Goal: Book appointment/travel/reservation

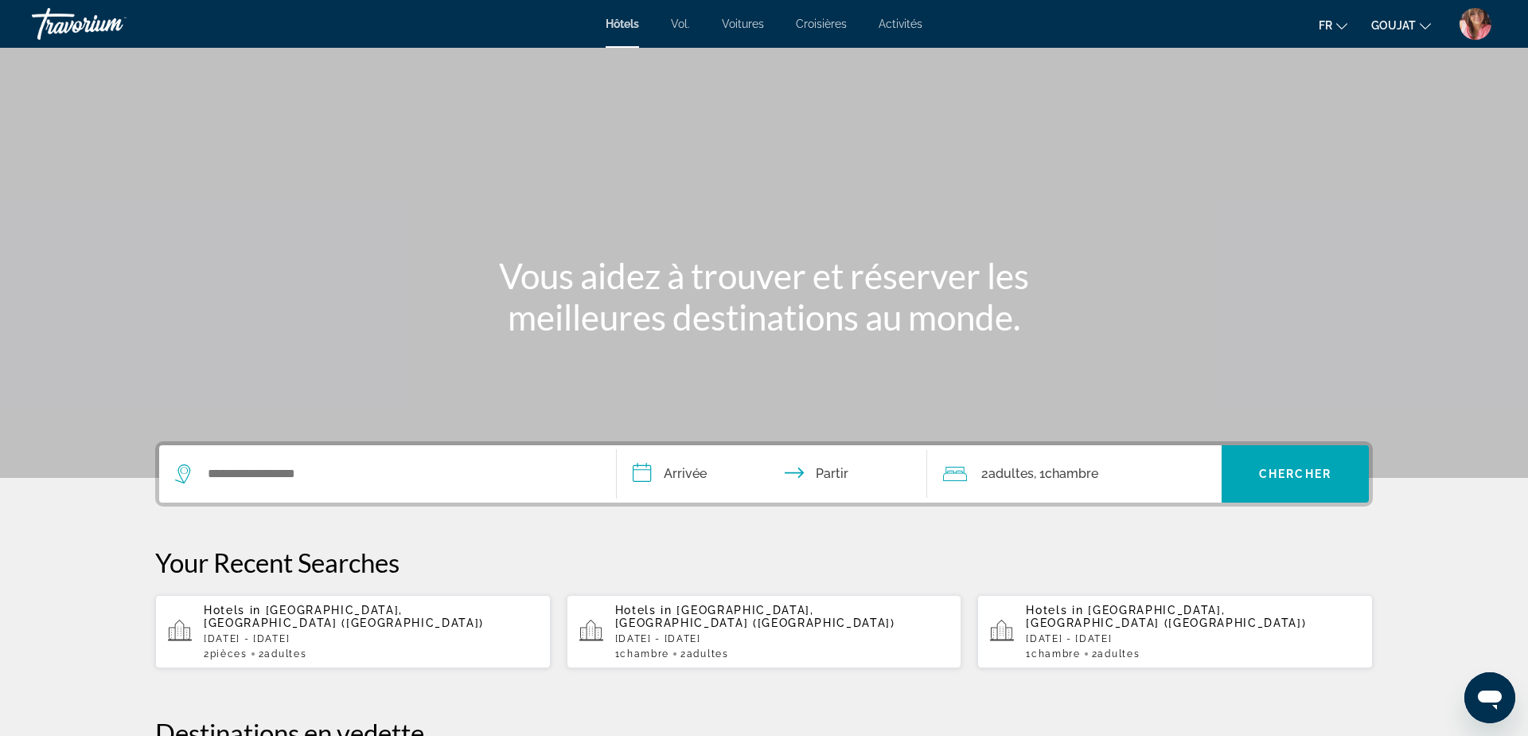
click at [1471, 22] on img "Menu utilisateur" at bounding box center [1476, 24] width 32 height 32
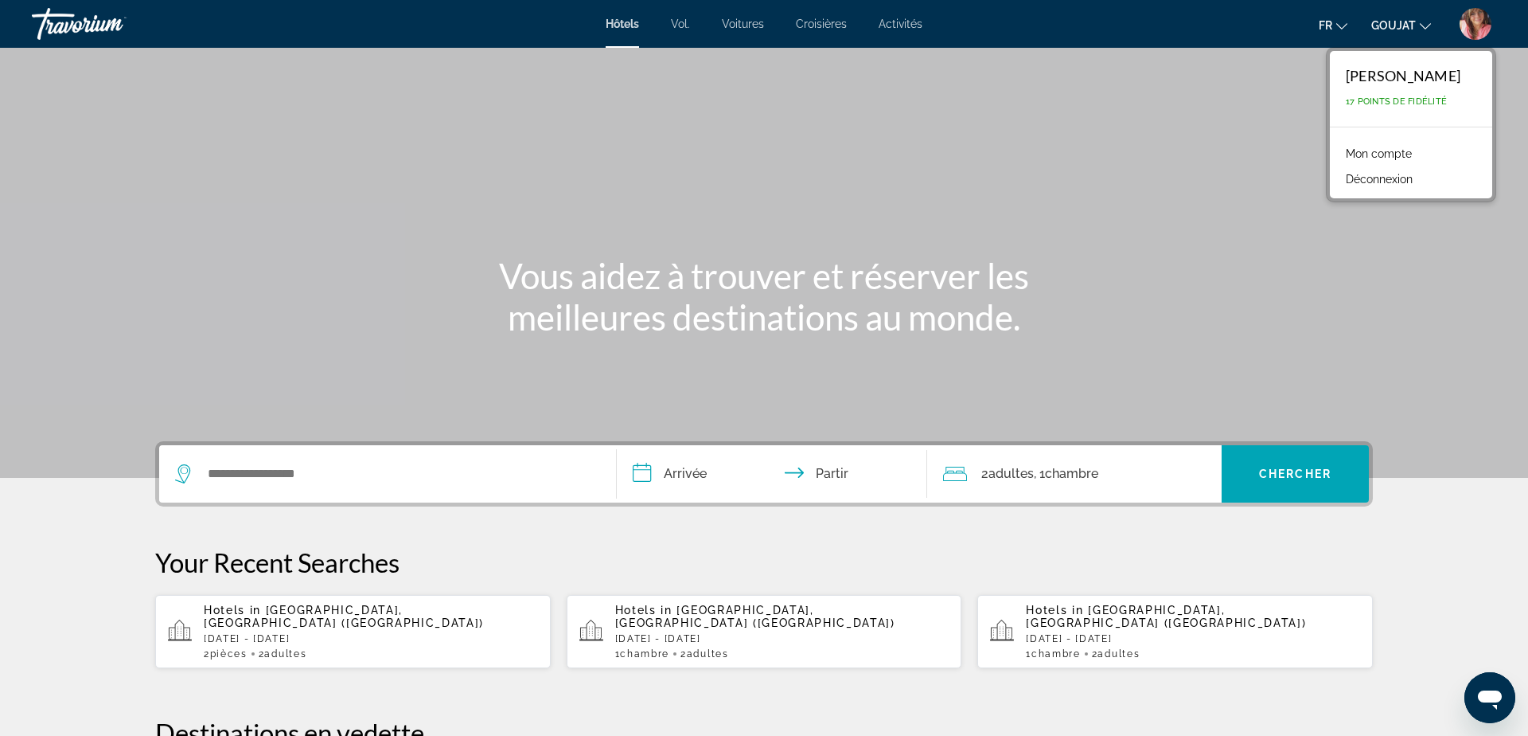
click at [1379, 149] on font "Mon compte" at bounding box center [1379, 153] width 66 height 13
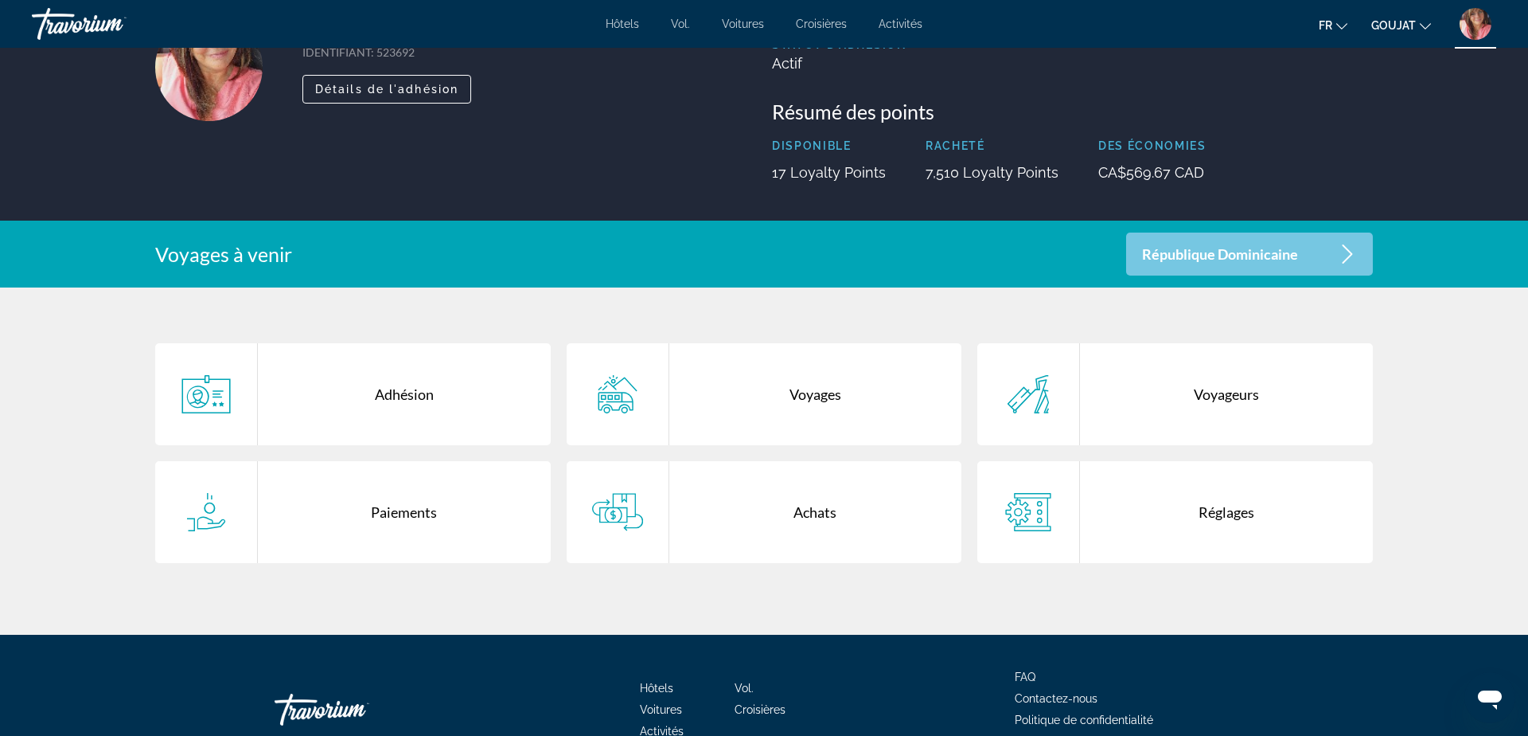
scroll to position [134, 0]
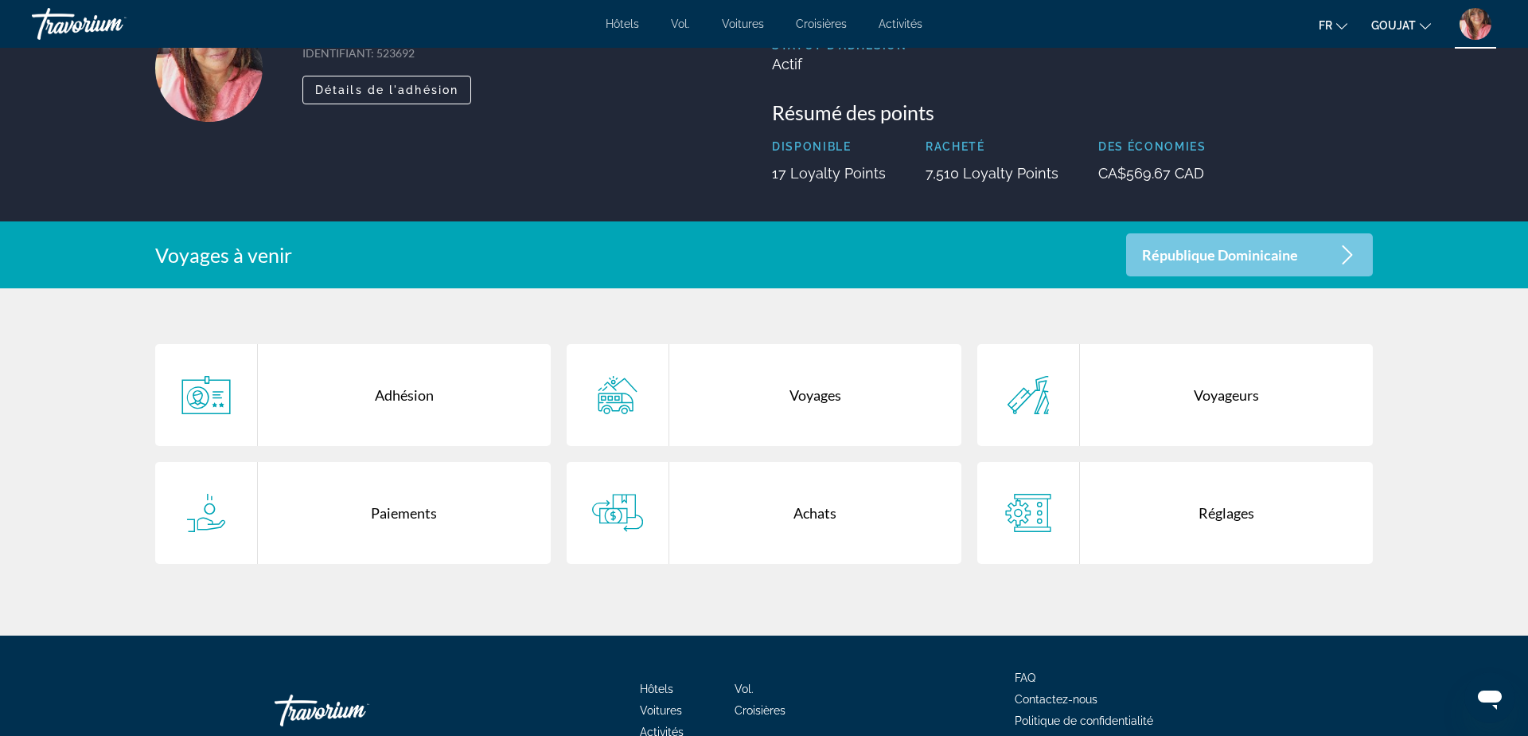
click at [1221, 520] on div "Réglages" at bounding box center [1226, 513] width 293 height 102
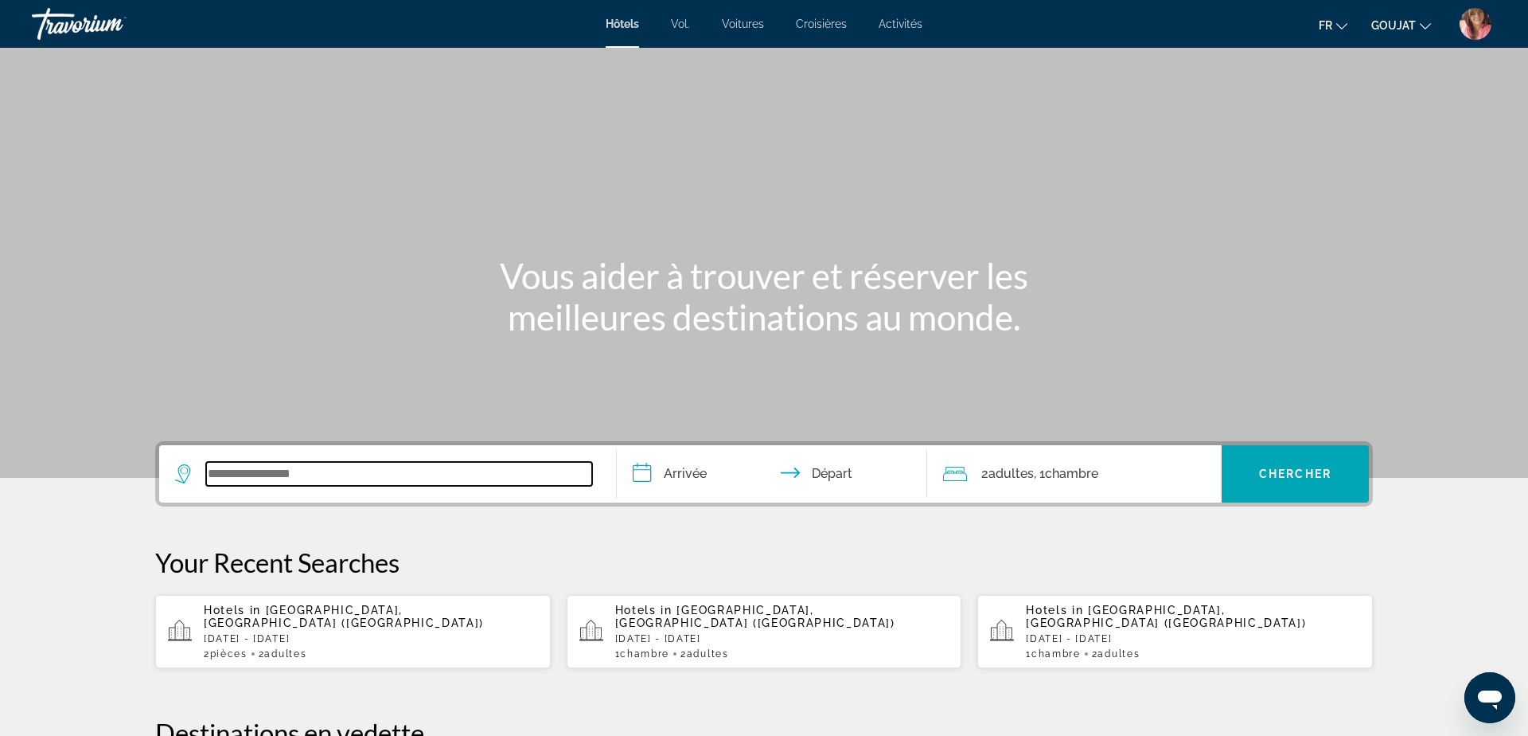
click at [505, 482] on input "Search widget" at bounding box center [399, 474] width 386 height 24
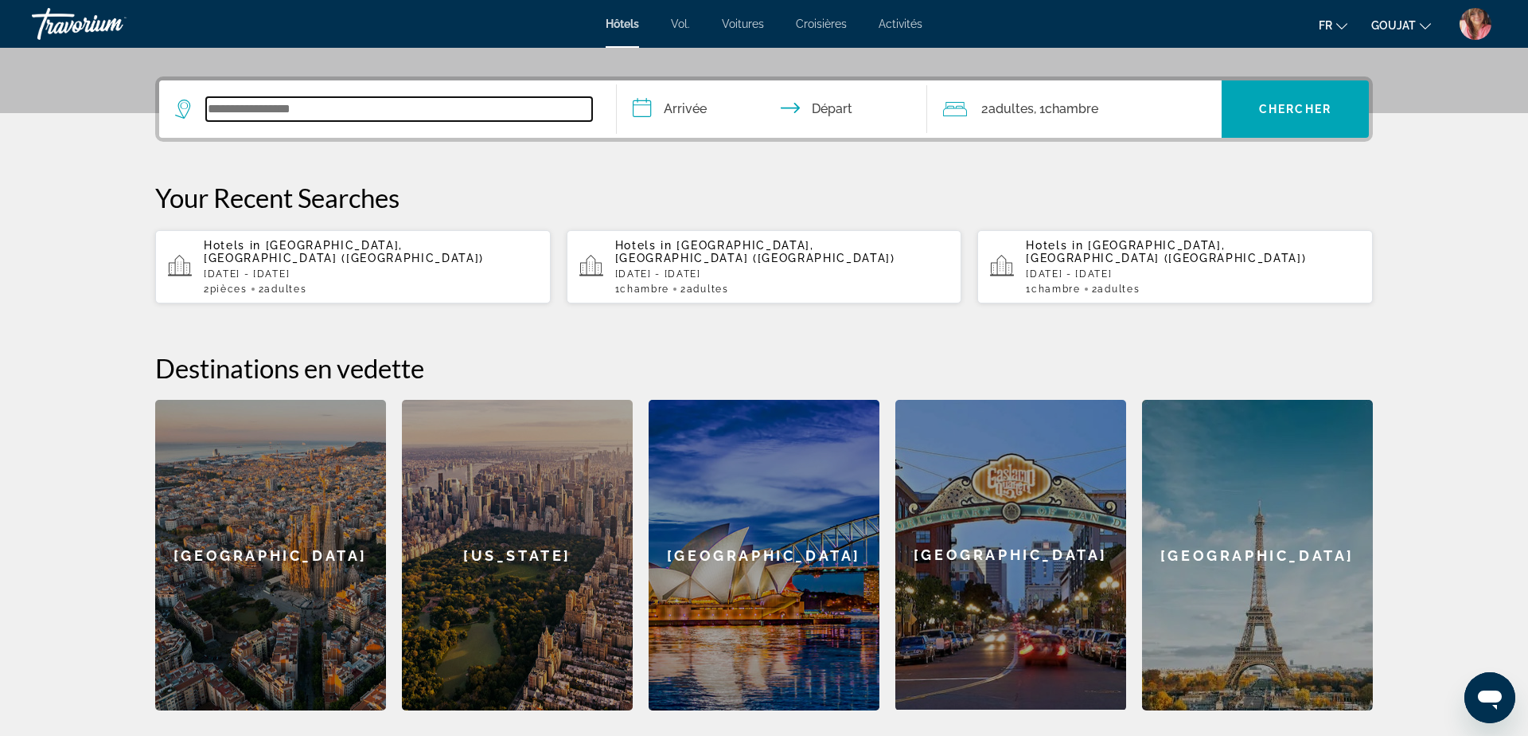
scroll to position [389, 0]
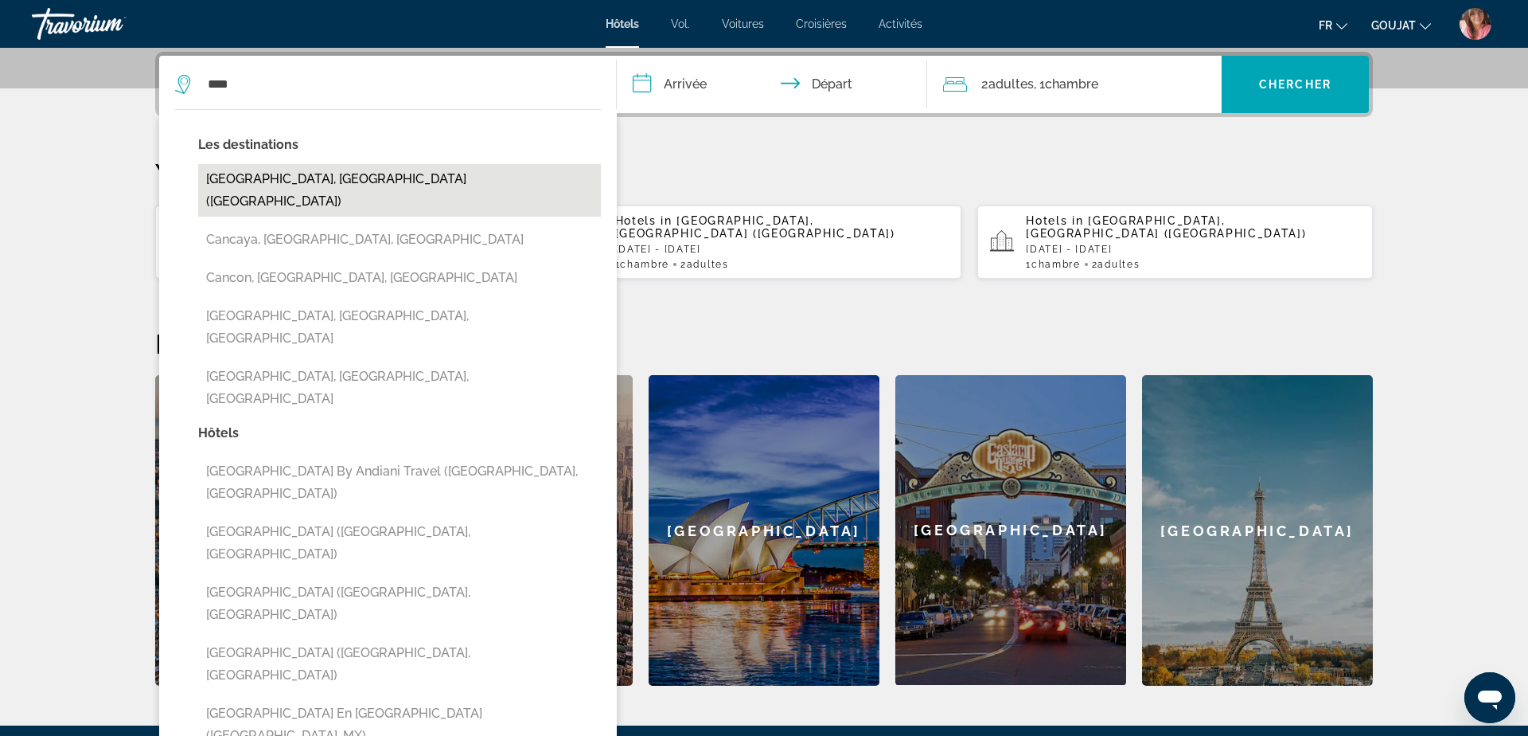
click at [259, 179] on button "Cancun, Mexico (CUN)" at bounding box center [399, 190] width 403 height 53
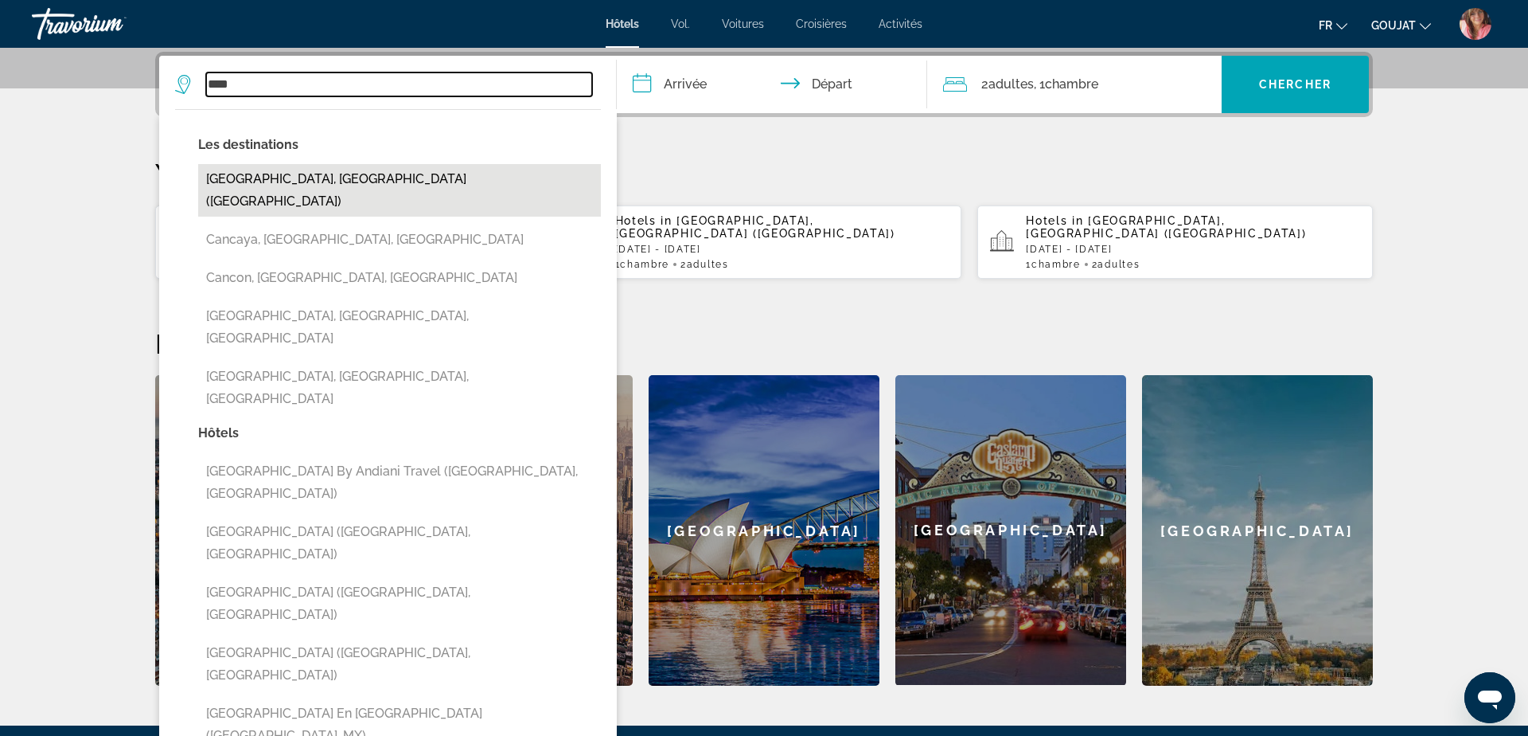
type input "**********"
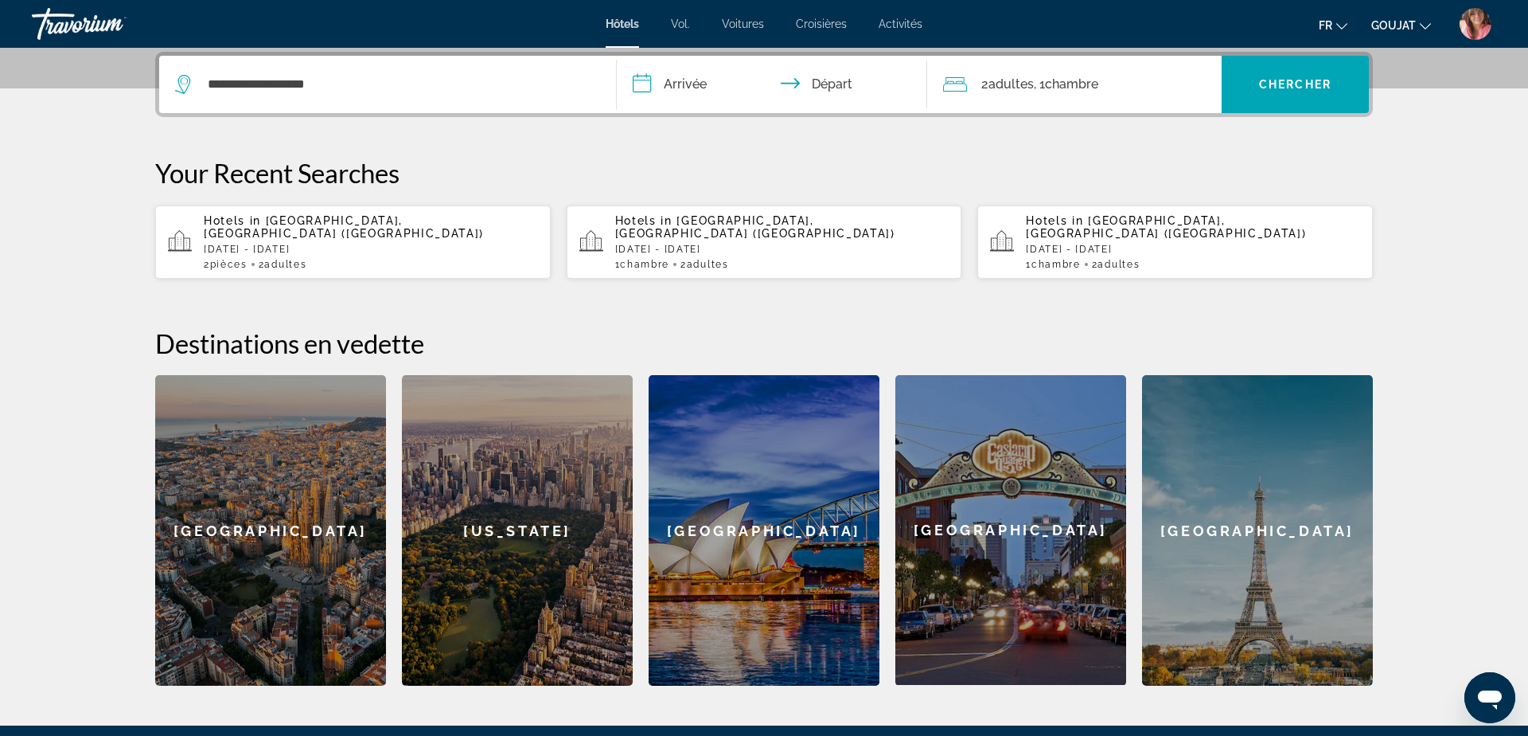
click at [677, 88] on input "**********" at bounding box center [775, 87] width 317 height 62
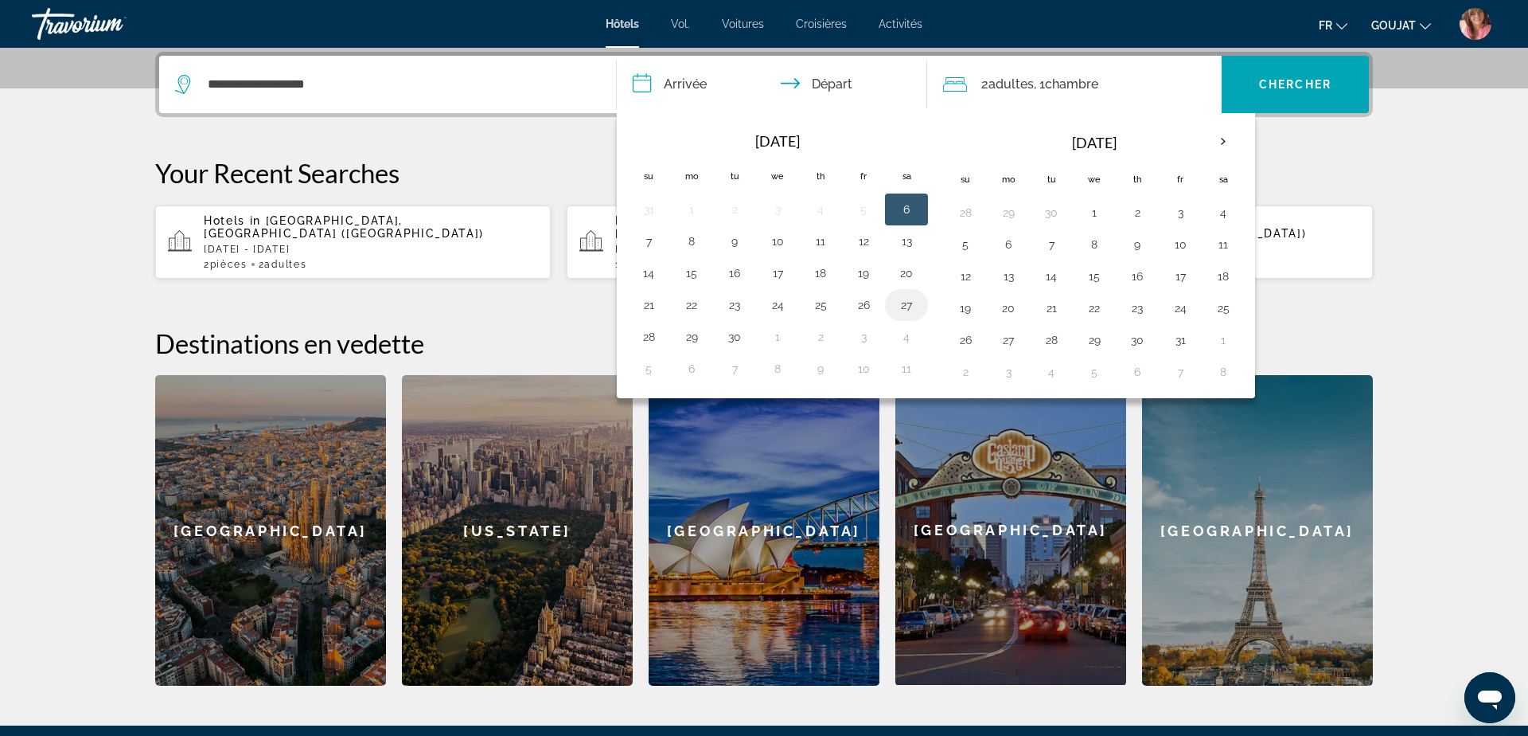
click at [908, 310] on button "27" at bounding box center [906, 305] width 25 height 22
click at [737, 338] on button "30" at bounding box center [734, 337] width 25 height 22
type input "**********"
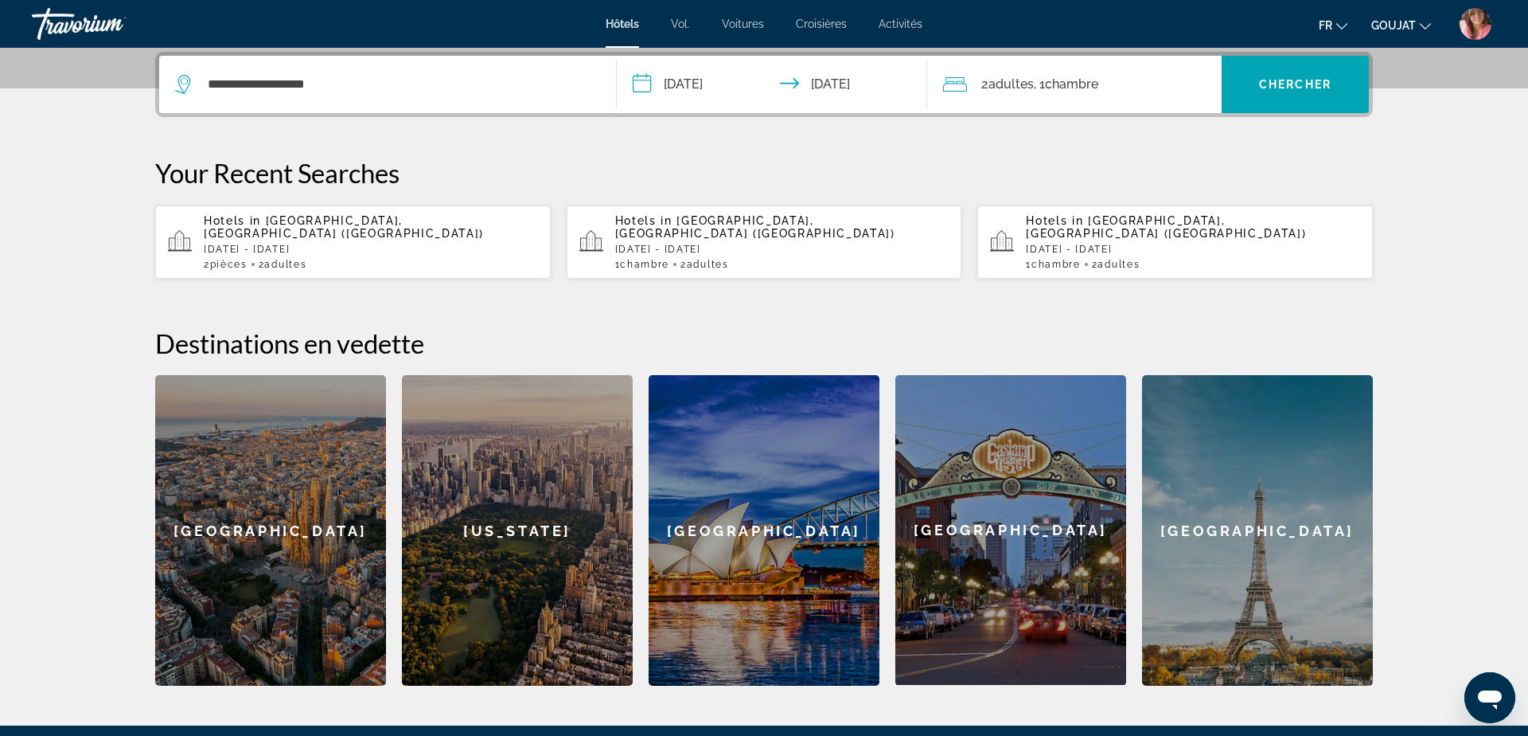
click at [1087, 80] on span "Chambre" at bounding box center [1071, 83] width 53 height 15
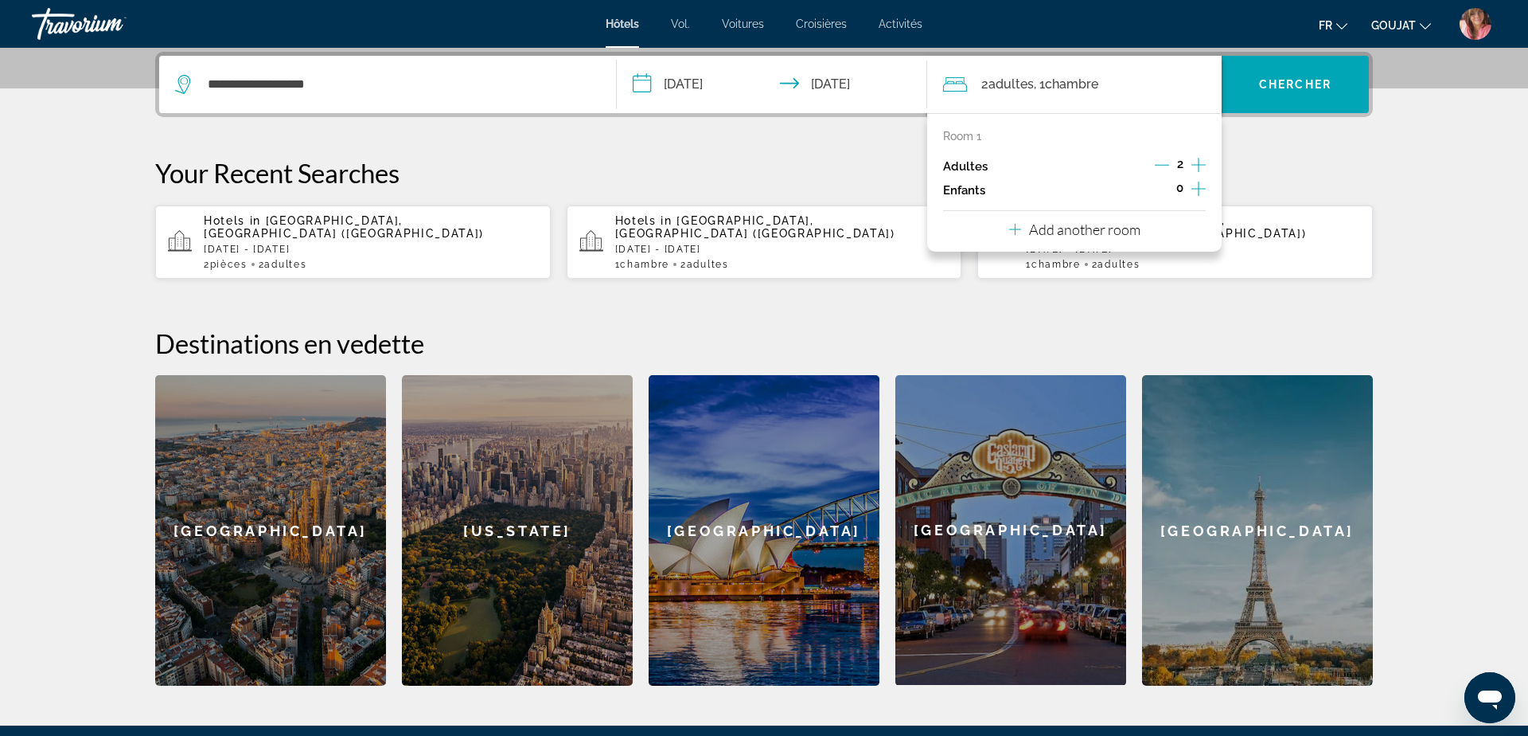
click at [1109, 231] on p "Add another room" at bounding box center [1084, 230] width 111 height 18
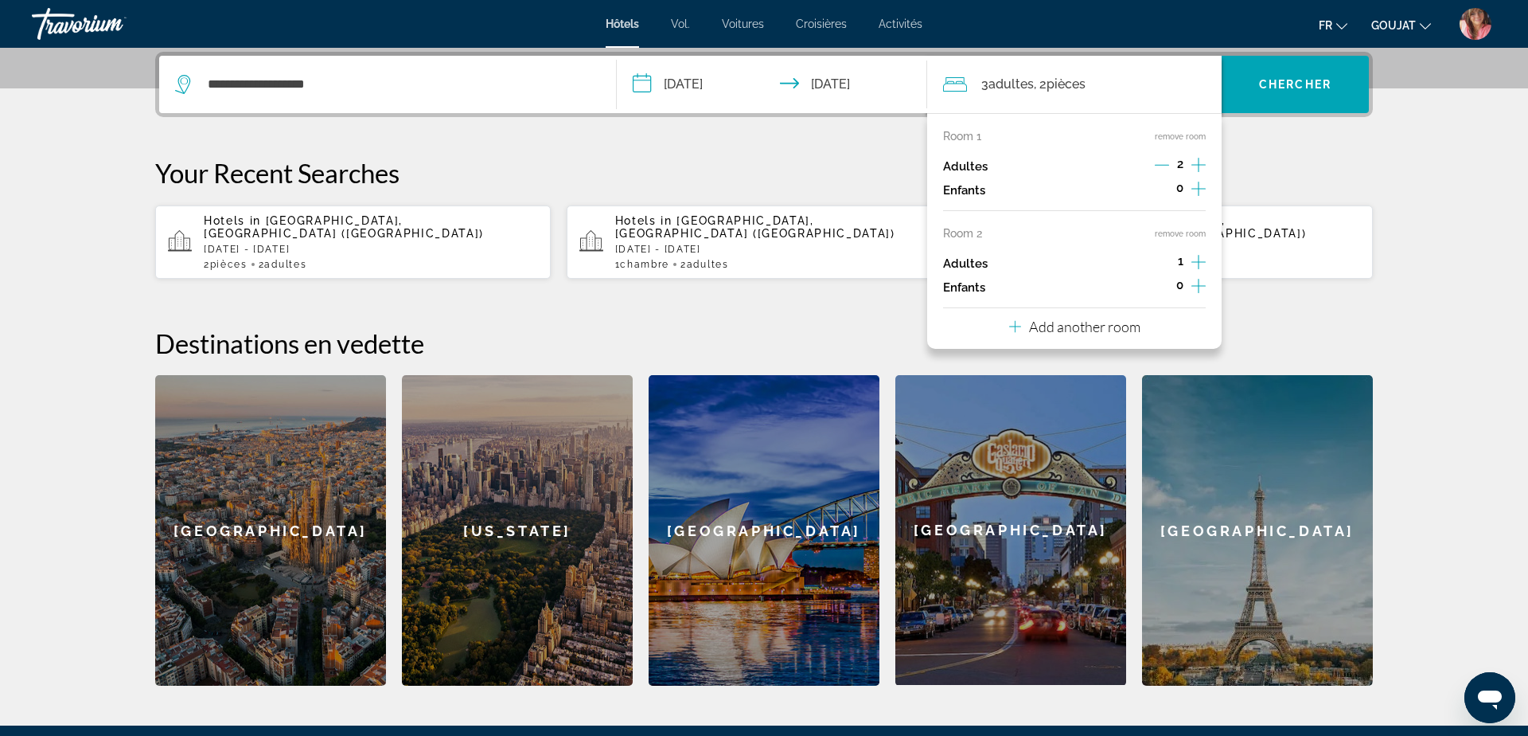
click at [1087, 328] on p "Add another room" at bounding box center [1084, 327] width 111 height 18
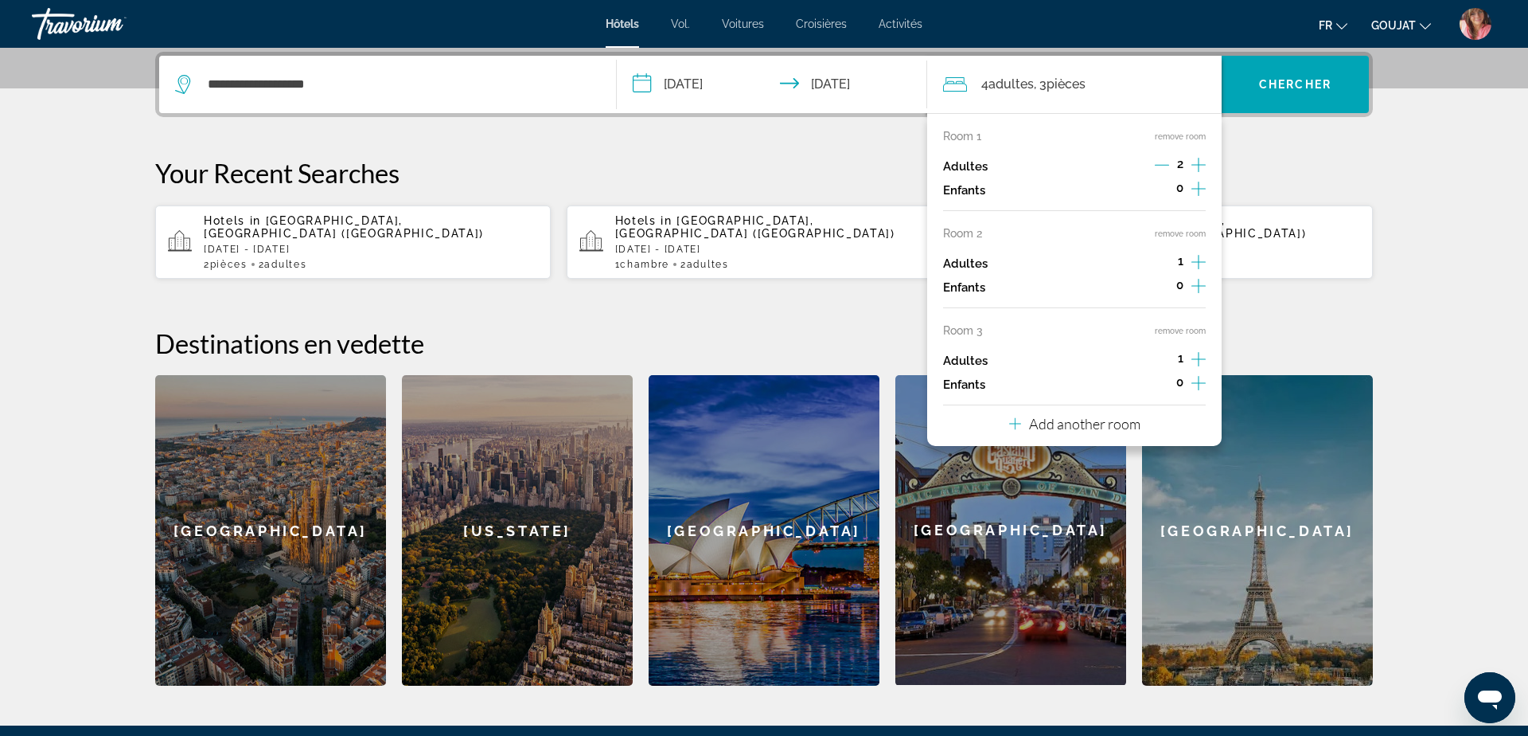
click at [1083, 435] on button "Add another room" at bounding box center [1074, 421] width 131 height 33
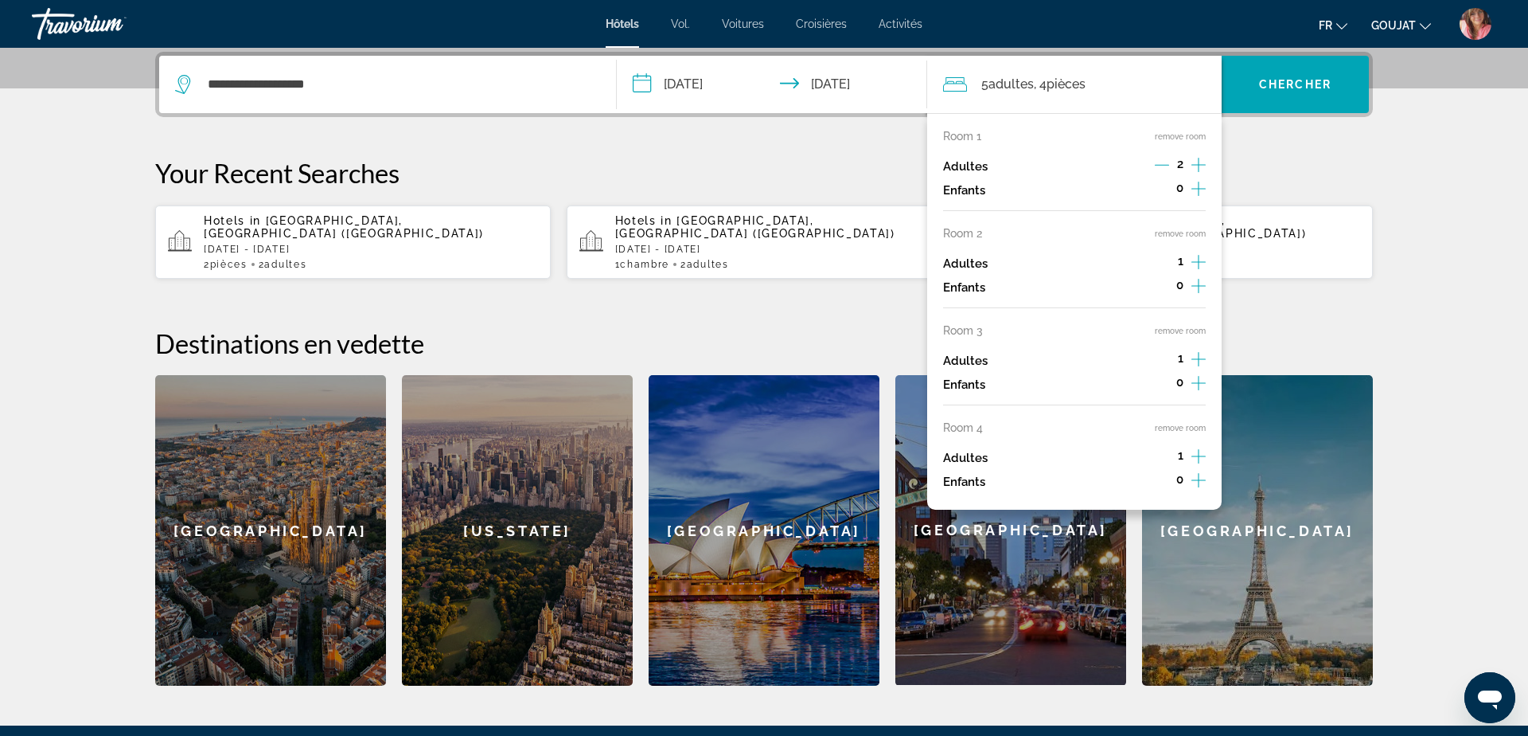
click at [1165, 432] on button "remove room" at bounding box center [1180, 428] width 51 height 10
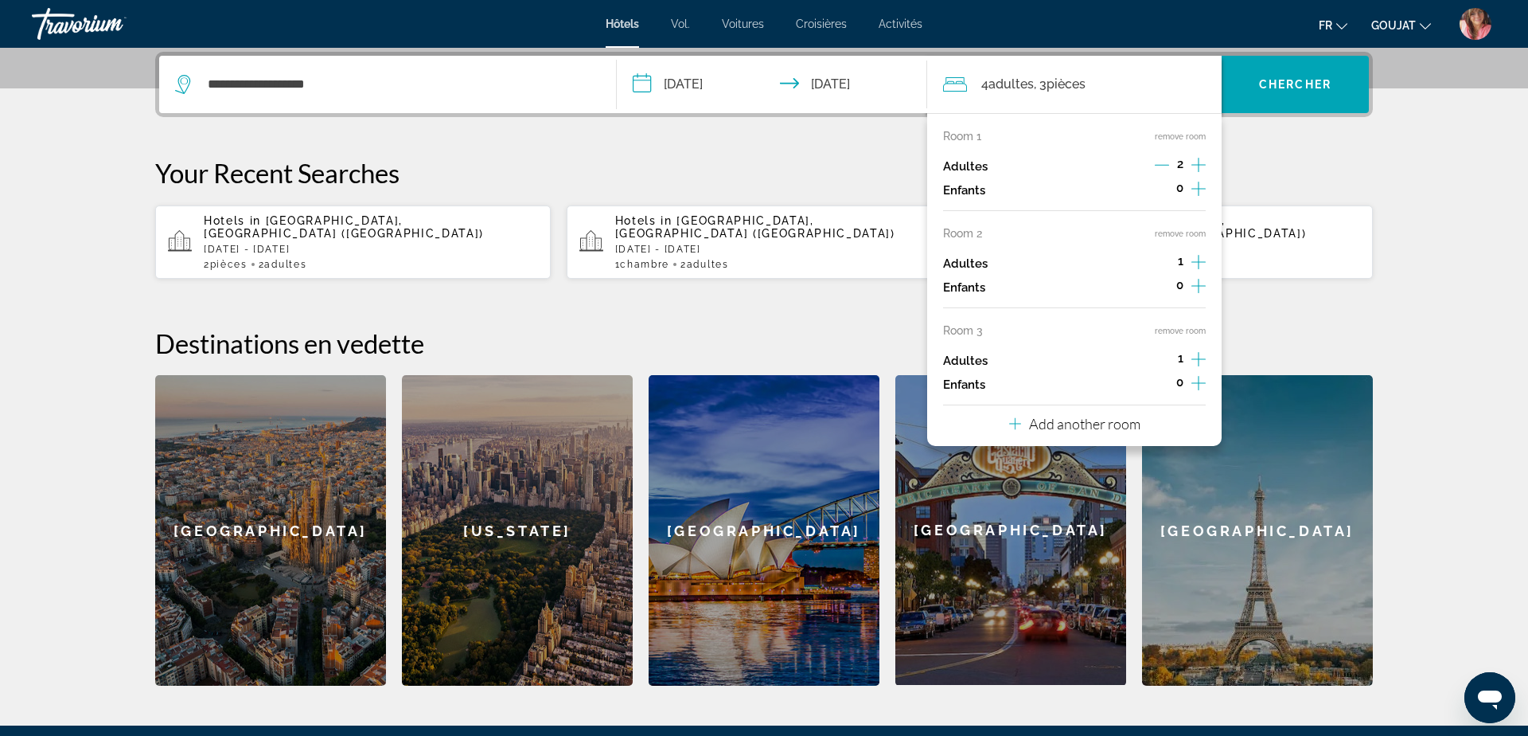
click at [1175, 330] on button "remove room" at bounding box center [1180, 331] width 51 height 10
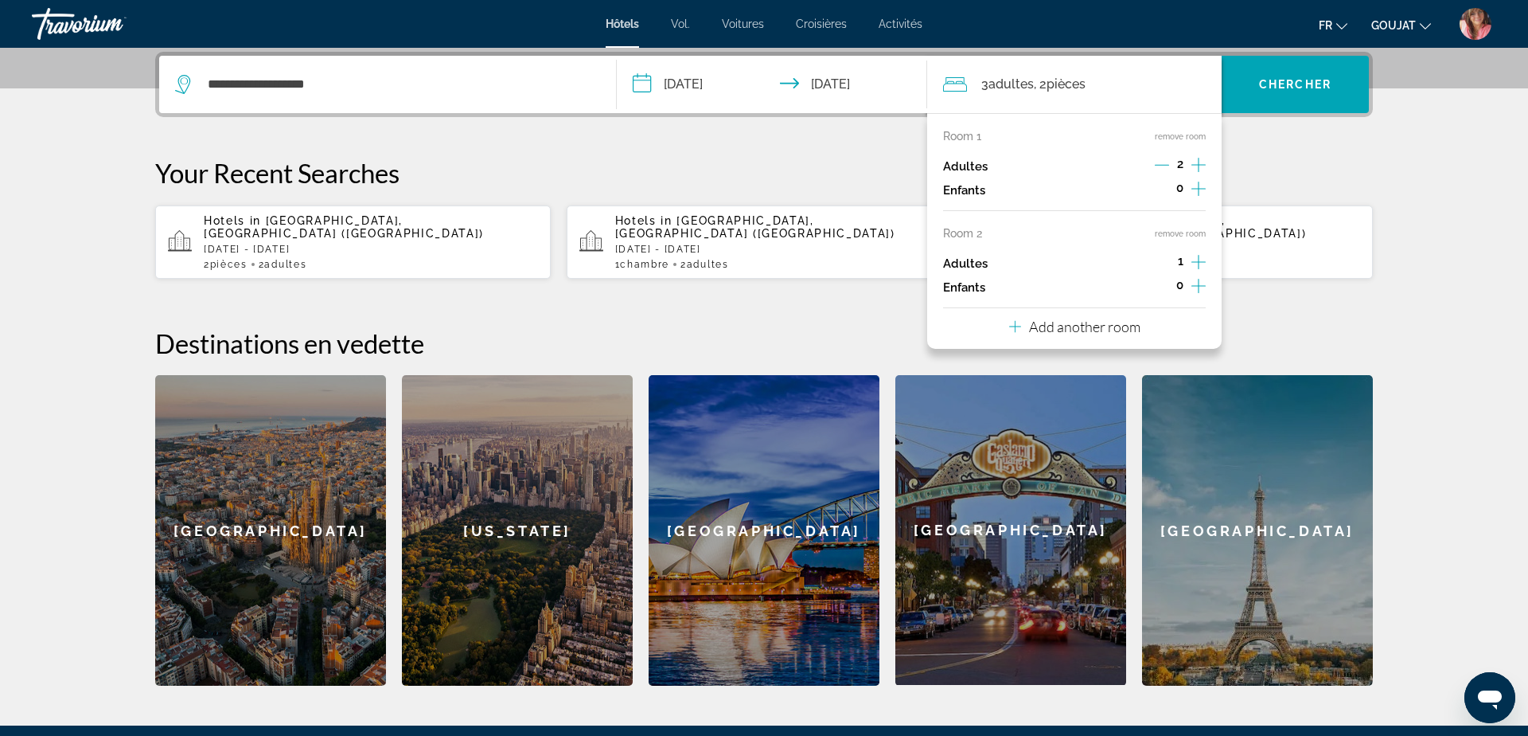
click at [1180, 232] on button "remove room" at bounding box center [1180, 233] width 51 height 10
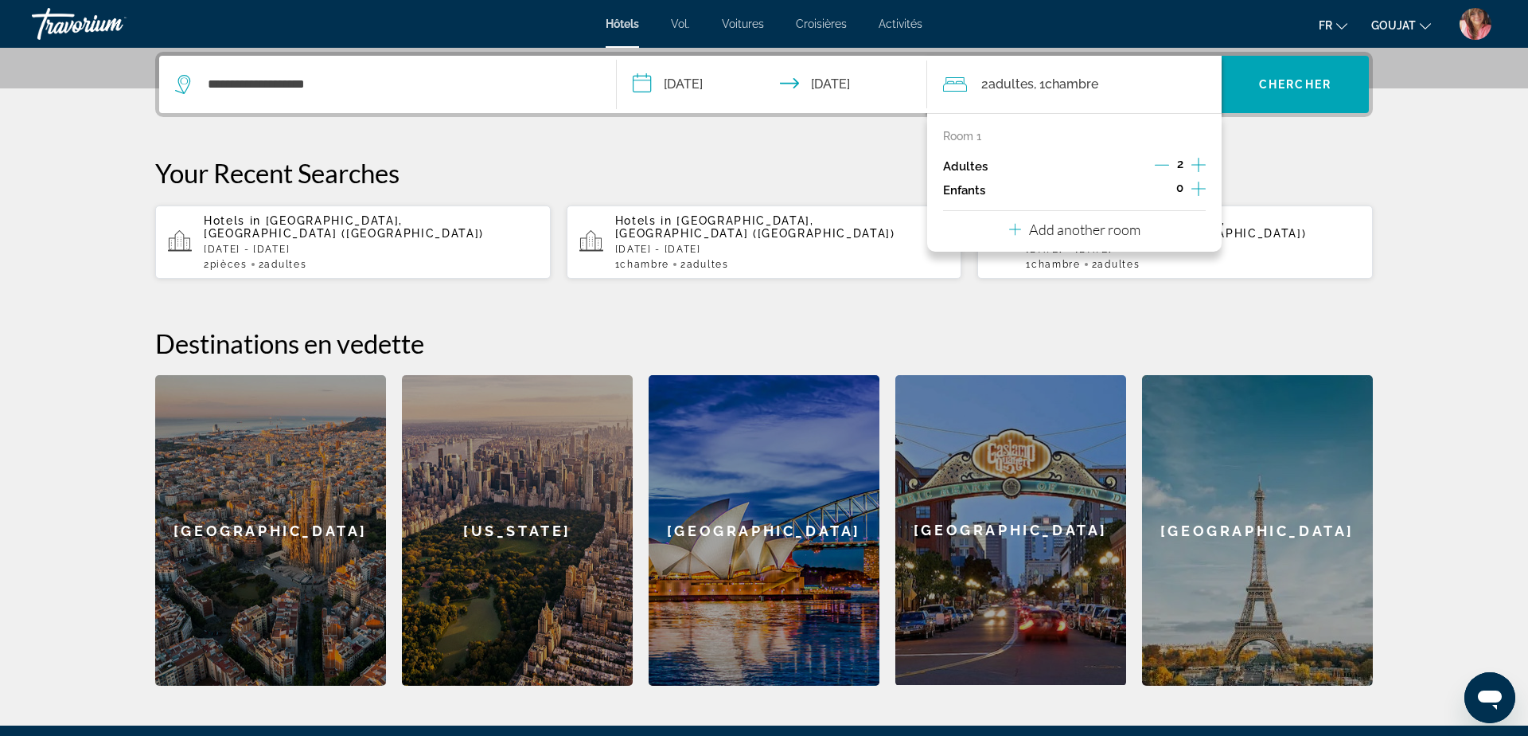
click at [1307, 149] on div "**********" at bounding box center [764, 369] width 1282 height 634
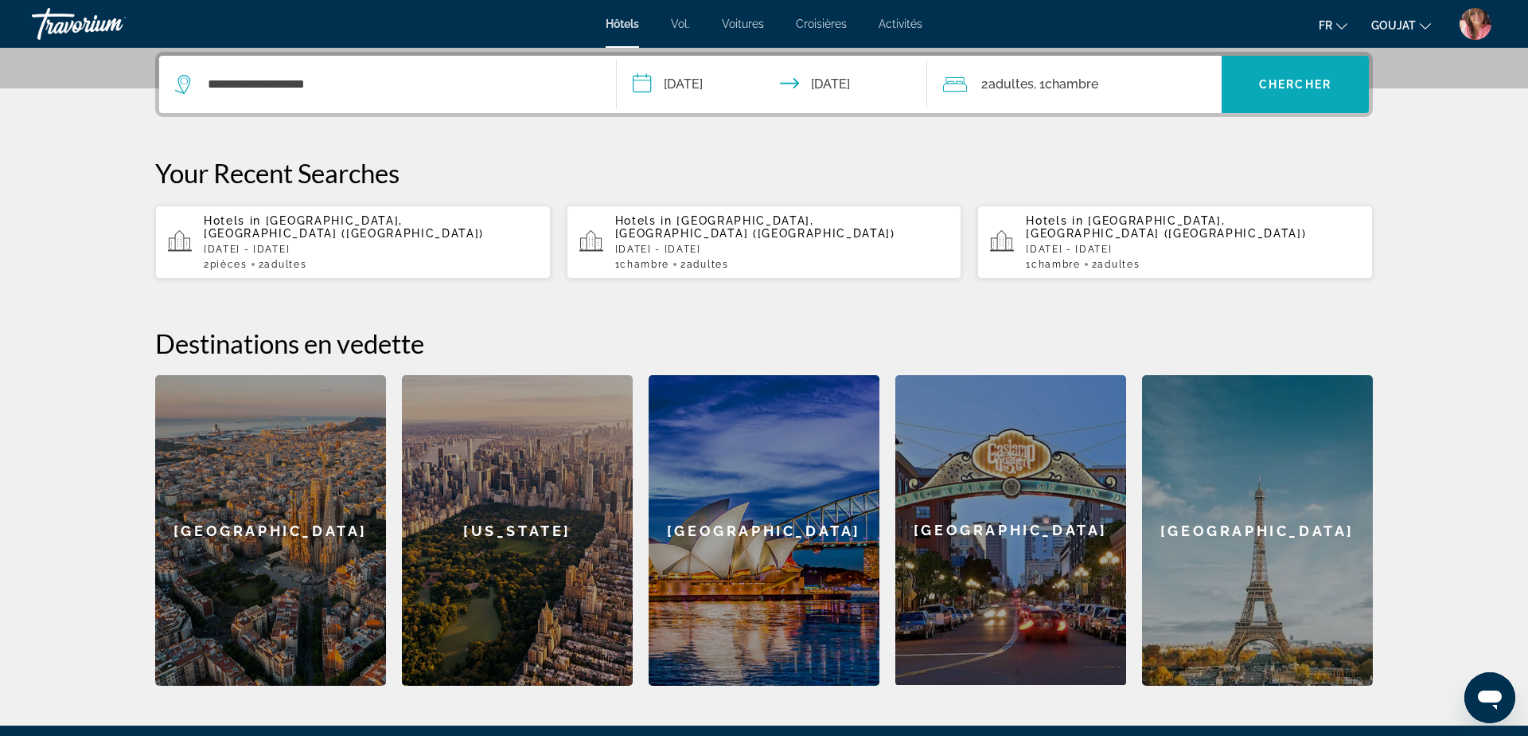
click at [1294, 82] on span "Chercher" at bounding box center [1295, 84] width 72 height 13
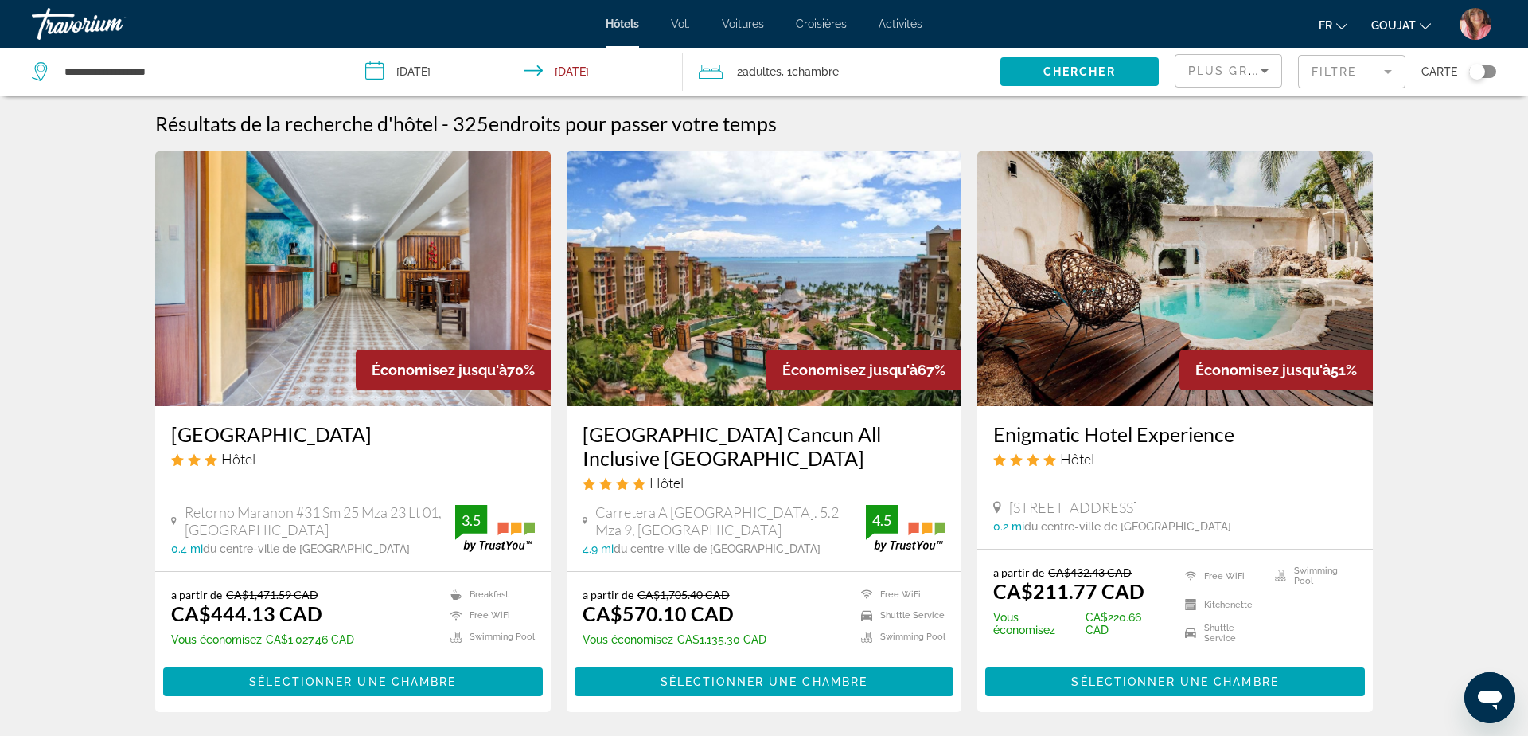
click at [1230, 75] on span "Plus grandes économies" at bounding box center [1284, 70] width 190 height 13
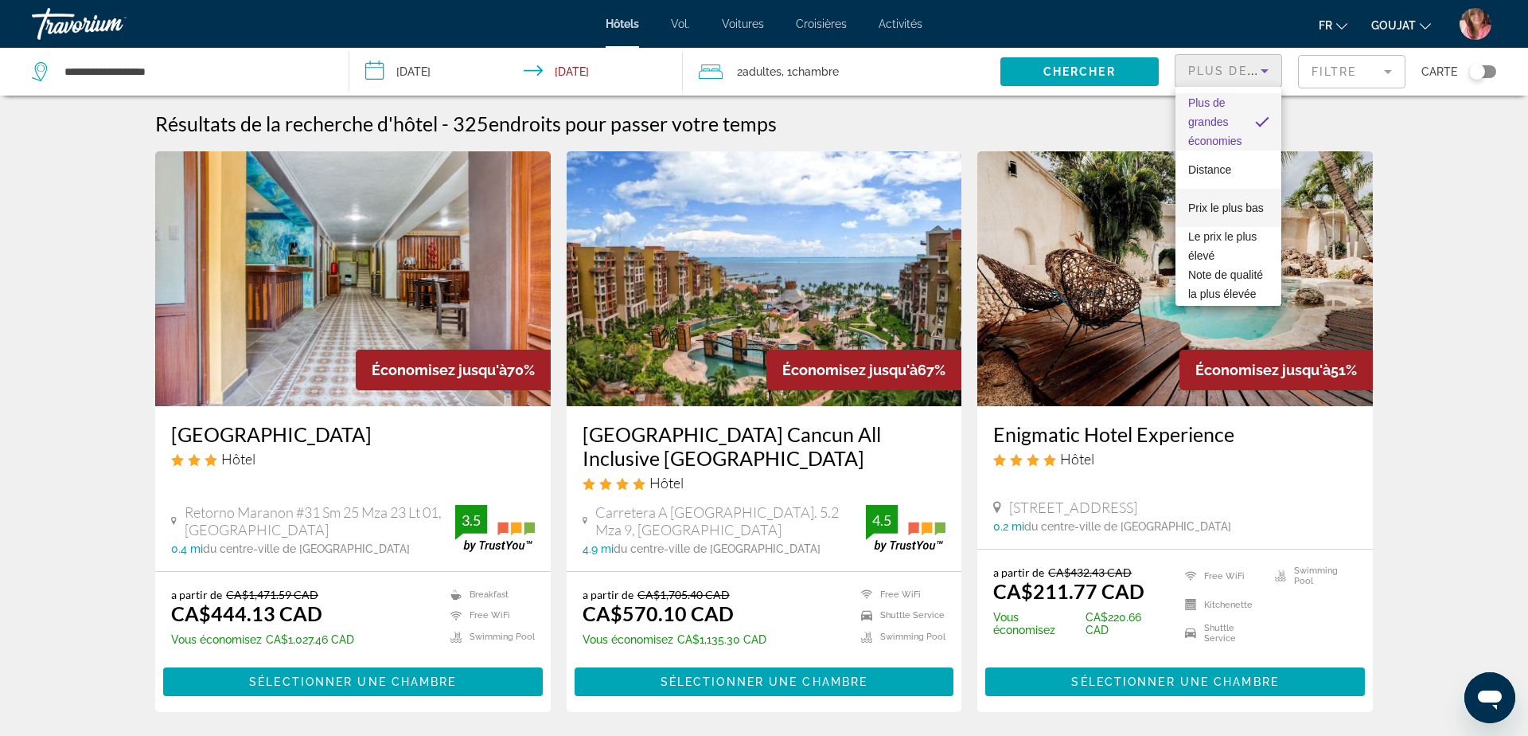
click at [1211, 207] on font "Prix ​​le plus bas" at bounding box center [1227, 207] width 76 height 13
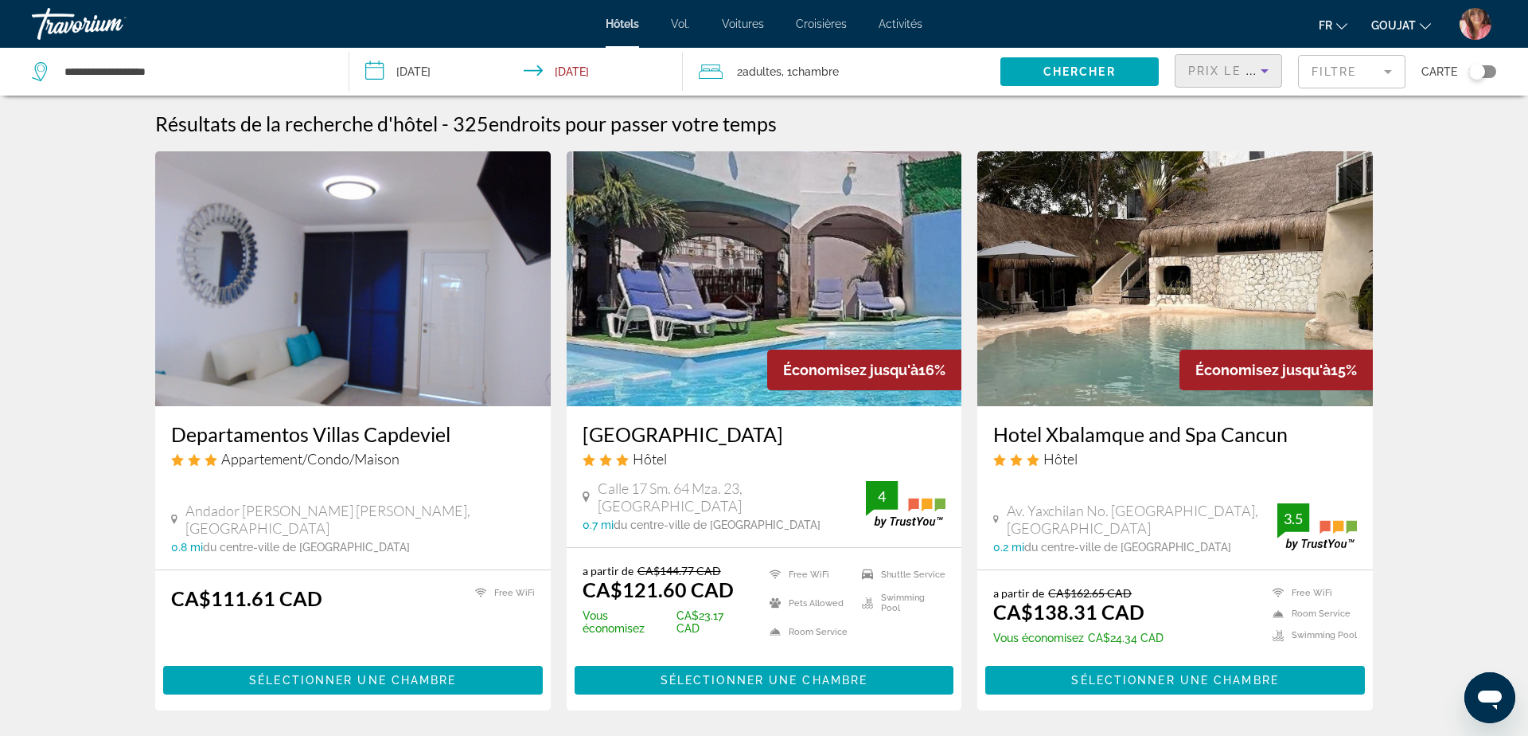
click at [822, 63] on span ", 1 Chambre pièces" at bounding box center [810, 72] width 57 height 22
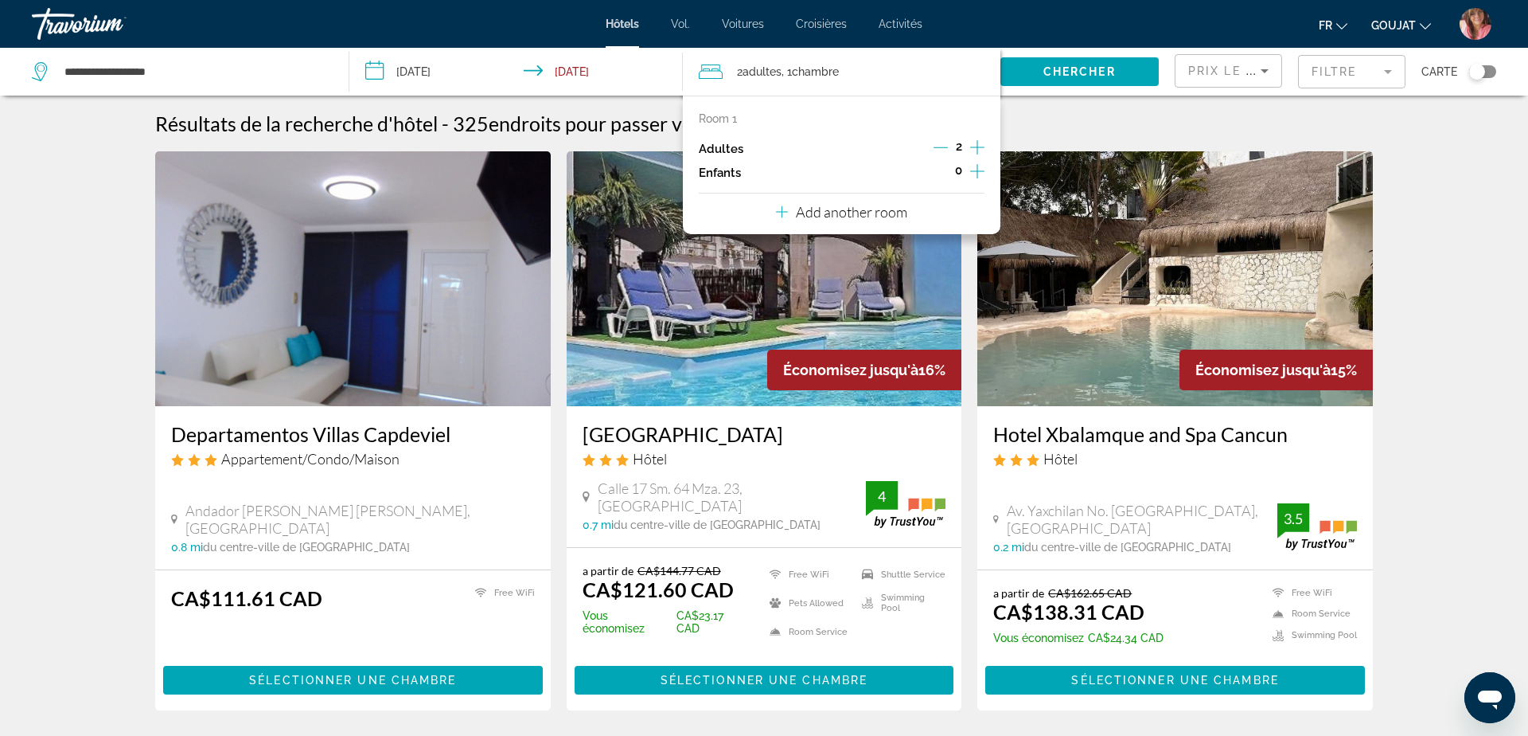
click at [974, 167] on icon "Increment children" at bounding box center [977, 171] width 14 height 19
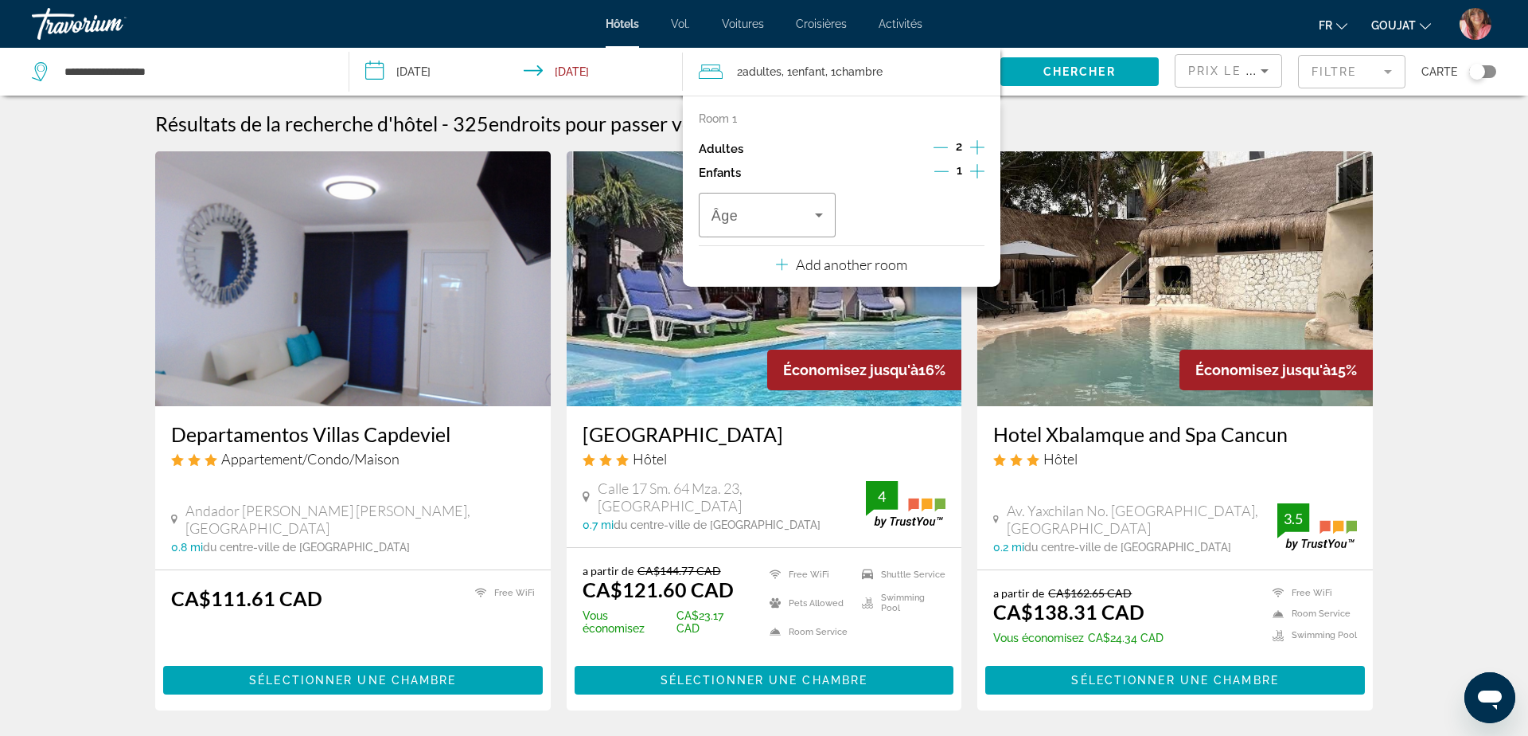
click at [974, 167] on icon "Increment children" at bounding box center [977, 171] width 14 height 19
click at [785, 220] on span "Travelers: 2 adults, 2 children" at bounding box center [763, 214] width 103 height 19
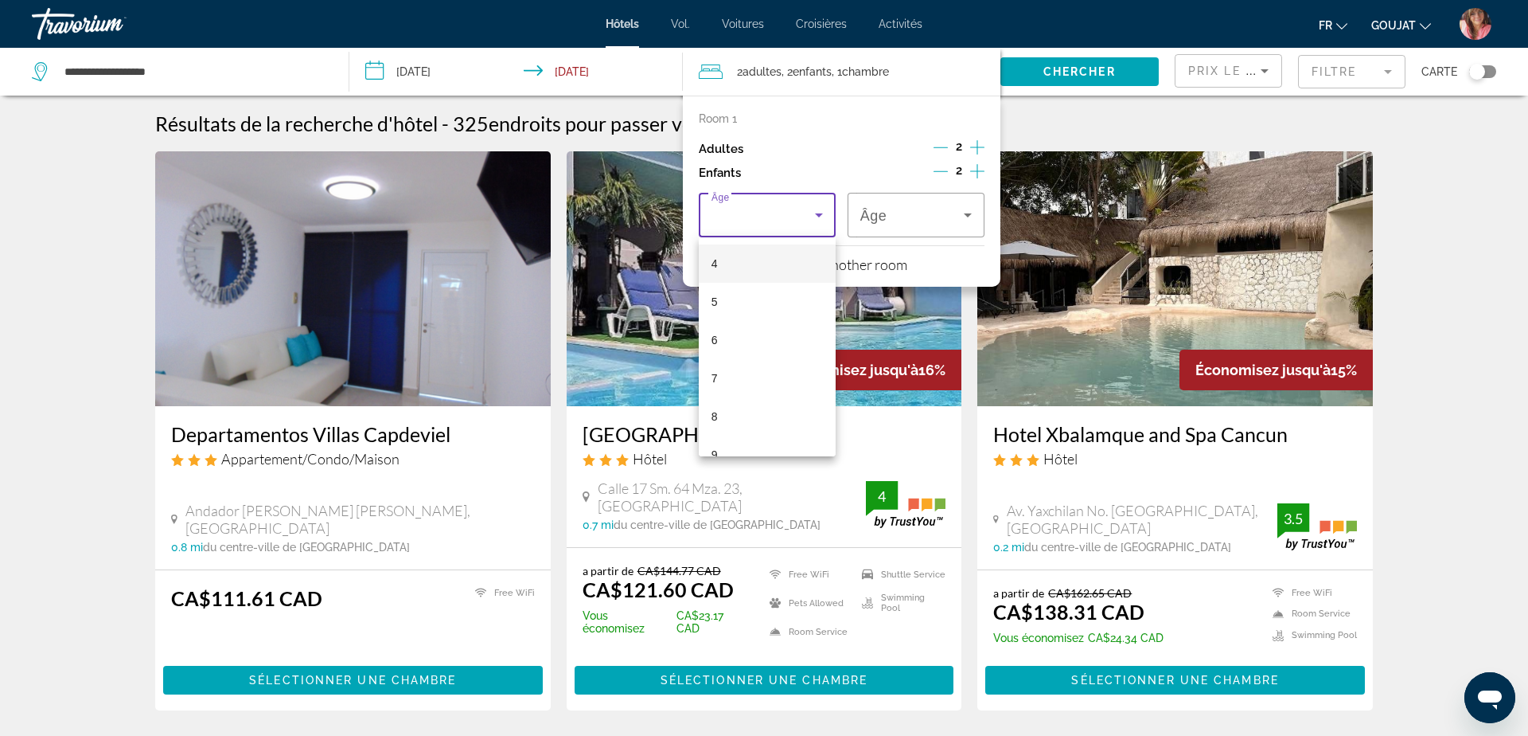
scroll to position [169, 0]
click at [716, 406] on span "8" at bounding box center [715, 399] width 6 height 19
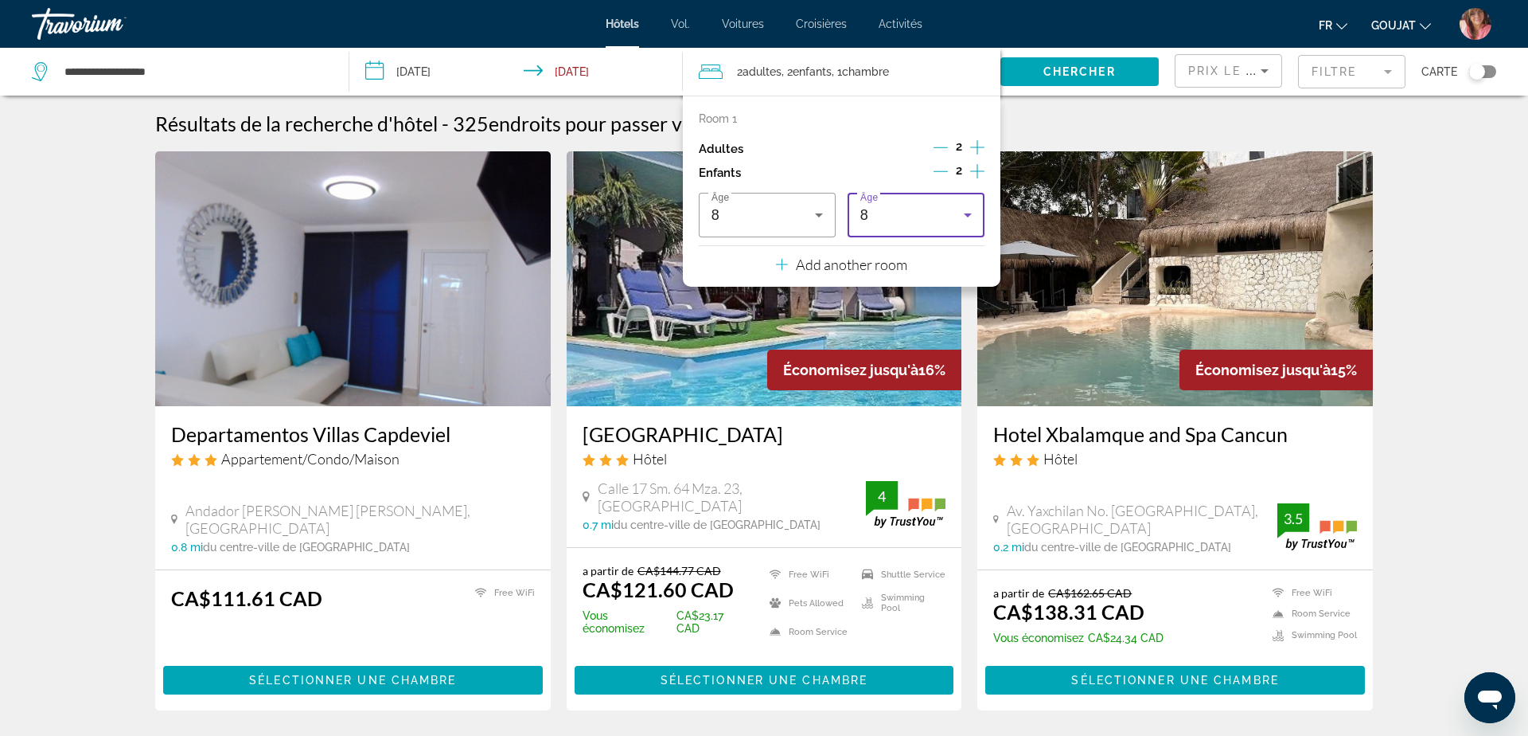
click at [874, 195] on span "Âge" at bounding box center [870, 198] width 18 height 10
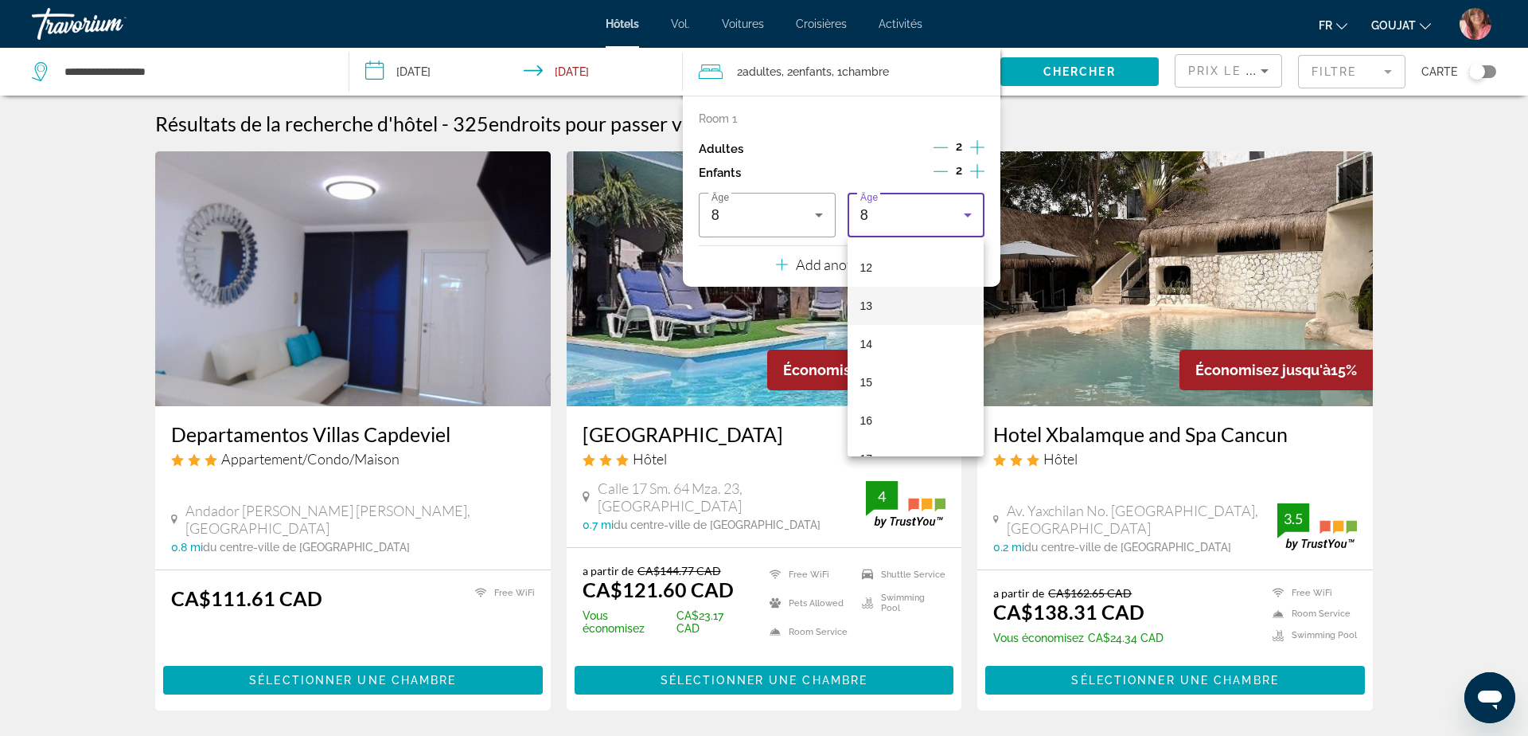
scroll to position [459, 0]
click at [861, 268] on span "12" at bounding box center [867, 261] width 13 height 19
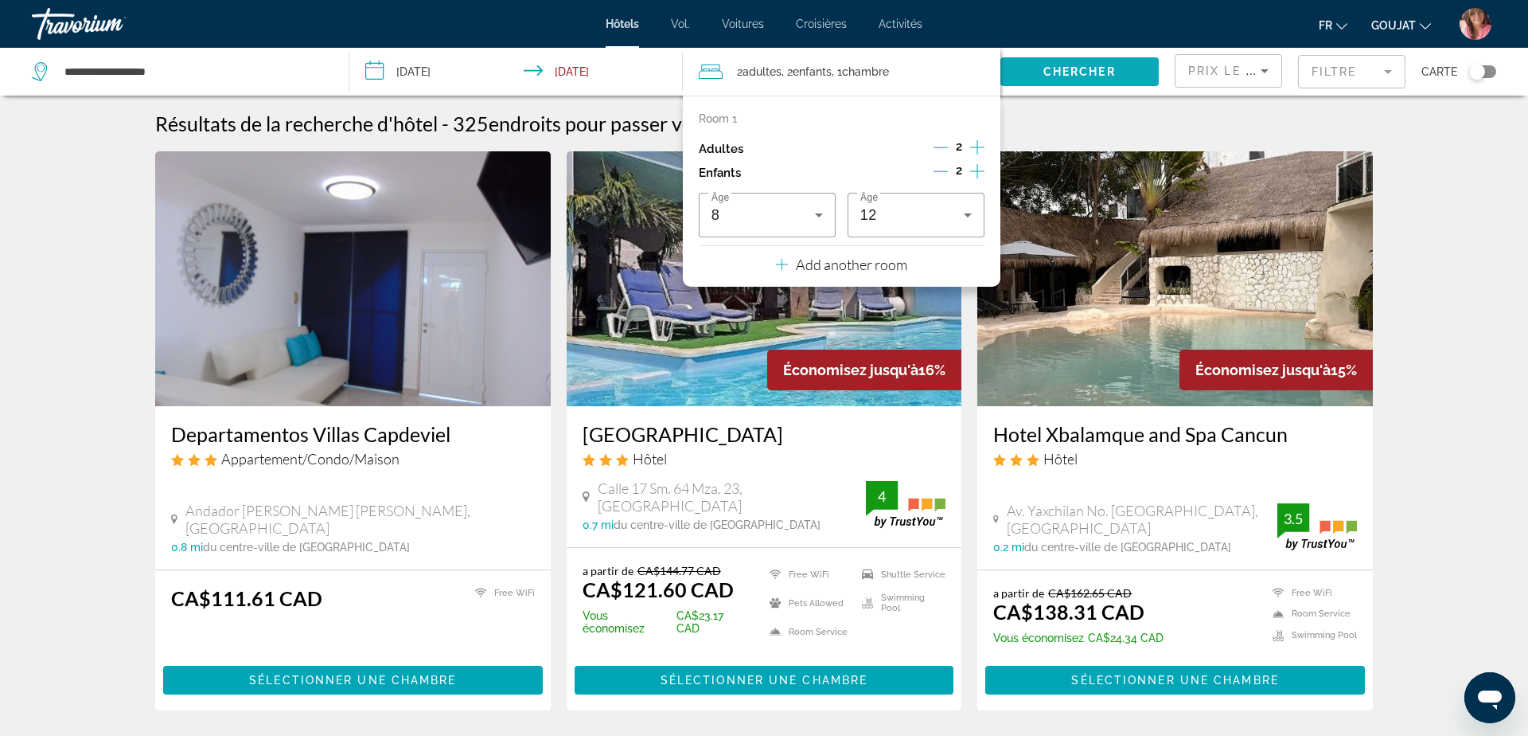
click at [1035, 79] on span "Search widget" at bounding box center [1080, 72] width 158 height 38
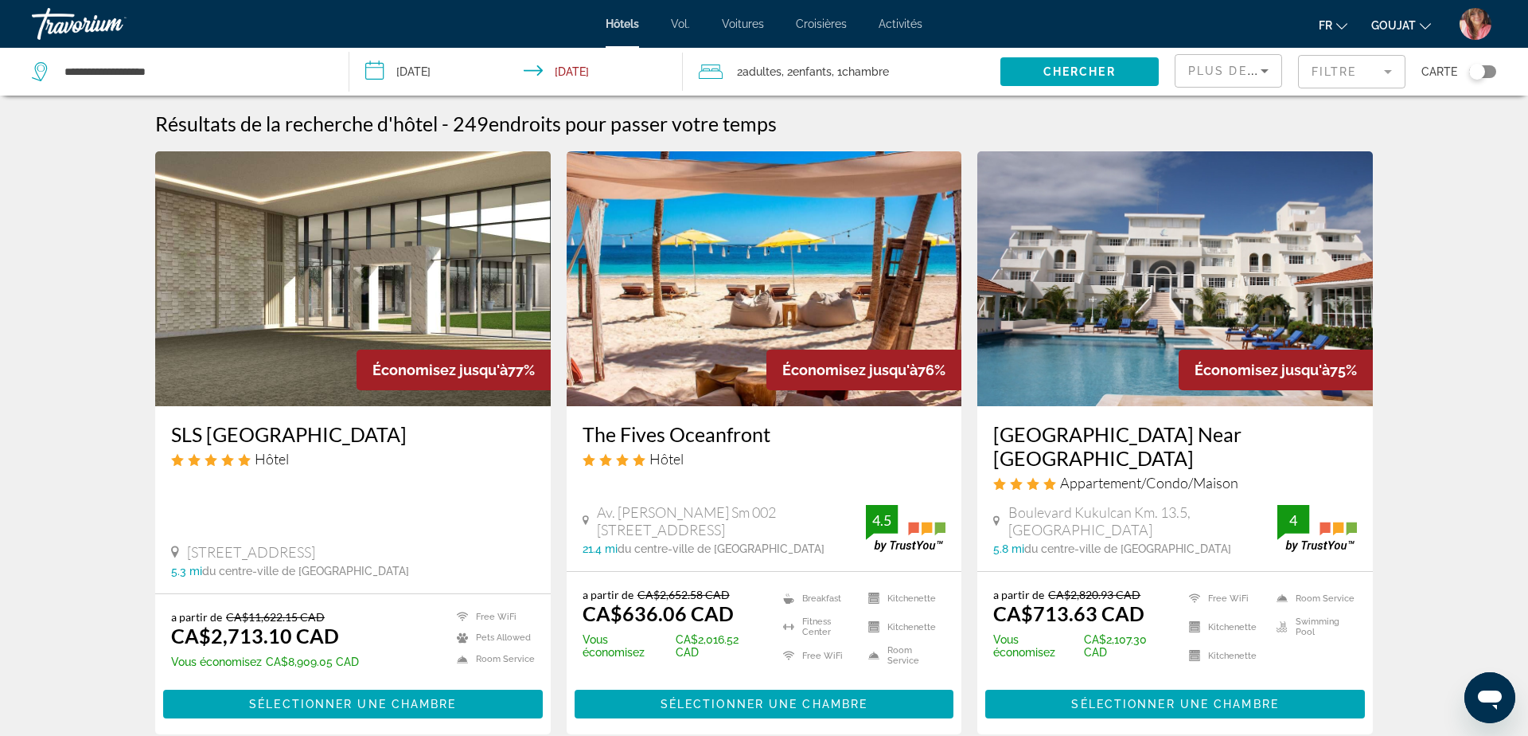
click at [702, 361] on img "Contenu principal" at bounding box center [765, 278] width 396 height 255
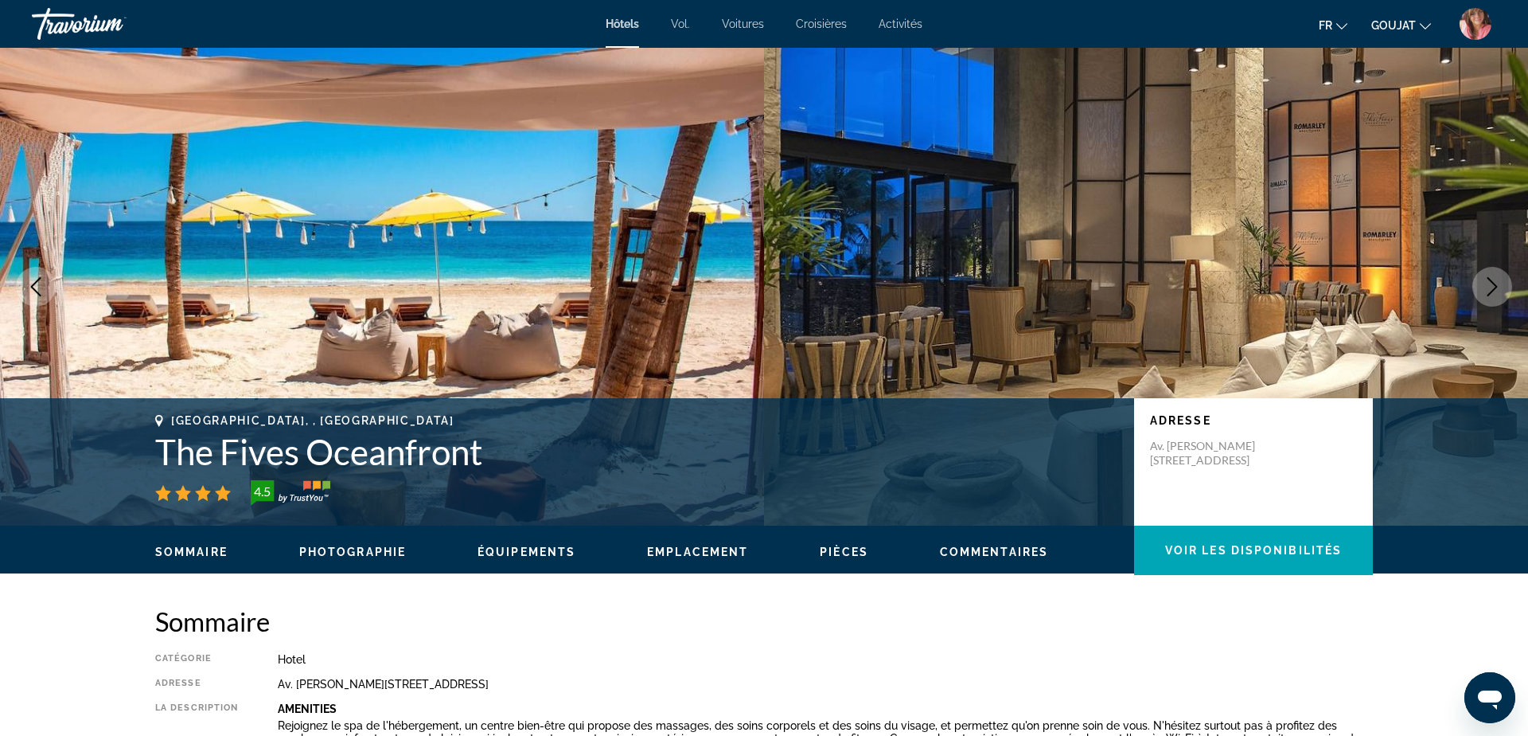
click at [1486, 284] on icon "Next image" at bounding box center [1492, 286] width 19 height 19
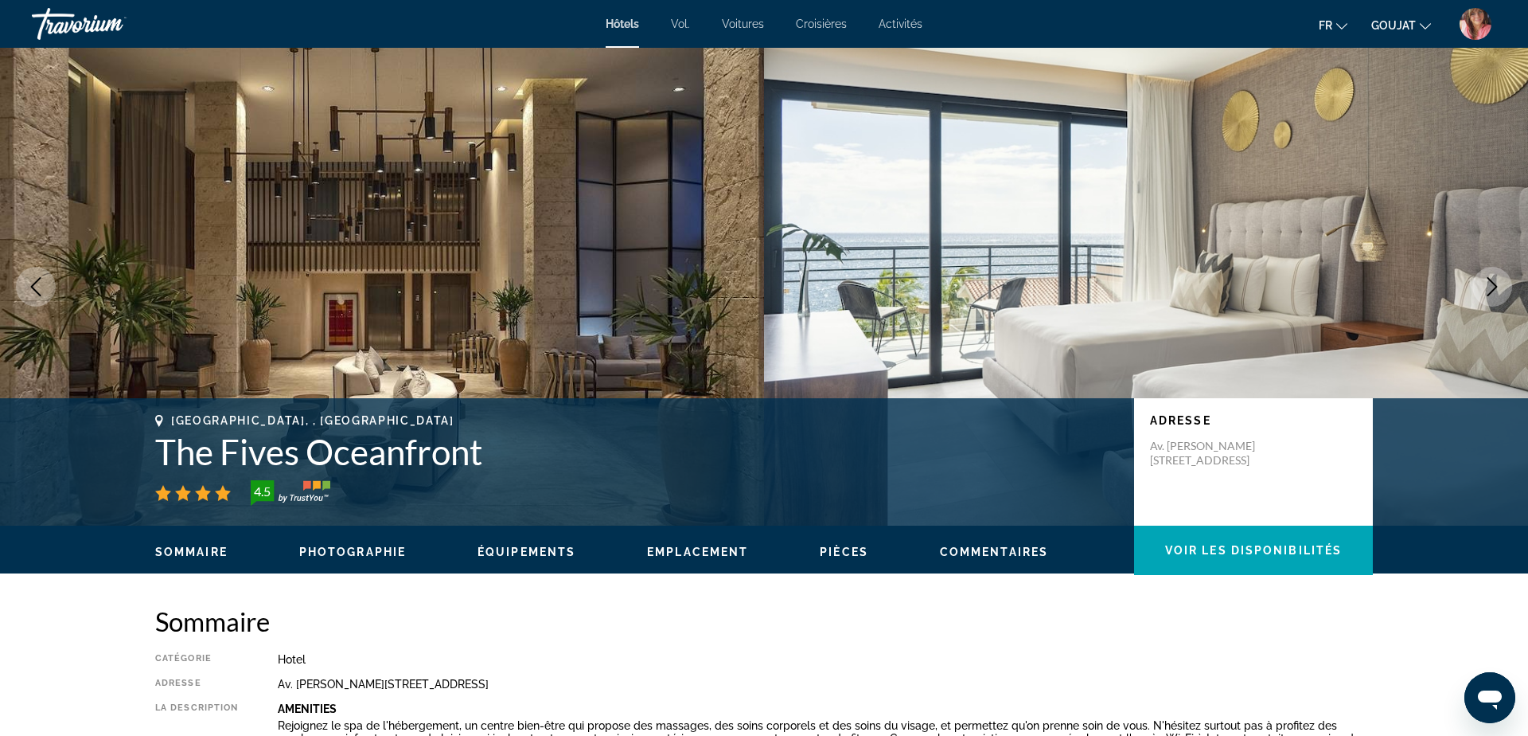
click at [1486, 284] on icon "Next image" at bounding box center [1492, 286] width 19 height 19
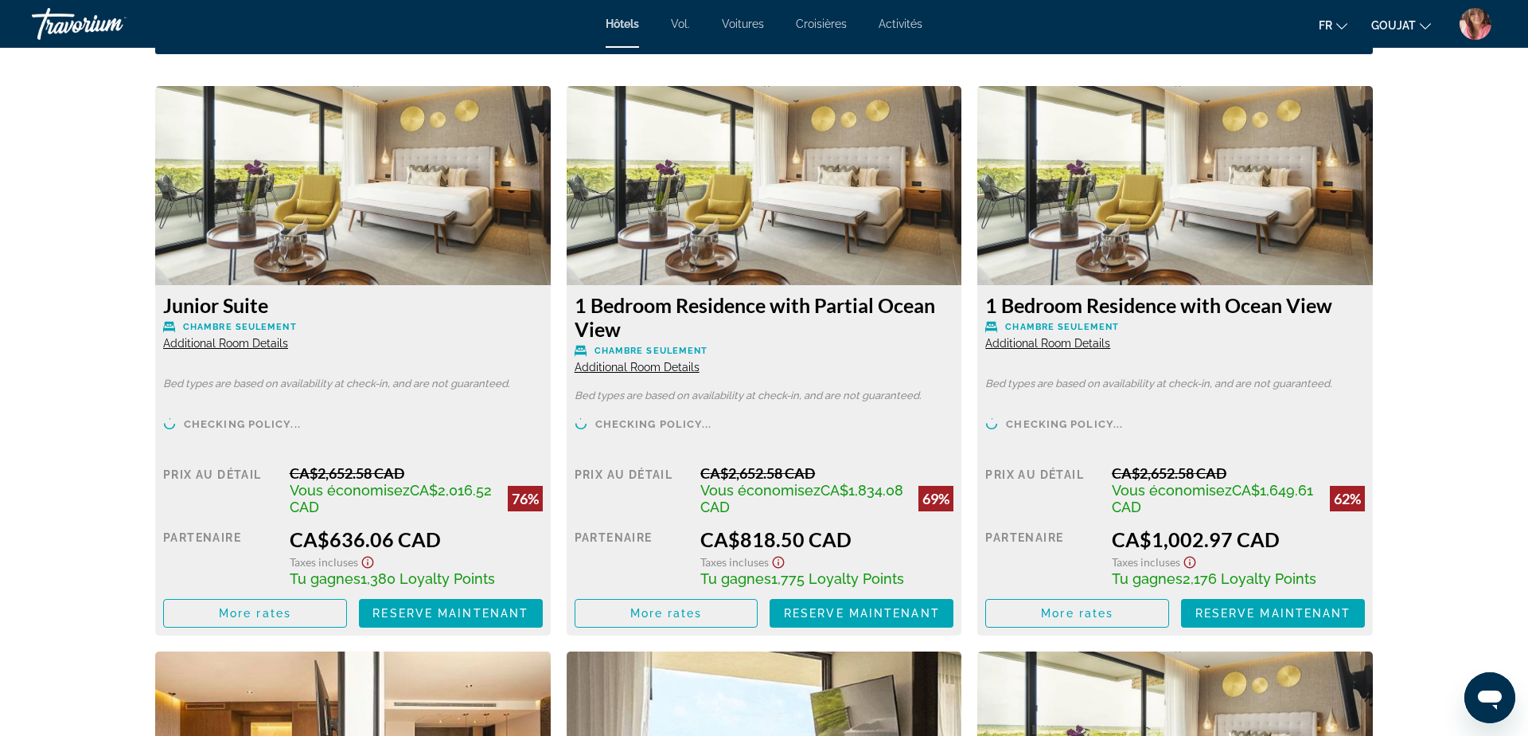
scroll to position [2169, 0]
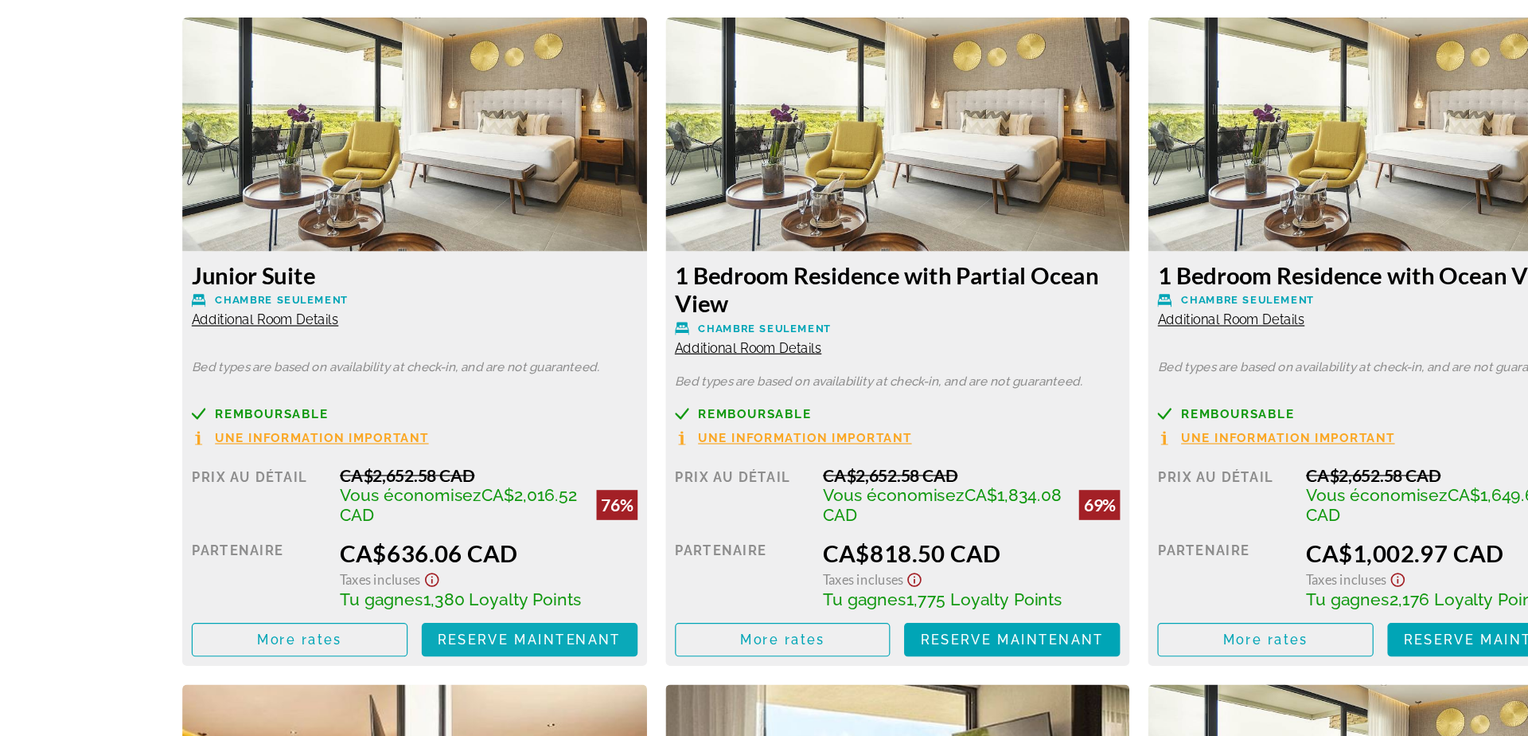
click at [474, 613] on span "Reserve maintenant" at bounding box center [451, 614] width 156 height 13
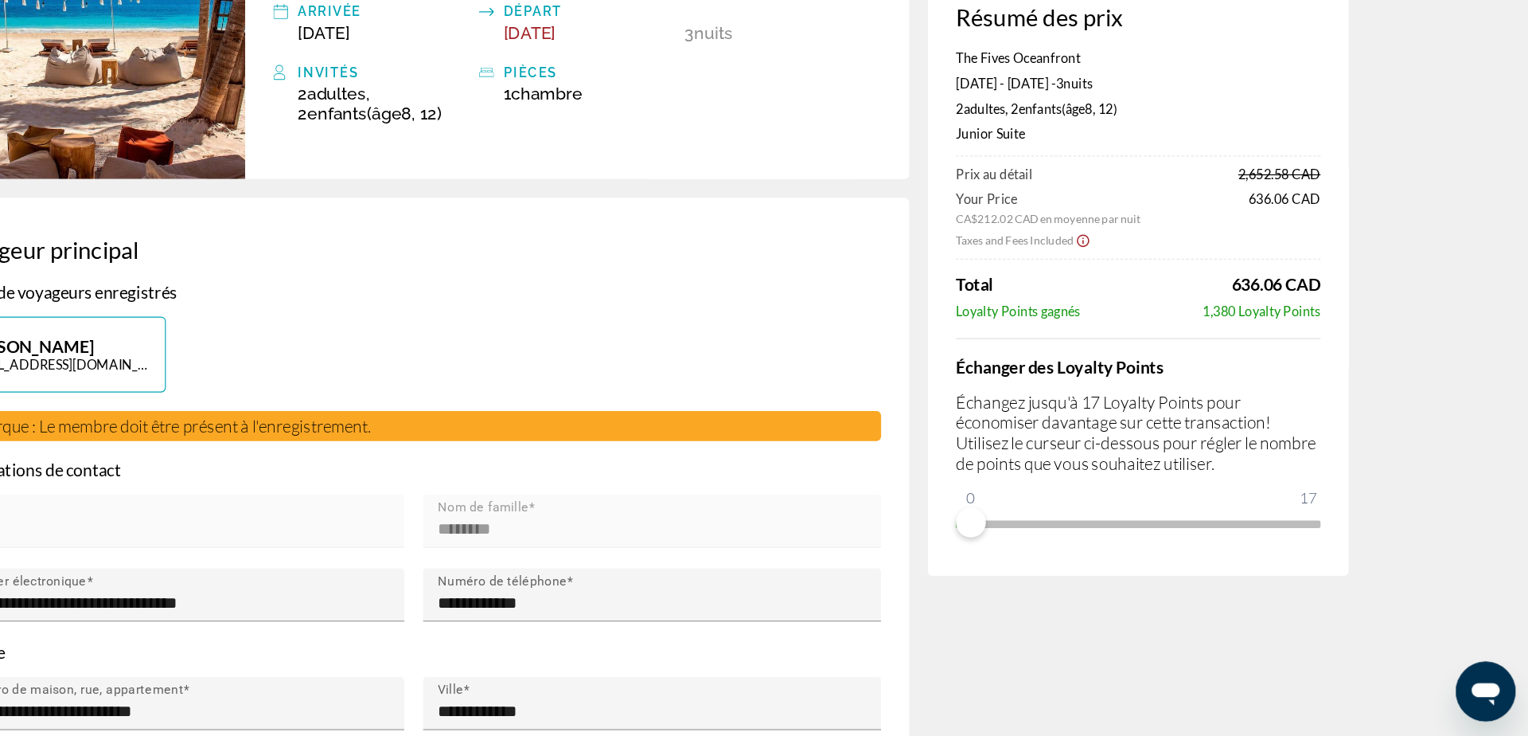
scroll to position [110, 0]
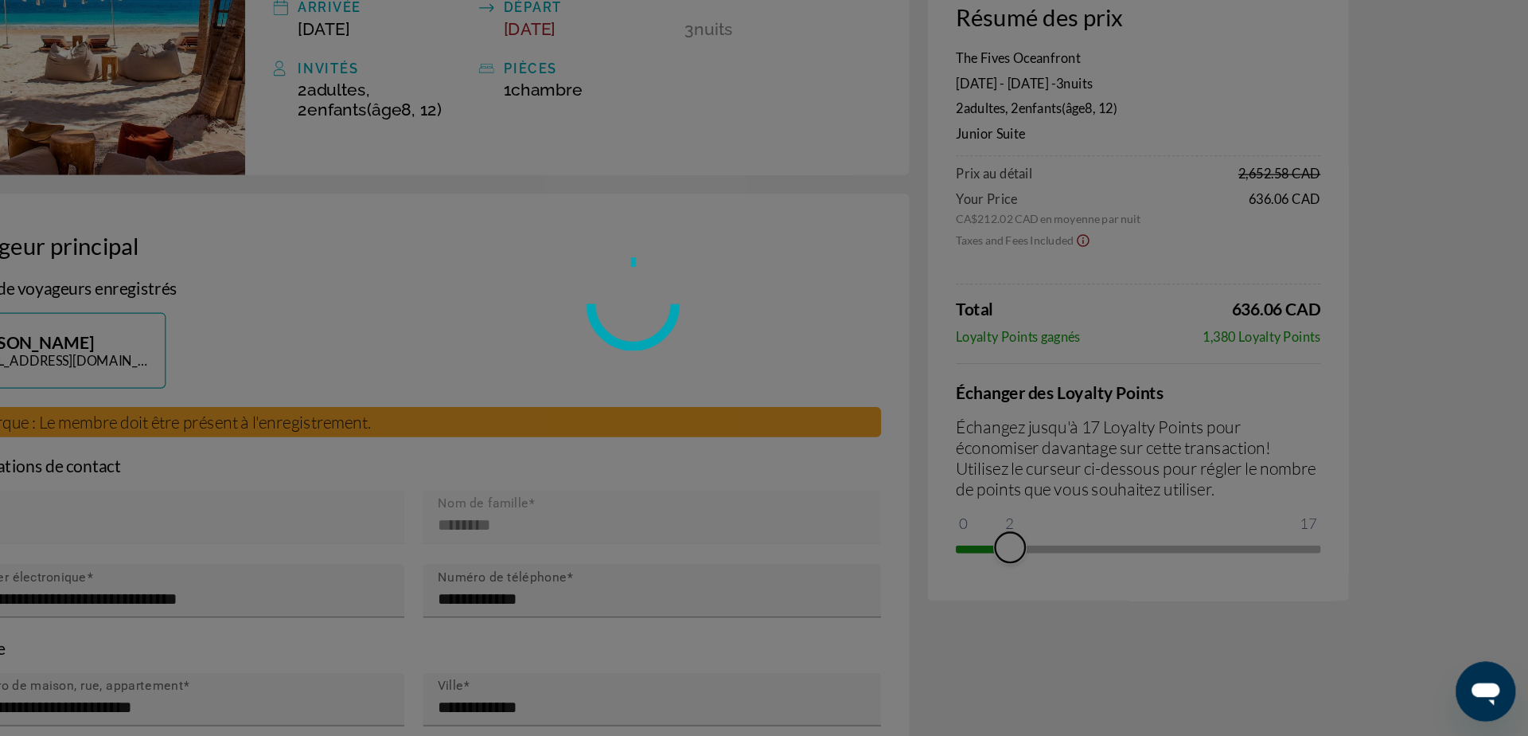
drag, startPoint x: 1050, startPoint y: 553, endPoint x: 1078, endPoint y: 549, distance: 28.1
click at [1078, 549] on div "Passer au contenu principal Hôtels Vol. Voitures Croisières Activités Hôtels Vo…" at bounding box center [764, 258] width 1528 height 736
click at [1091, 500] on div at bounding box center [764, 368] width 1528 height 736
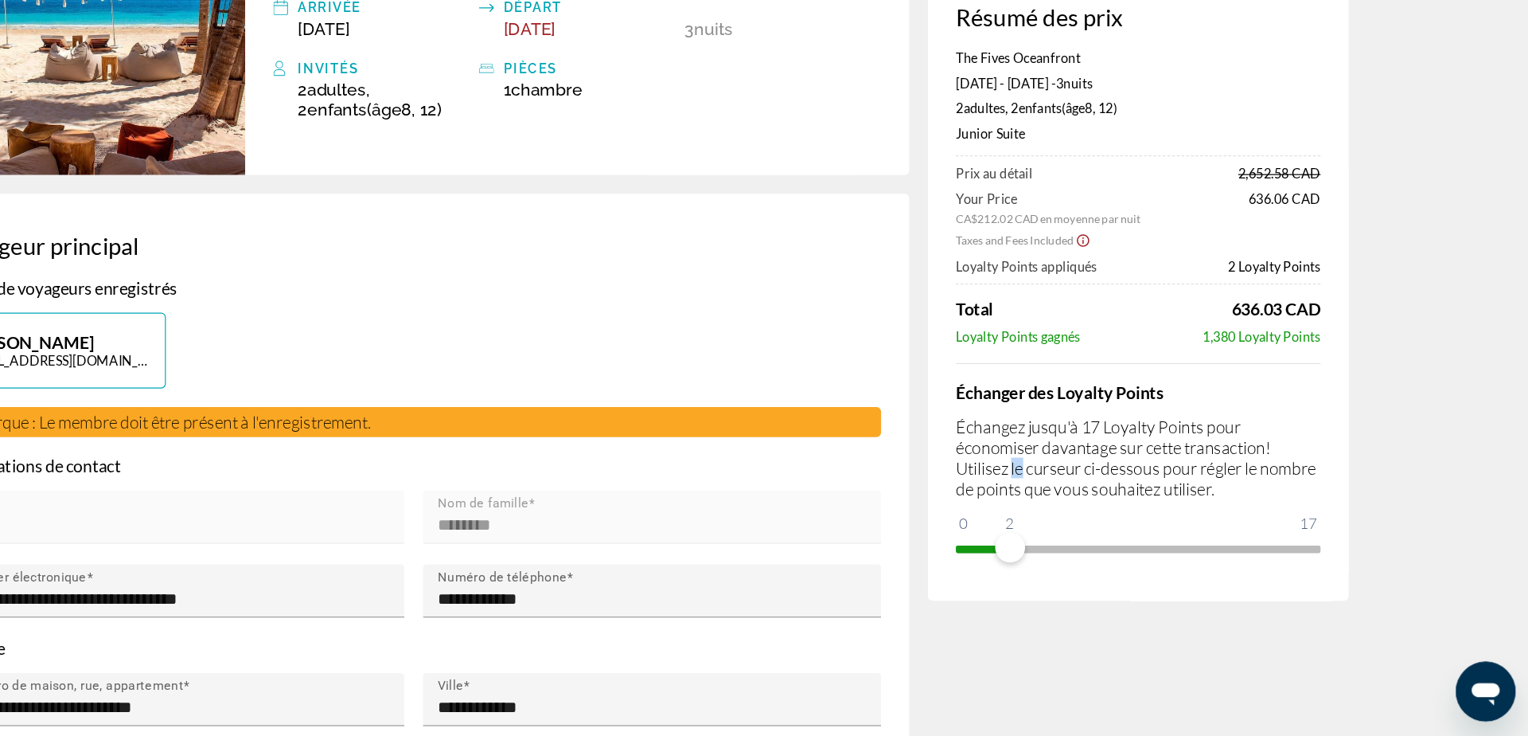
drag, startPoint x: 1091, startPoint y: 500, endPoint x: 1214, endPoint y: 536, distance: 127.7
click at [1214, 536] on div "Échanger des Loyalty Points Échangez jusqu'à 17 Loyalty Points pour économiser …" at bounding box center [1194, 503] width 310 height 170
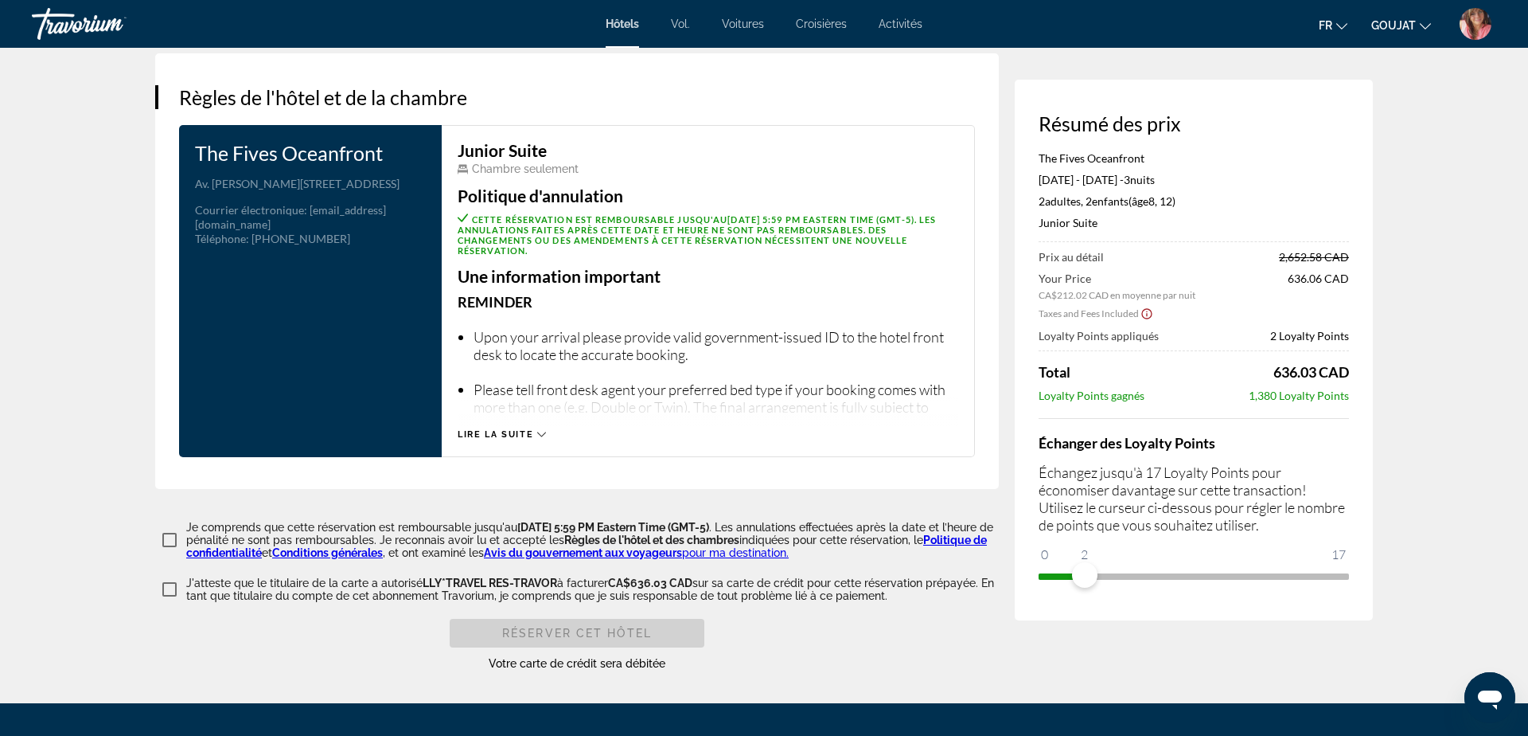
scroll to position [1981, 0]
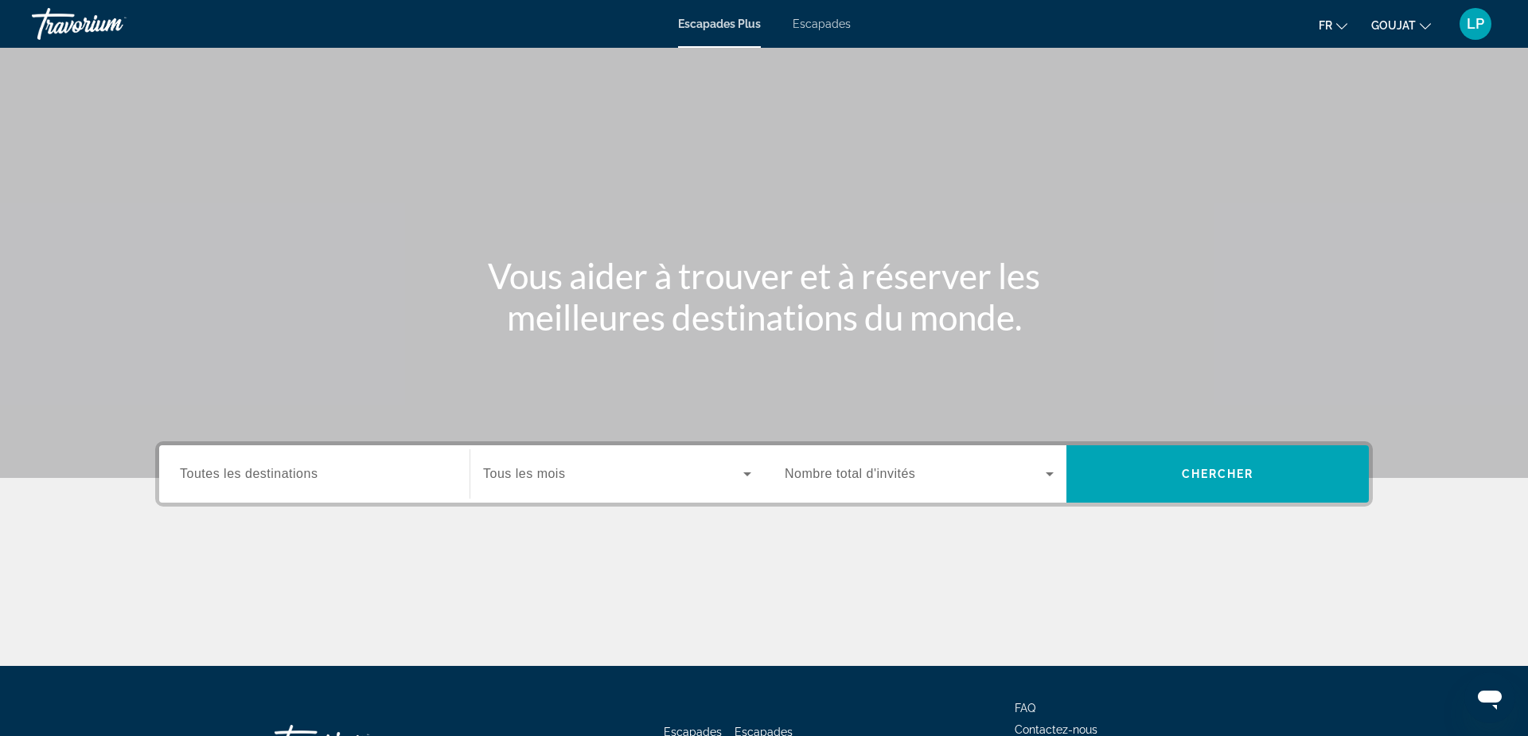
click at [326, 470] on input "Destination Toutes les destinations" at bounding box center [314, 474] width 269 height 19
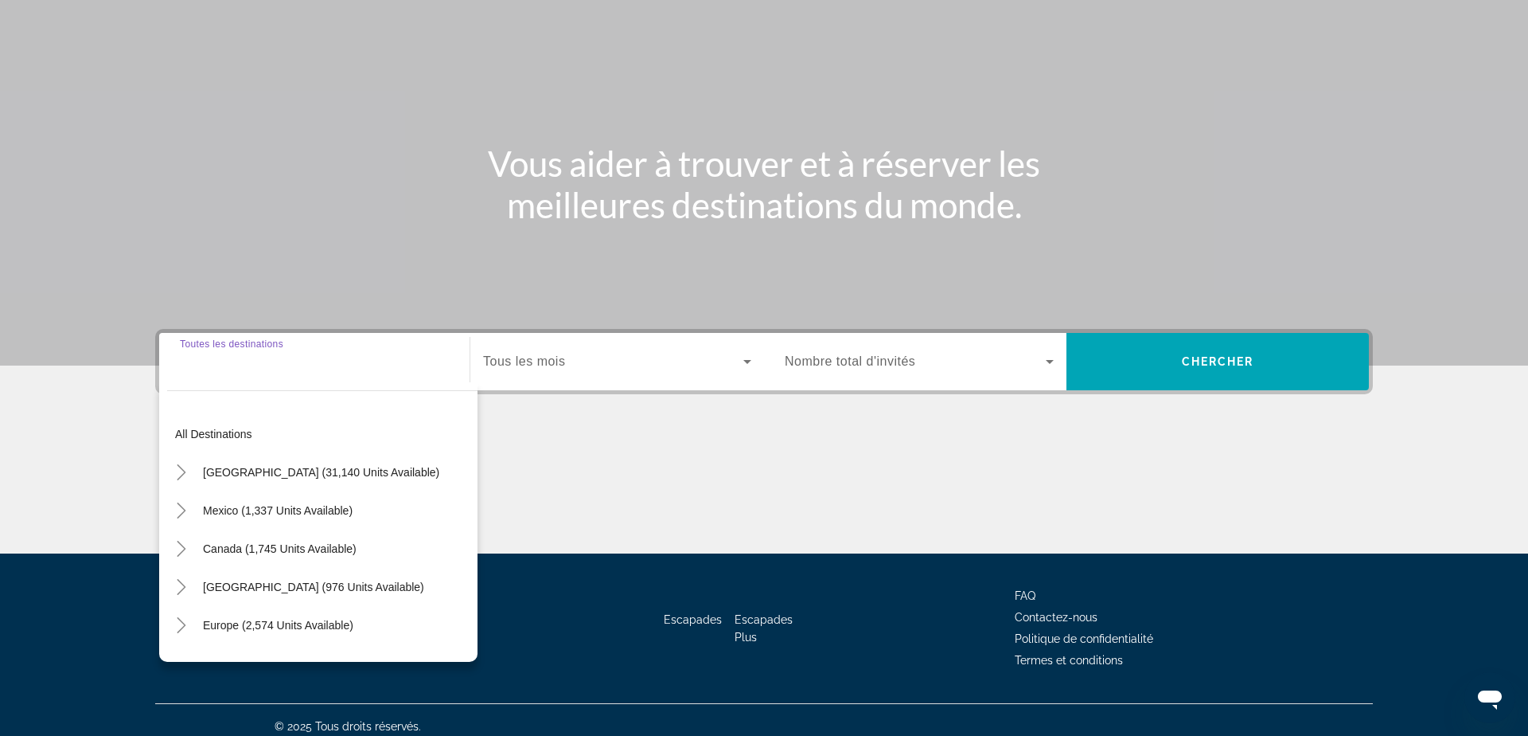
scroll to position [125, 0]
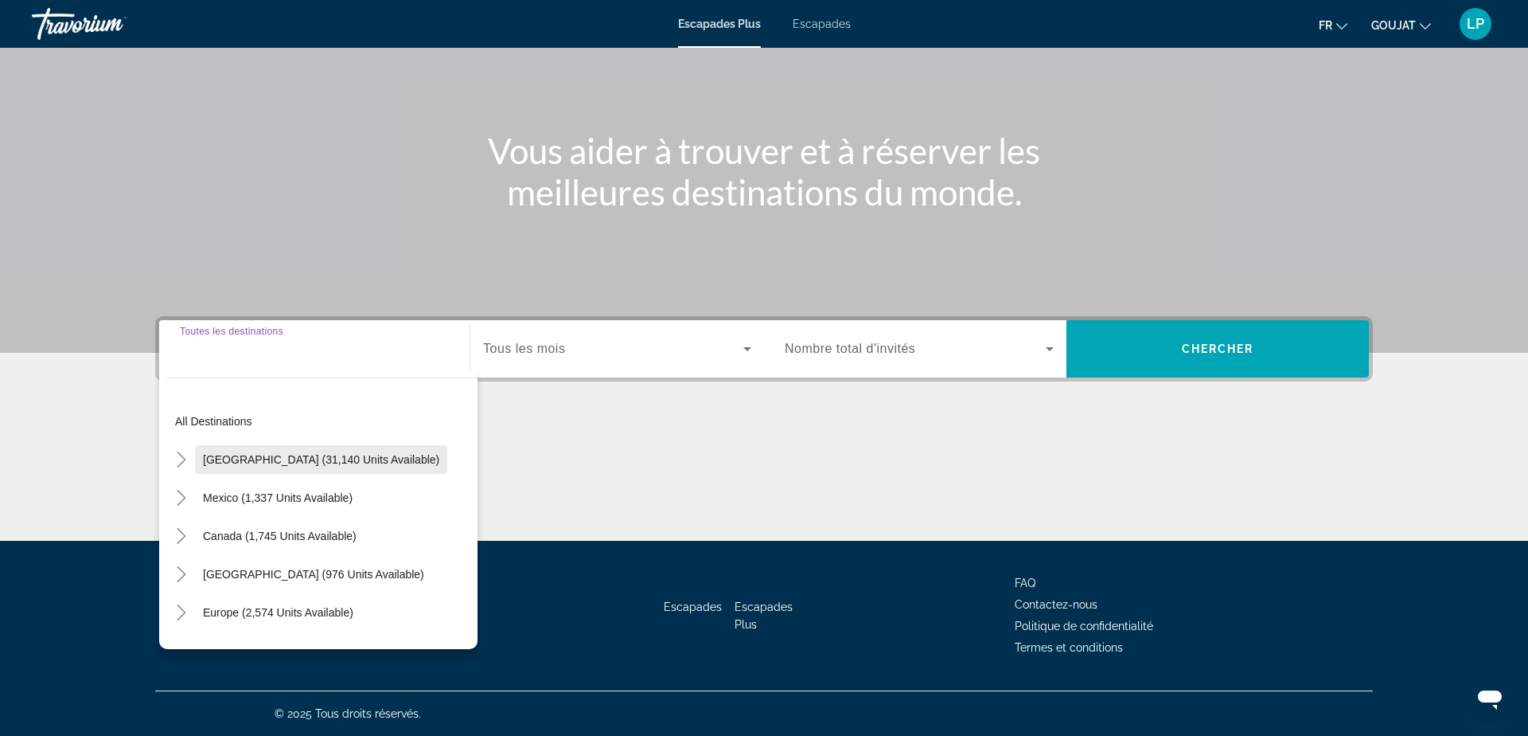
click at [205, 460] on span "[GEOGRAPHIC_DATA] (31,140 units available)" at bounding box center [321, 459] width 236 height 13
type input "**********"
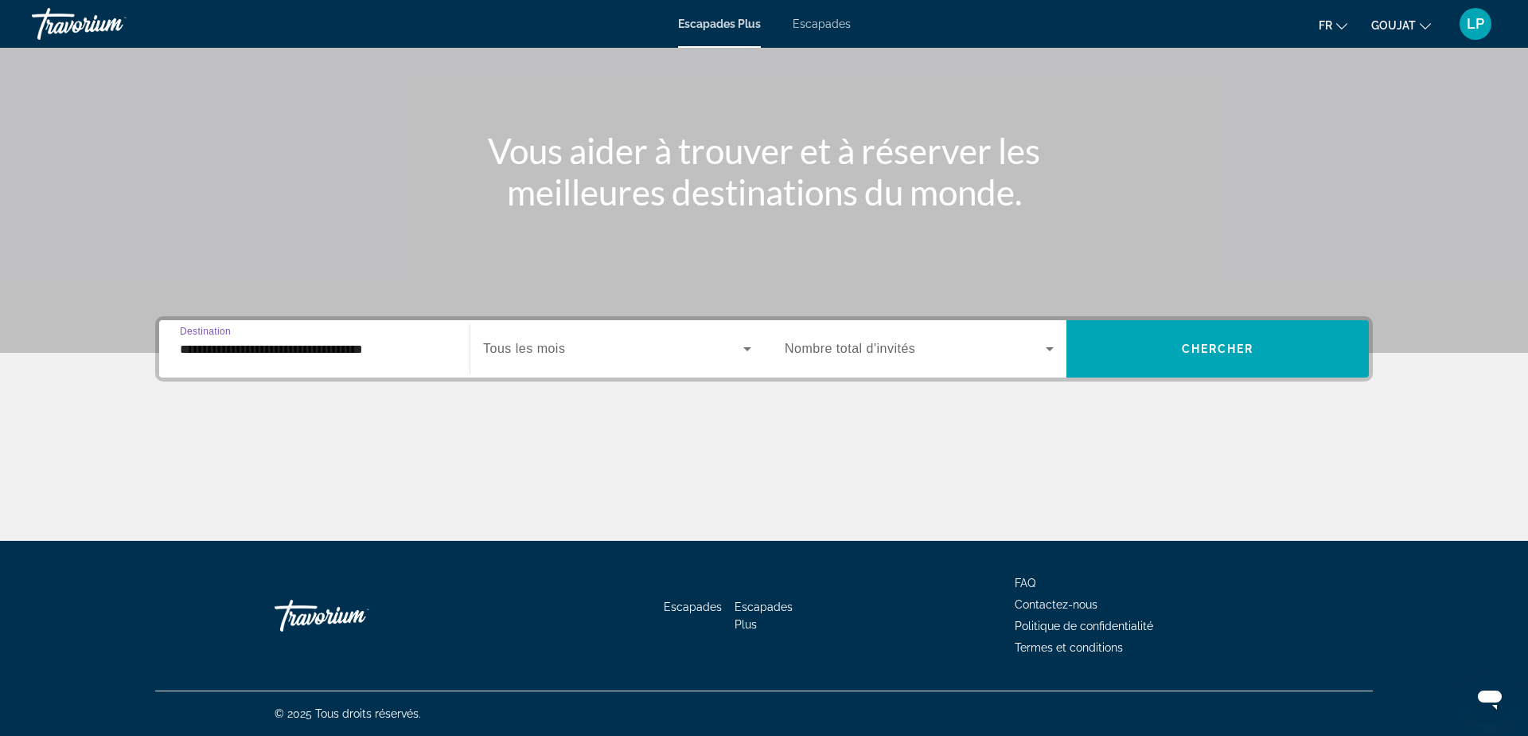
click at [542, 342] on span "Tous les mois" at bounding box center [524, 349] width 82 height 14
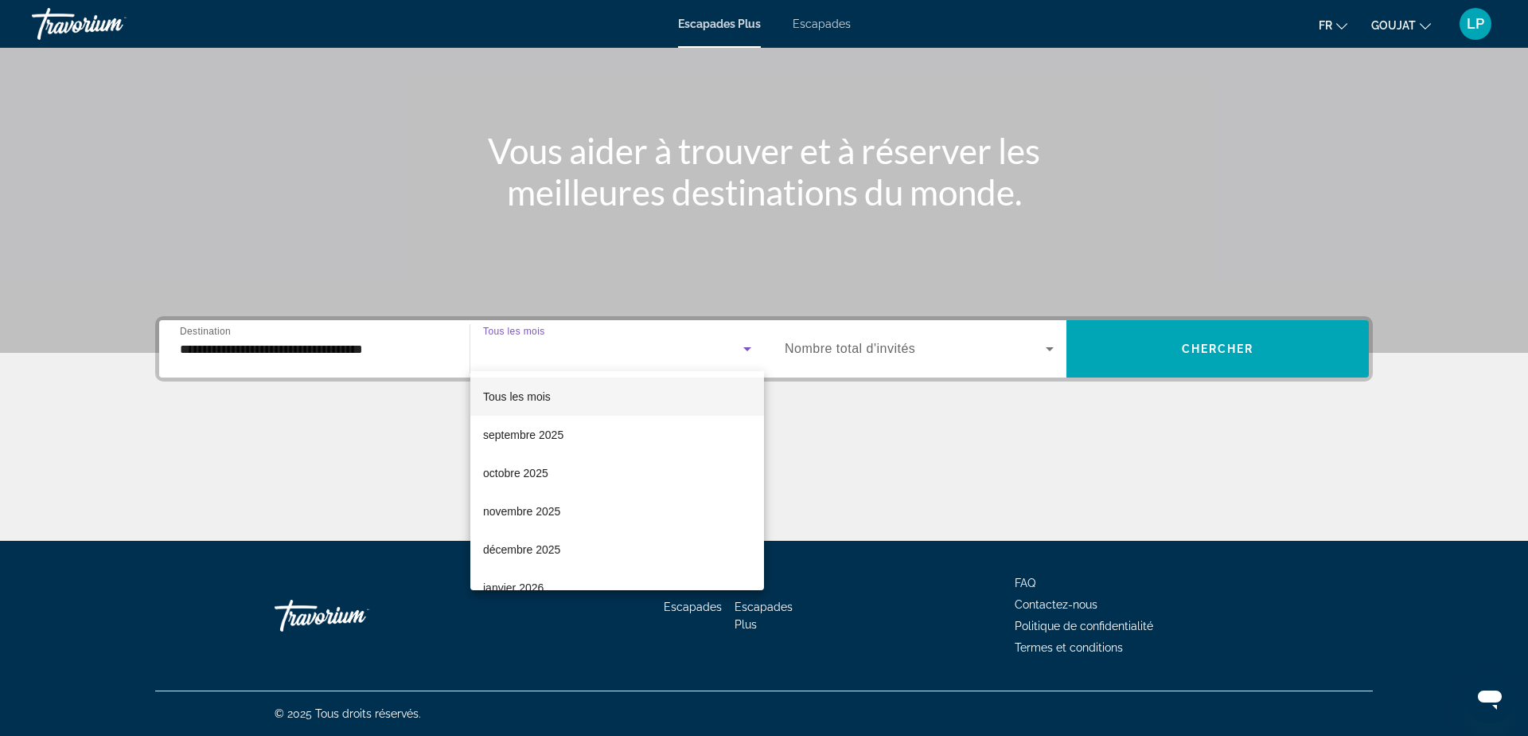
click at [209, 344] on div at bounding box center [764, 368] width 1528 height 736
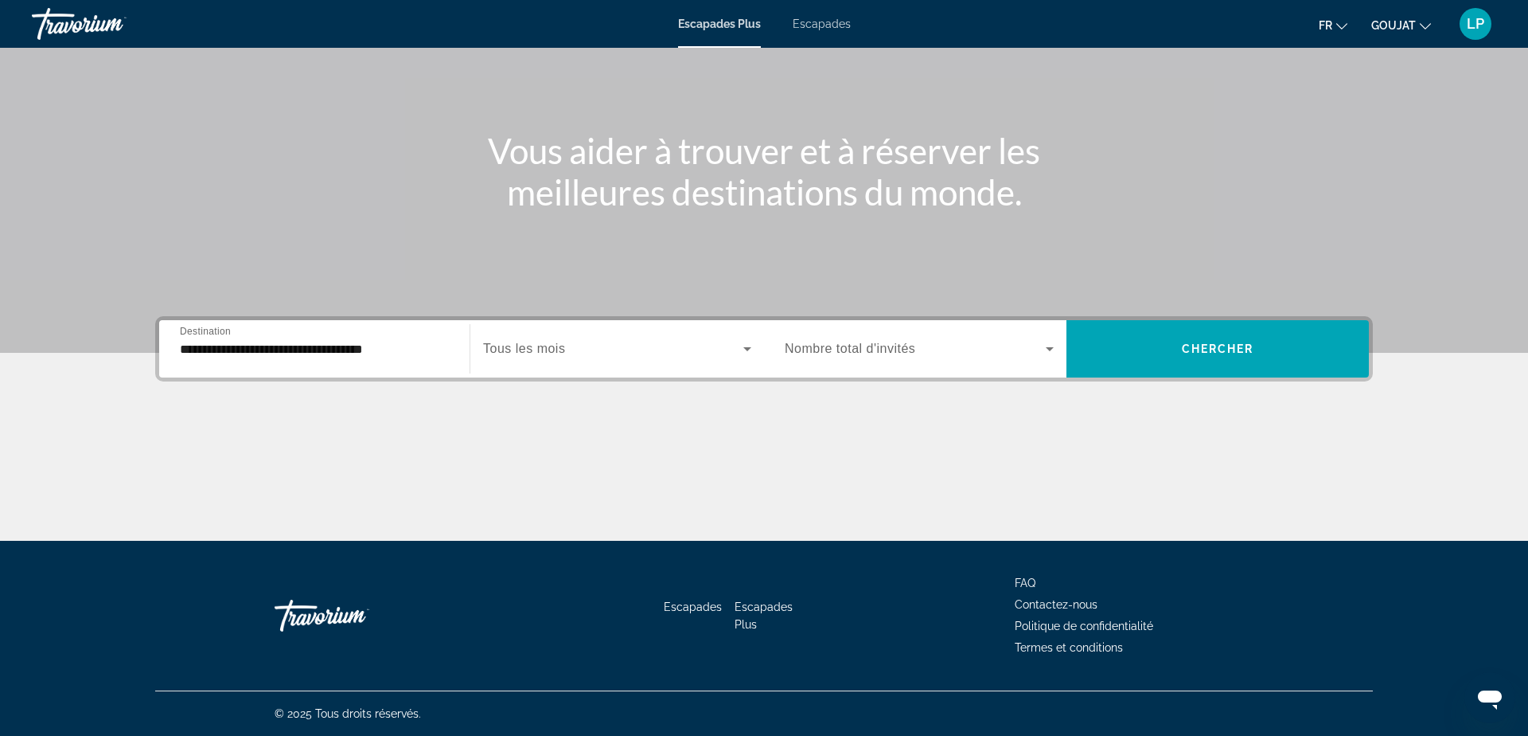
click at [223, 349] on input "**********" at bounding box center [314, 349] width 269 height 19
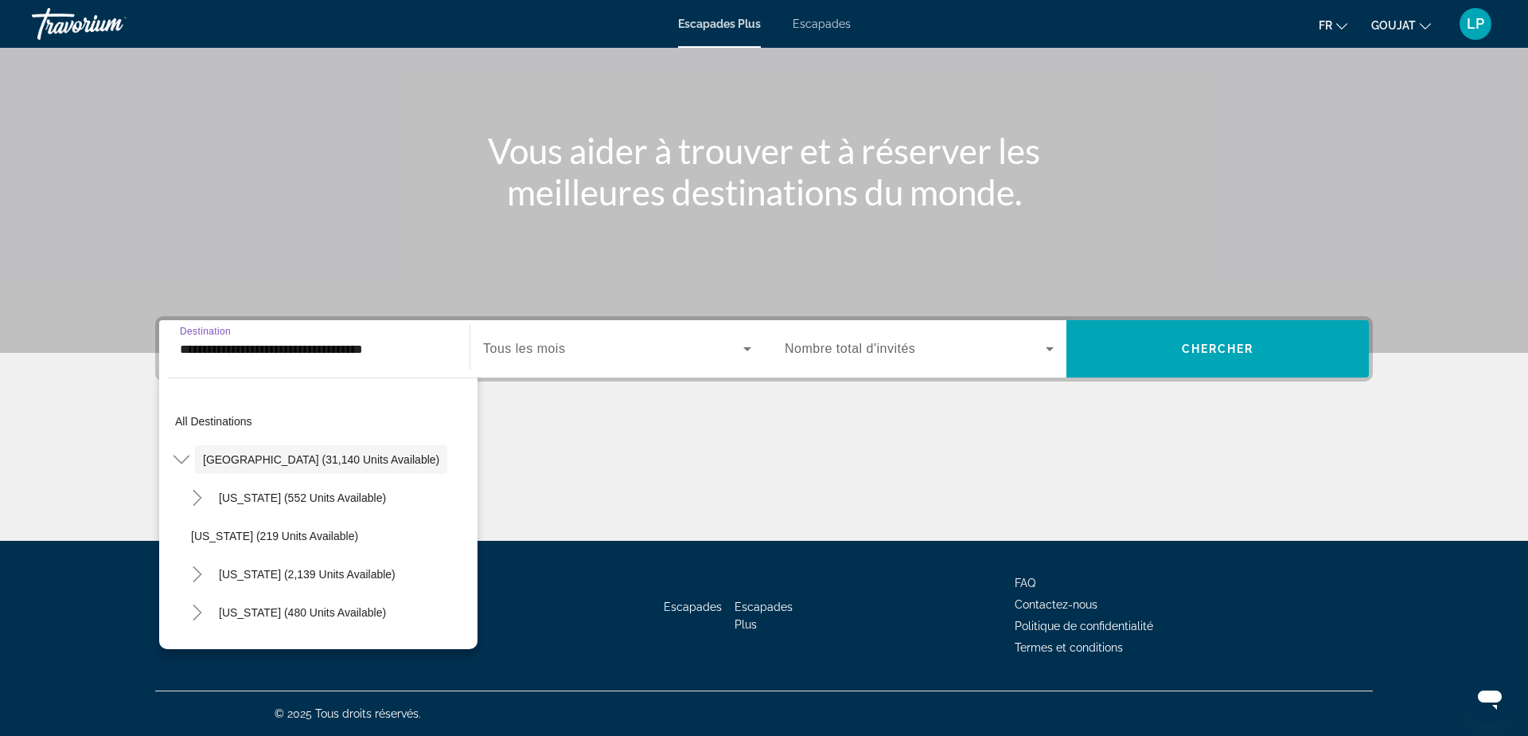
click at [223, 349] on input "**********" at bounding box center [314, 349] width 269 height 19
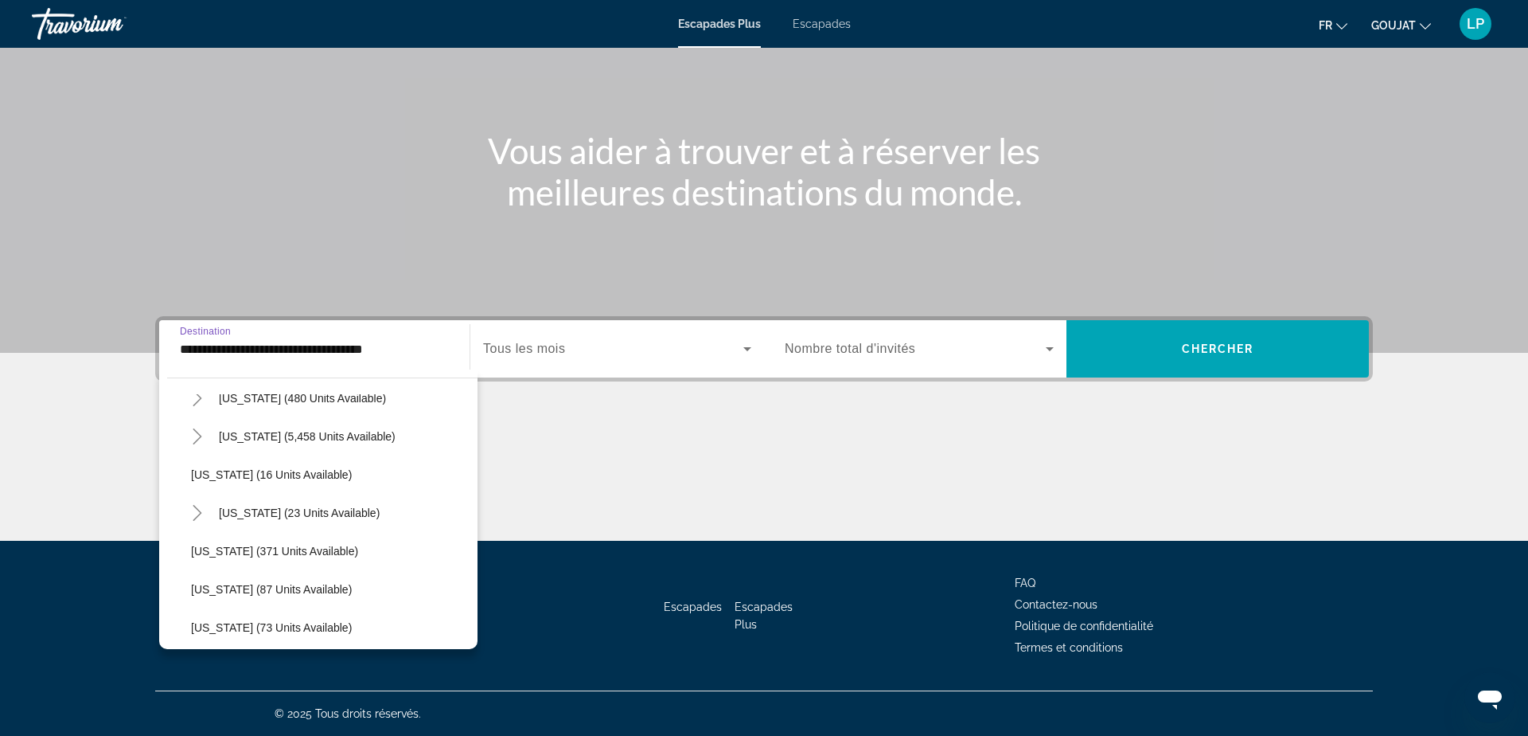
scroll to position [0, 0]
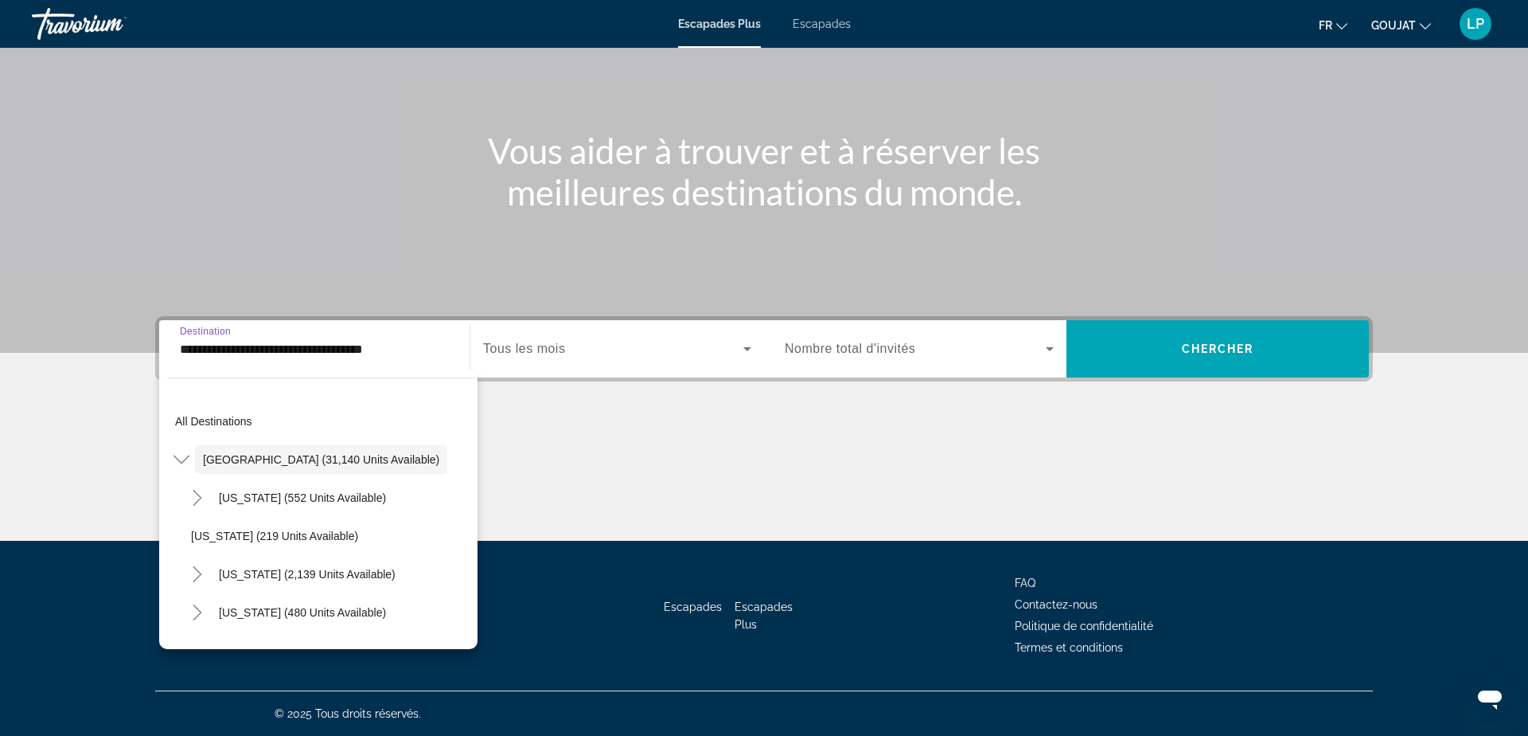
click at [580, 354] on span "Widget de recherche" at bounding box center [613, 348] width 260 height 19
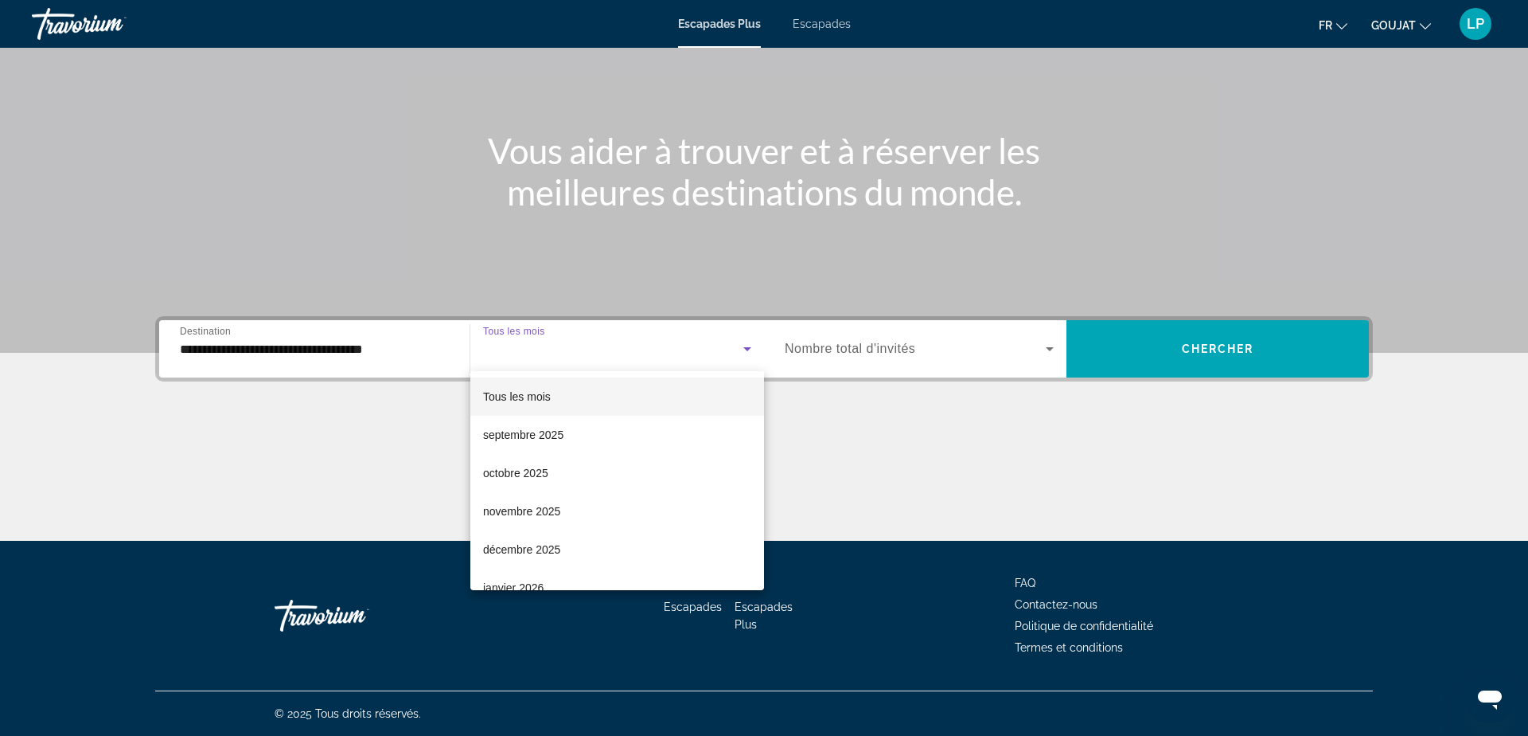
click at [552, 391] on mat-option "Tous les mois" at bounding box center [617, 396] width 294 height 38
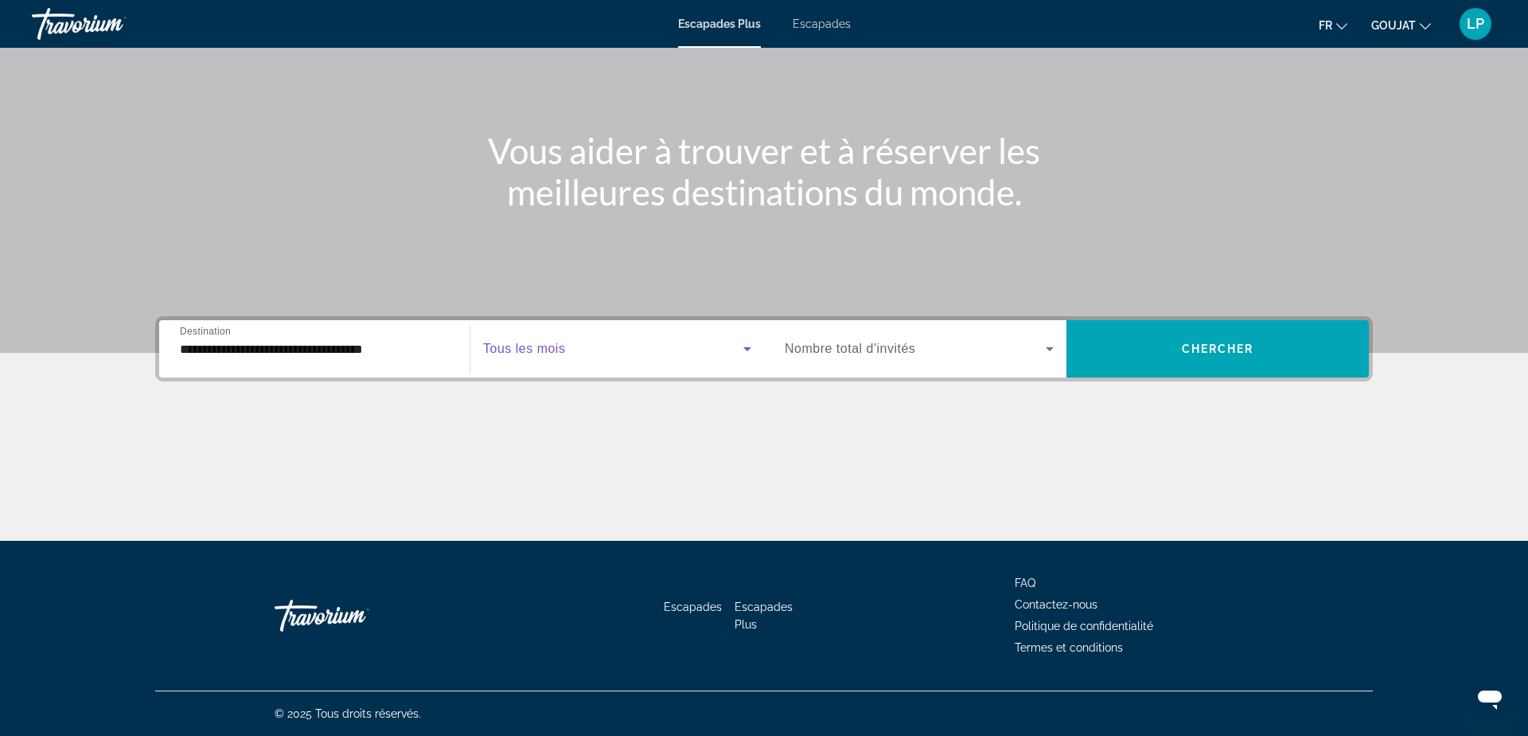
click at [873, 349] on span "Nombre total d'invités" at bounding box center [850, 349] width 131 height 14
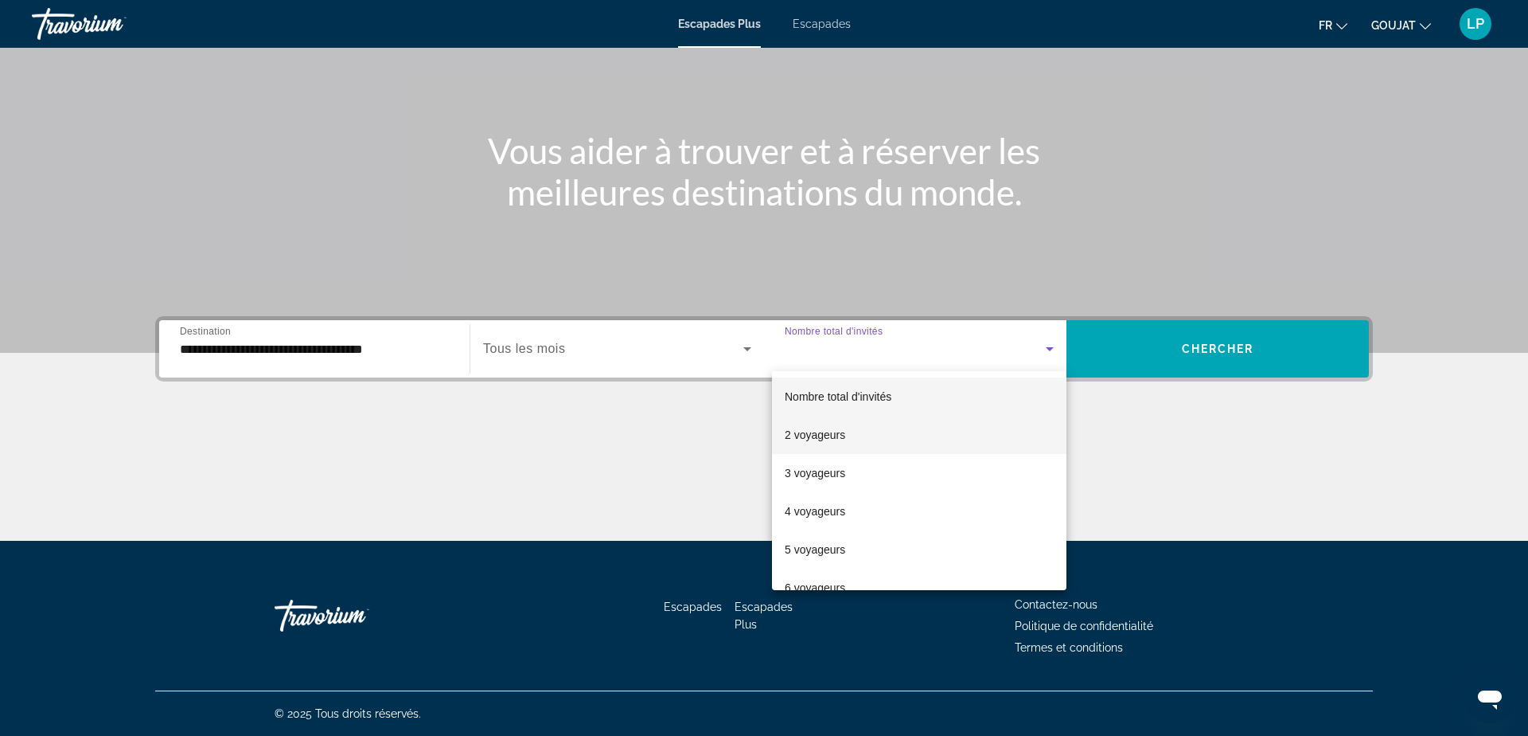
click at [822, 439] on font "2 voyageurs" at bounding box center [815, 434] width 61 height 13
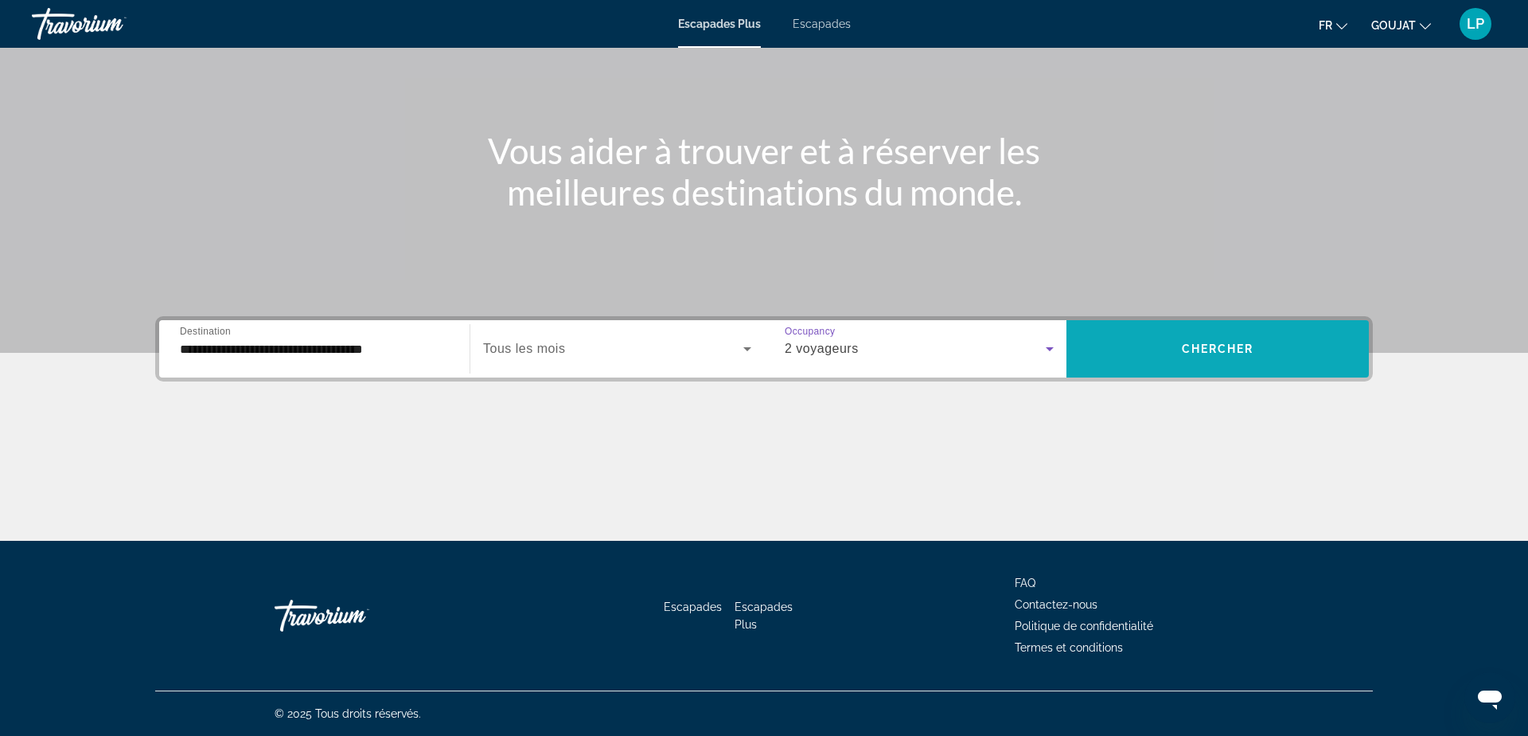
click at [1244, 333] on span "Widget de recherche" at bounding box center [1218, 349] width 303 height 38
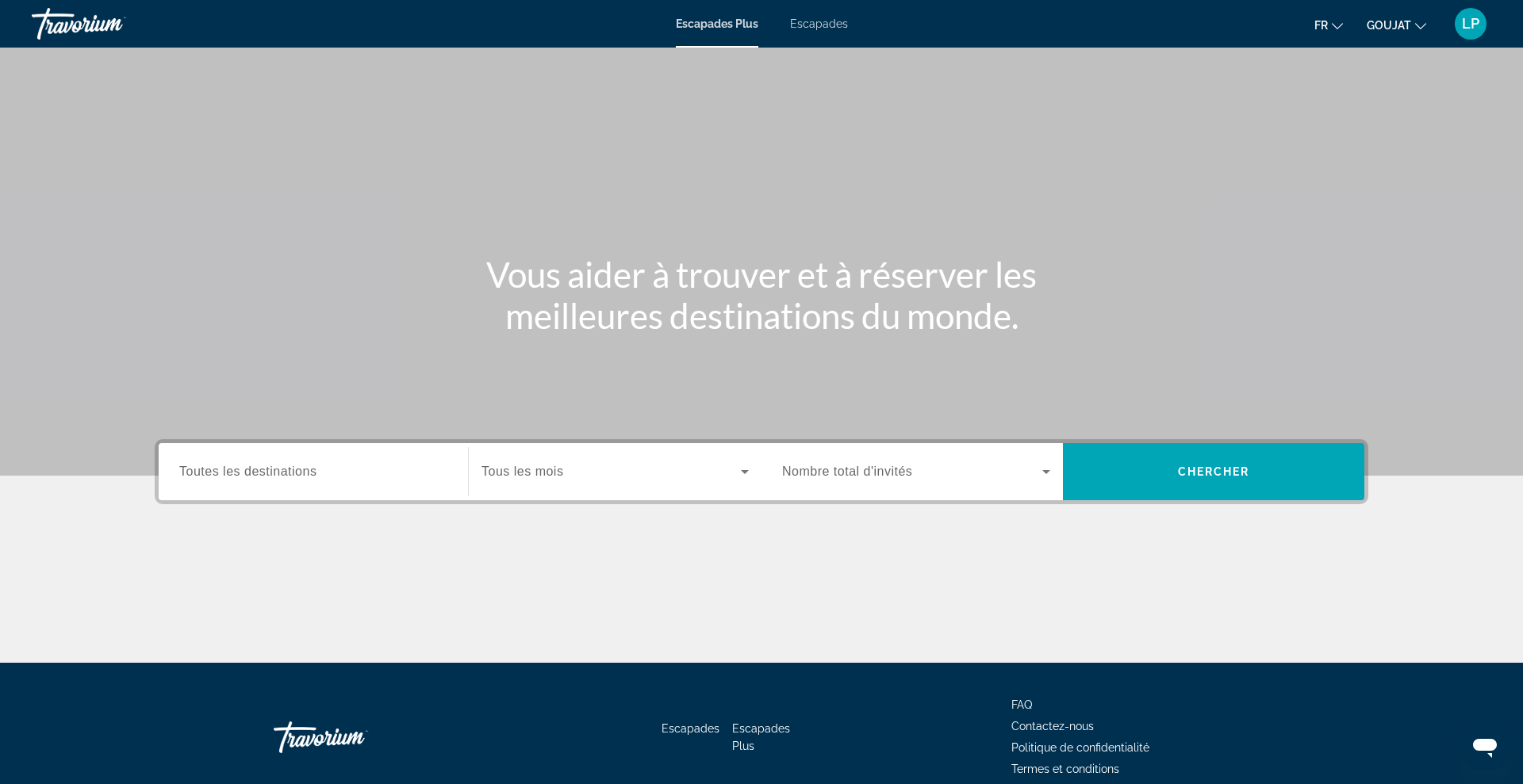
click at [323, 476] on input "Destination Toutes les destinations" at bounding box center [313, 472] width 268 height 19
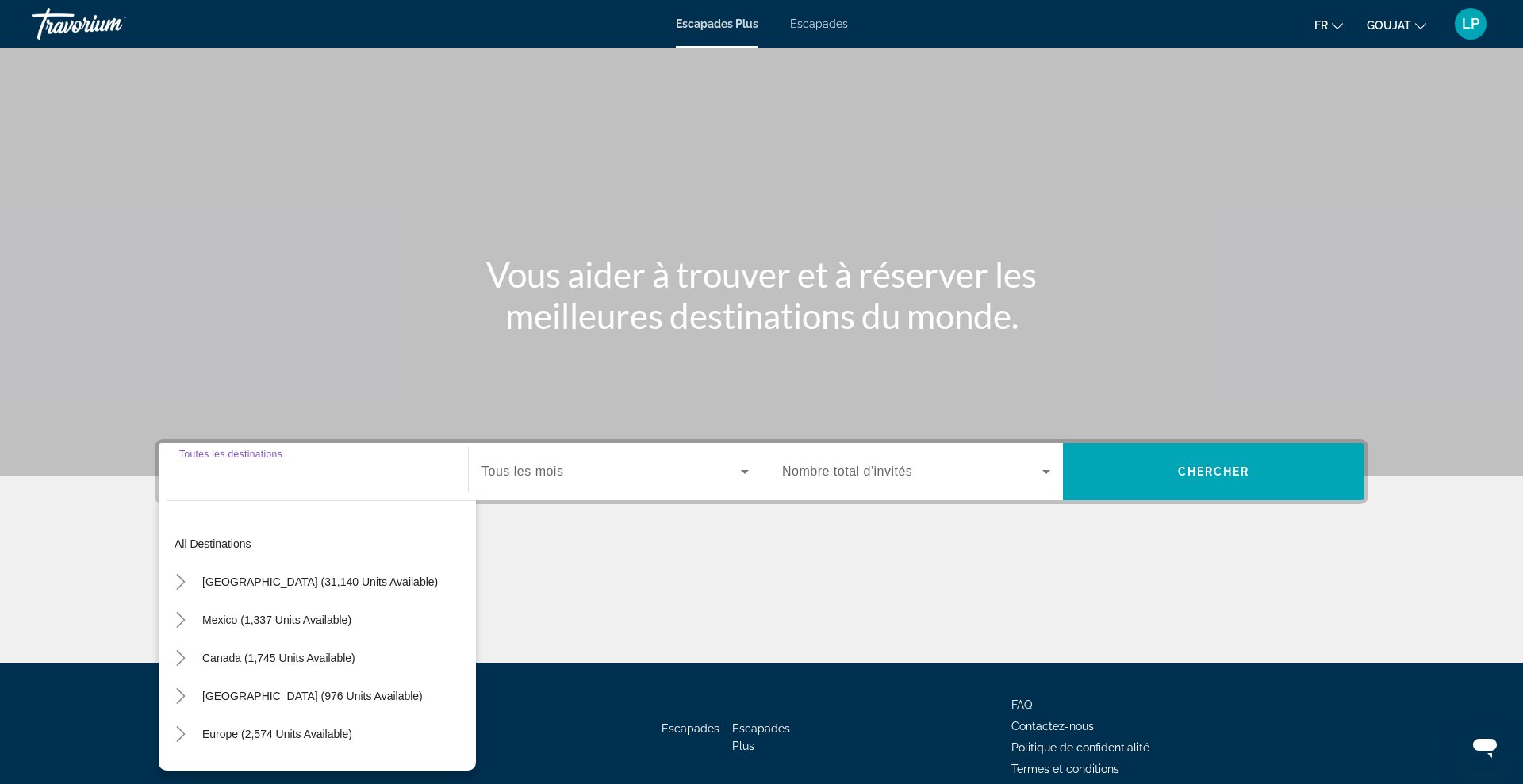
scroll to position [73, 0]
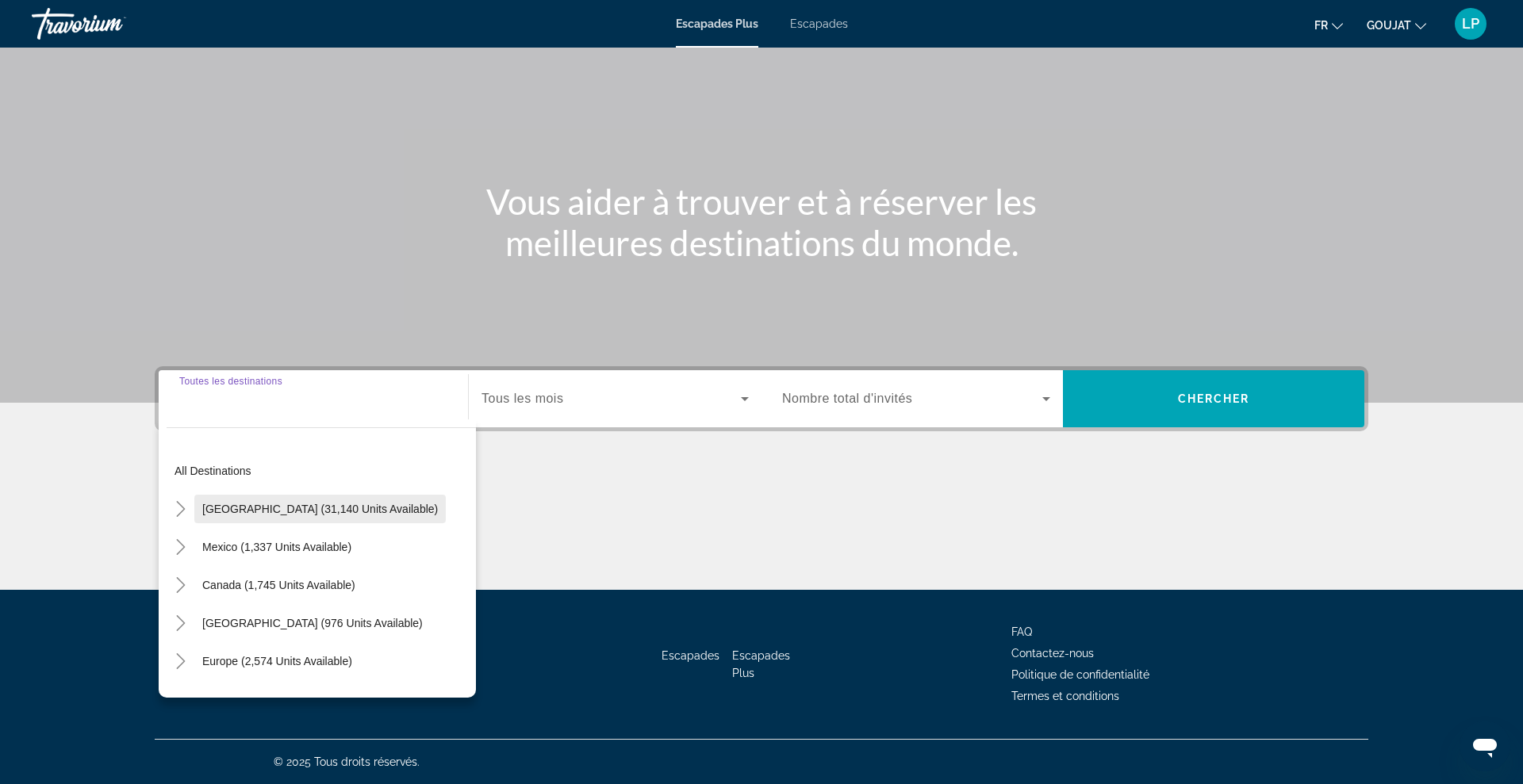
click at [217, 501] on span "Widget de recherche" at bounding box center [320, 509] width 251 height 38
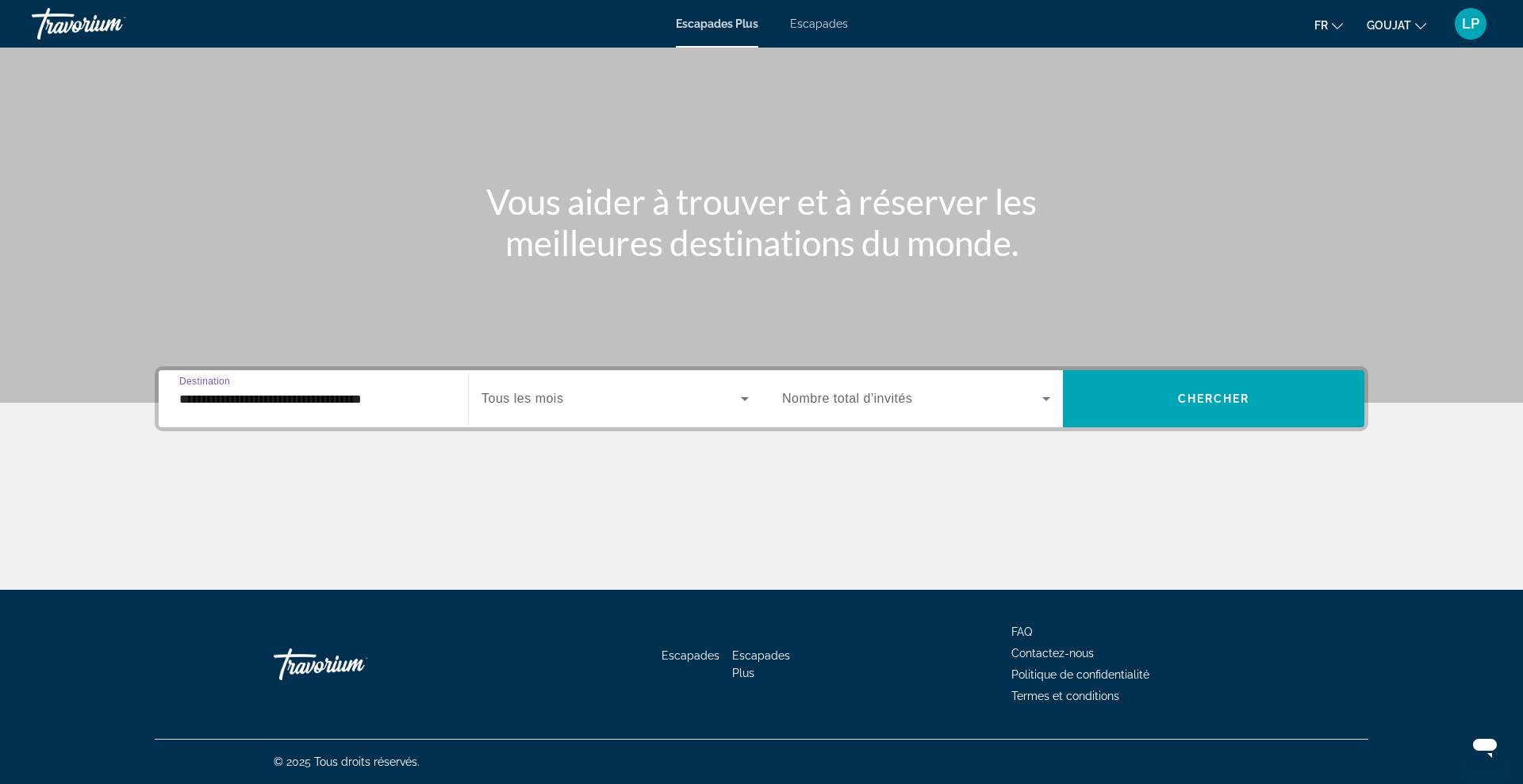
click at [204, 407] on input "**********" at bounding box center [313, 399] width 268 height 19
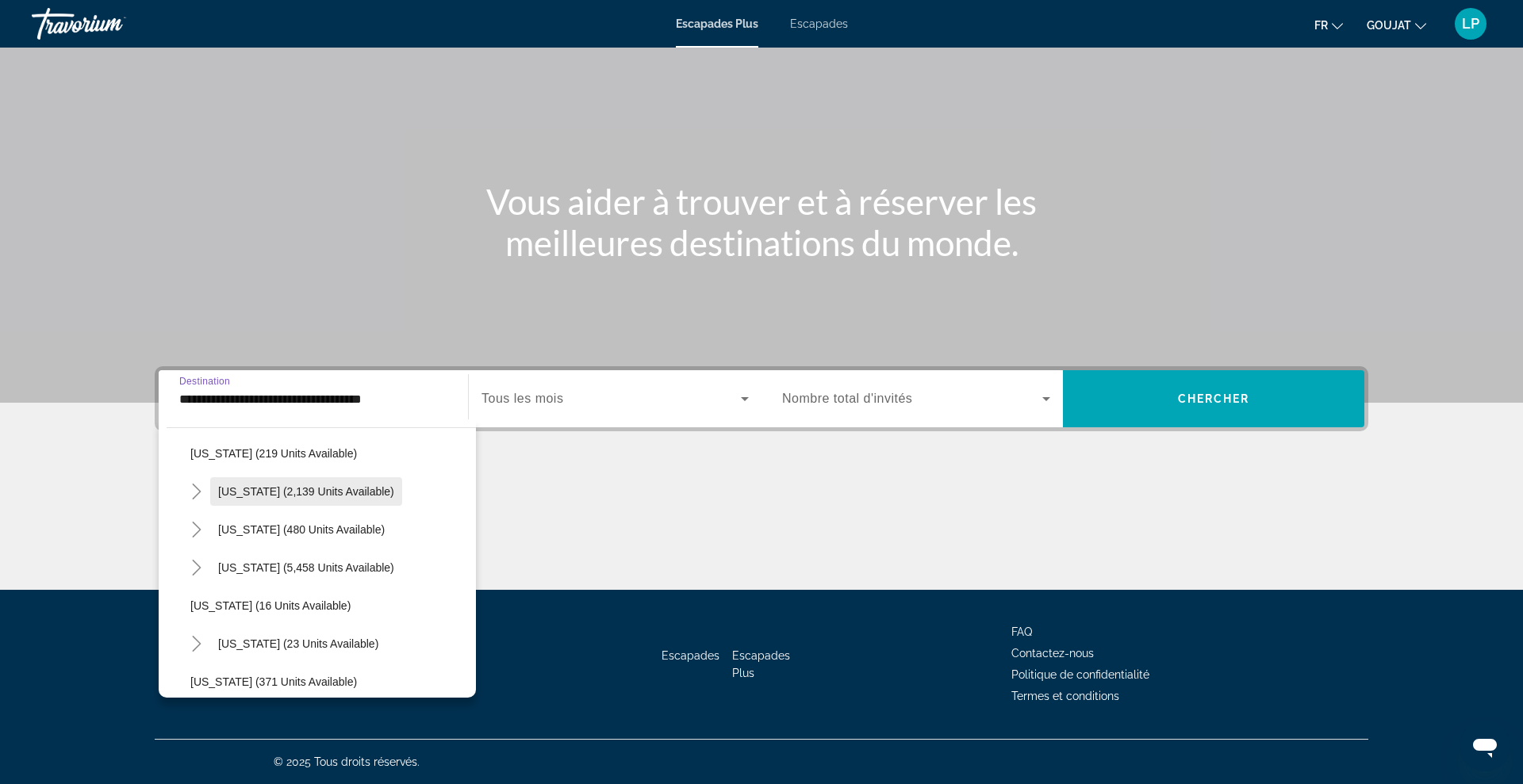
scroll to position [138, 0]
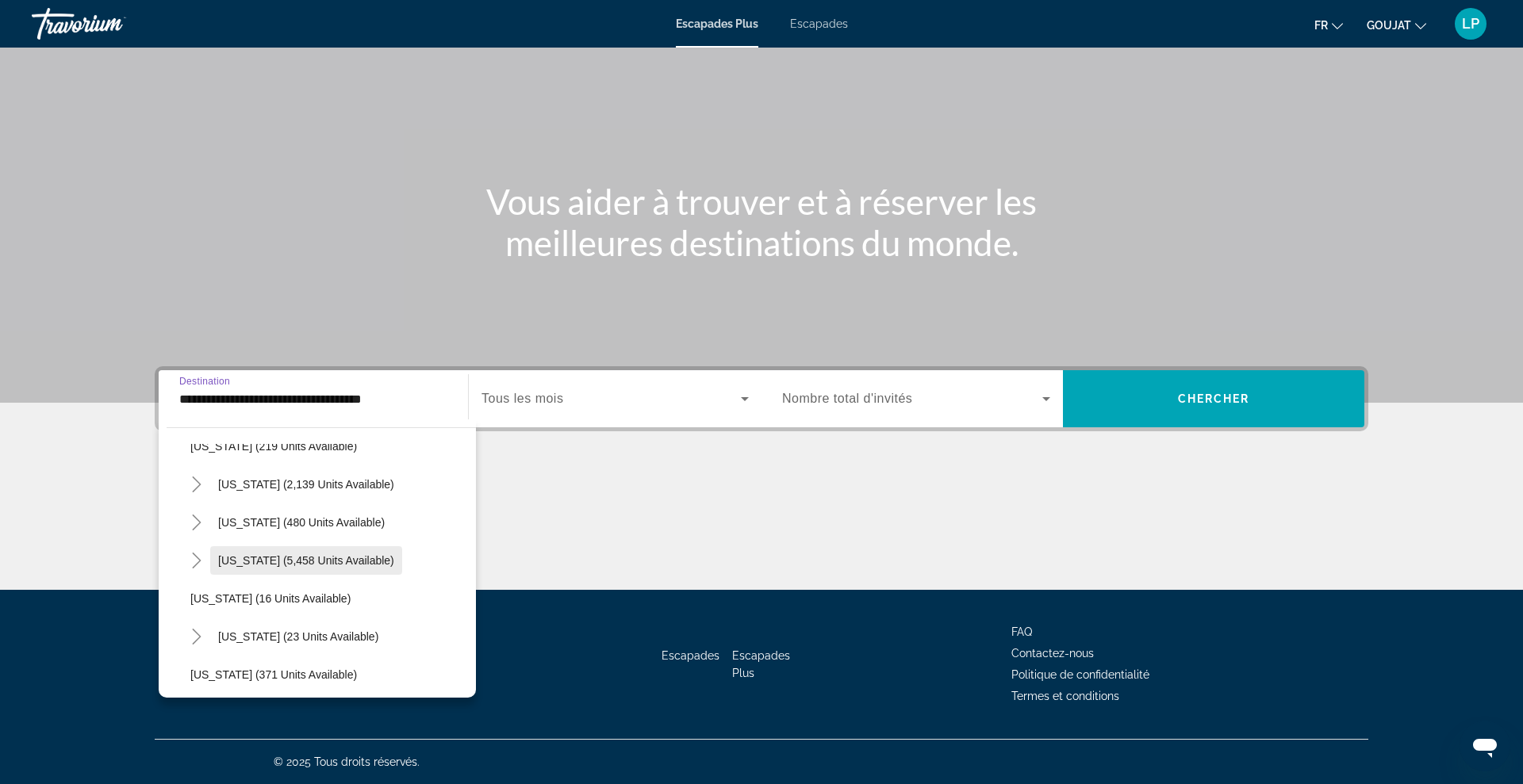
click at [263, 558] on span "Florida (5,458 units available)" at bounding box center [306, 560] width 176 height 13
type input "**********"
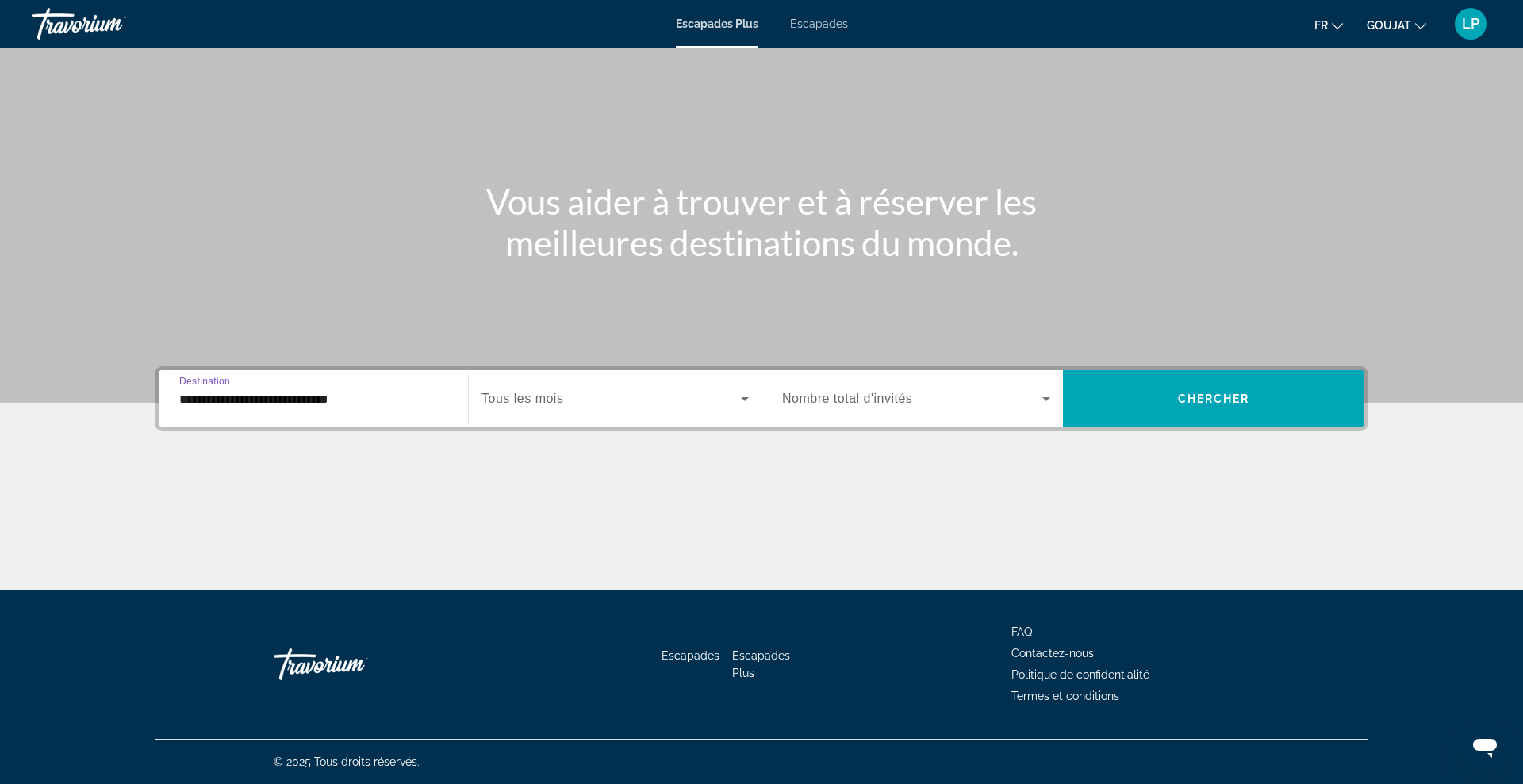
click at [534, 409] on div "Widget de recherche" at bounding box center [615, 398] width 267 height 45
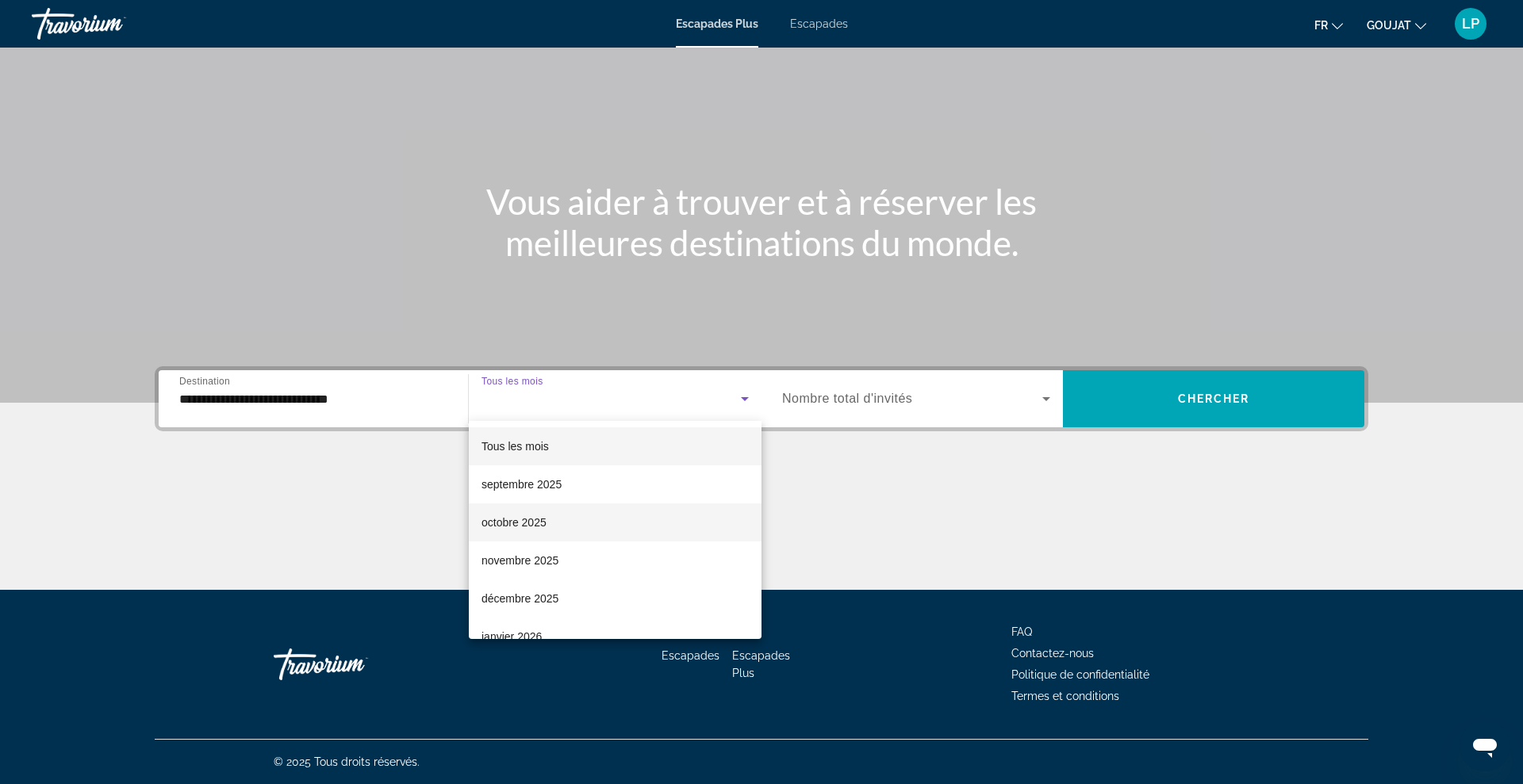
click at [527, 524] on font "octobre 2025" at bounding box center [513, 522] width 65 height 13
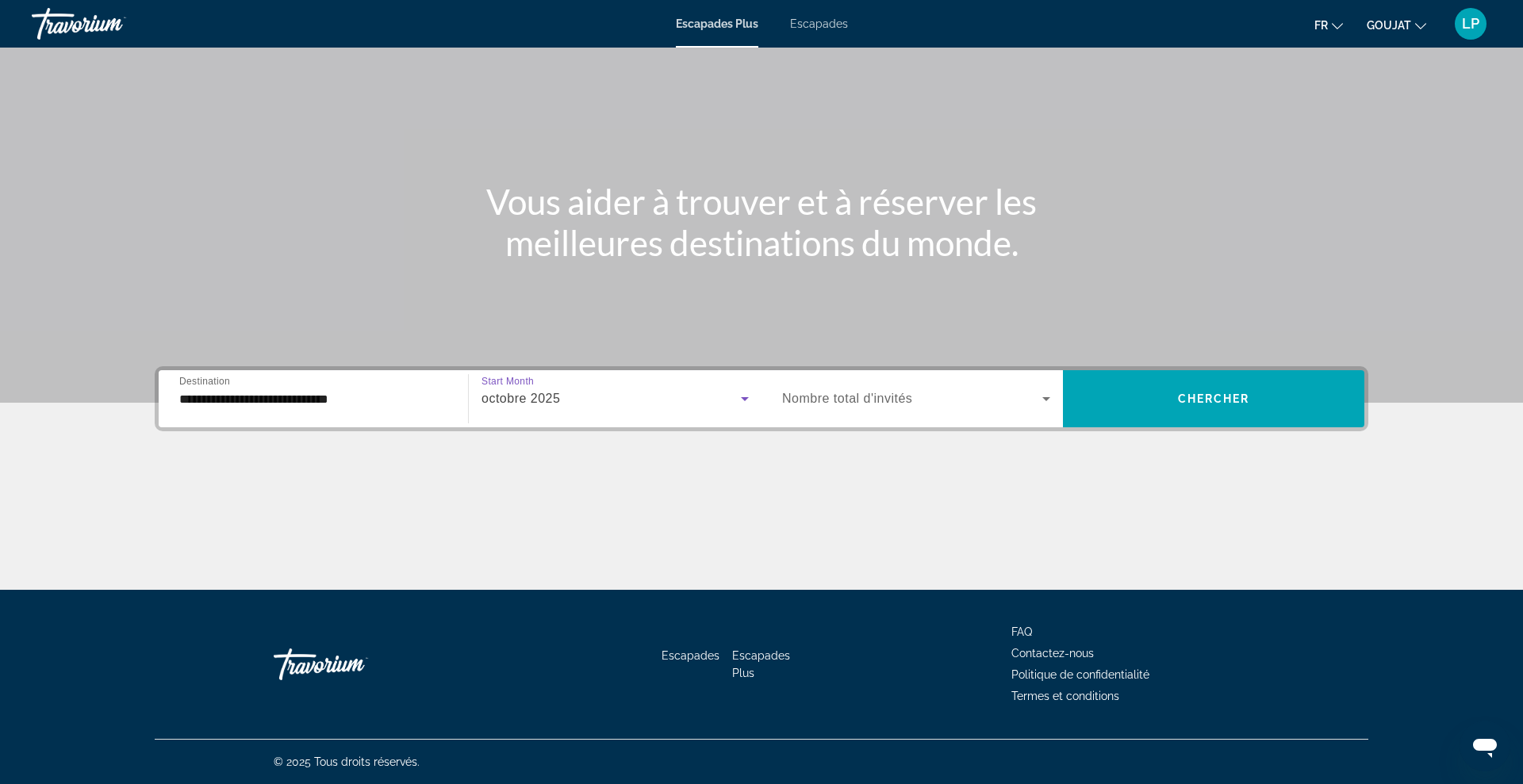
click at [959, 396] on span "Widget de recherche" at bounding box center [912, 398] width 260 height 19
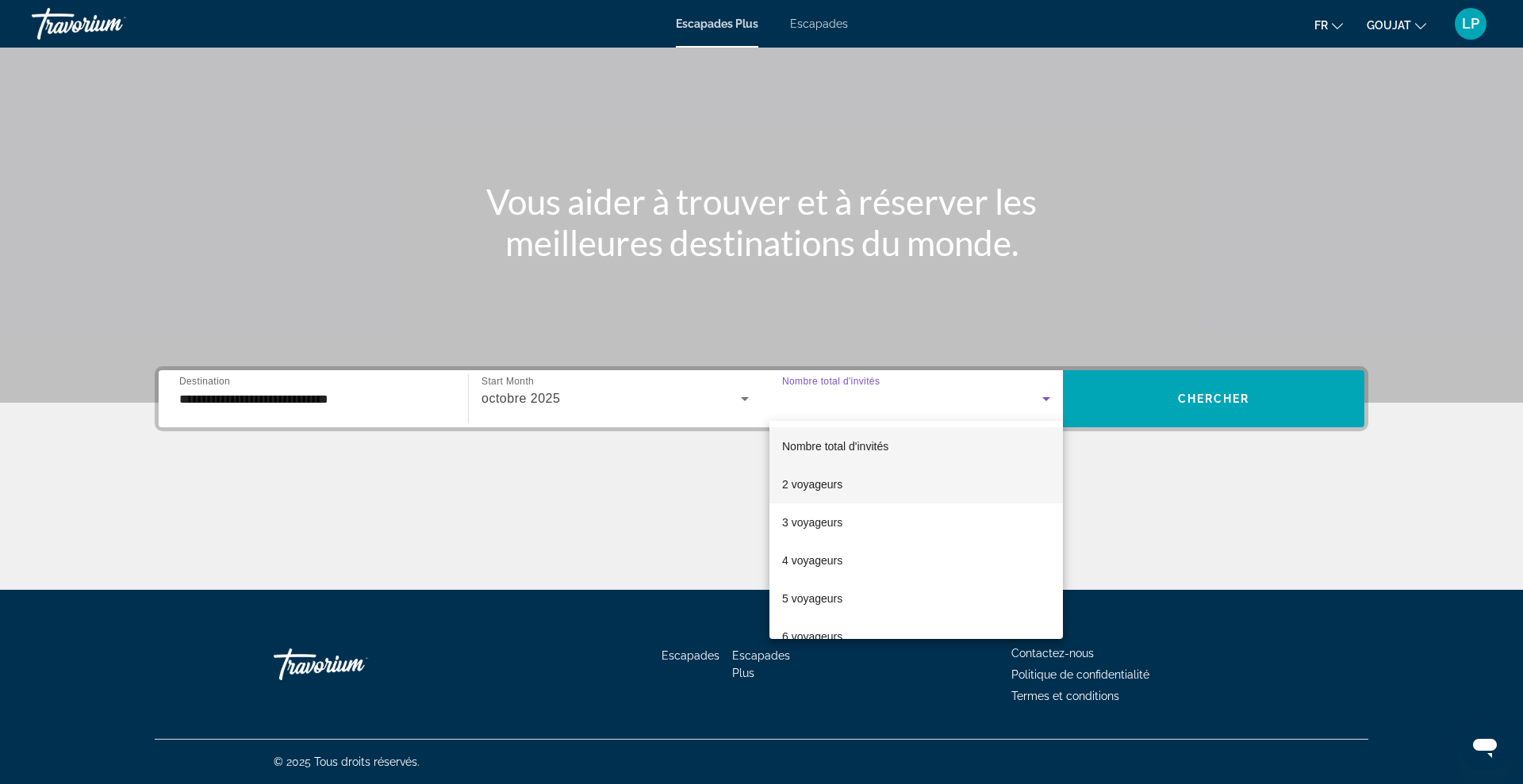
click at [814, 491] on span "2 voyageurs" at bounding box center [812, 484] width 61 height 19
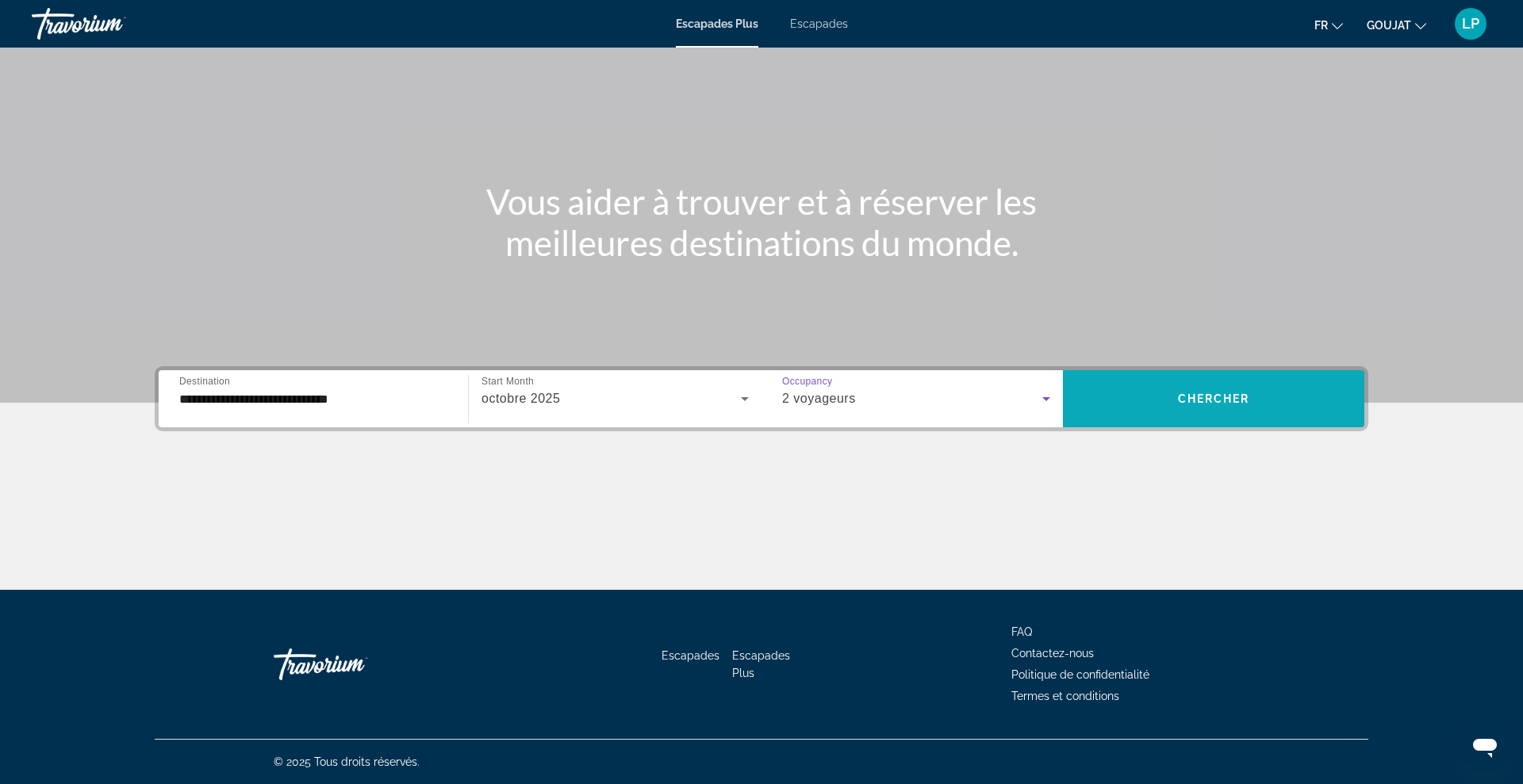
click at [1227, 390] on span "Widget de recherche" at bounding box center [1214, 398] width 302 height 38
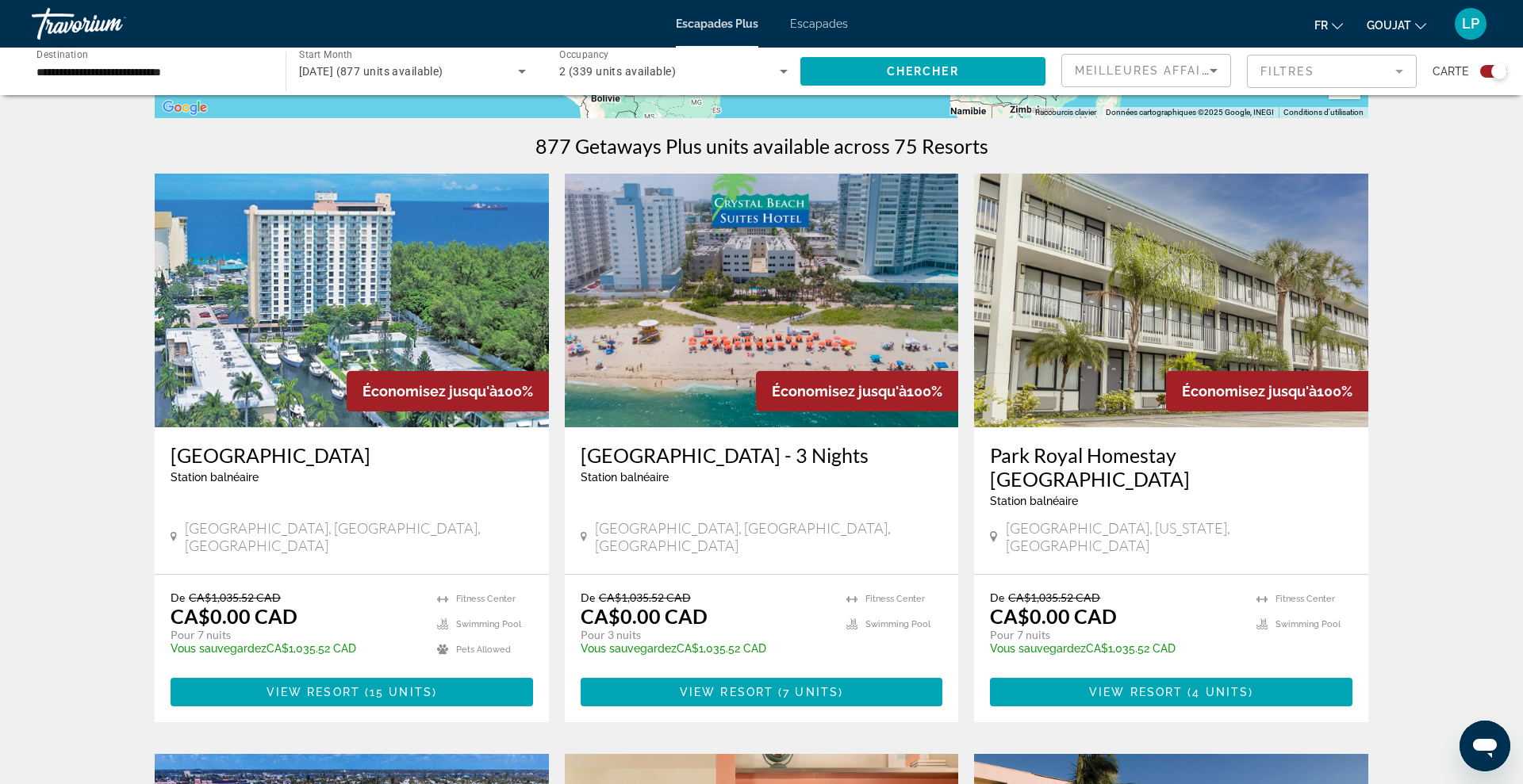
scroll to position [468, 0]
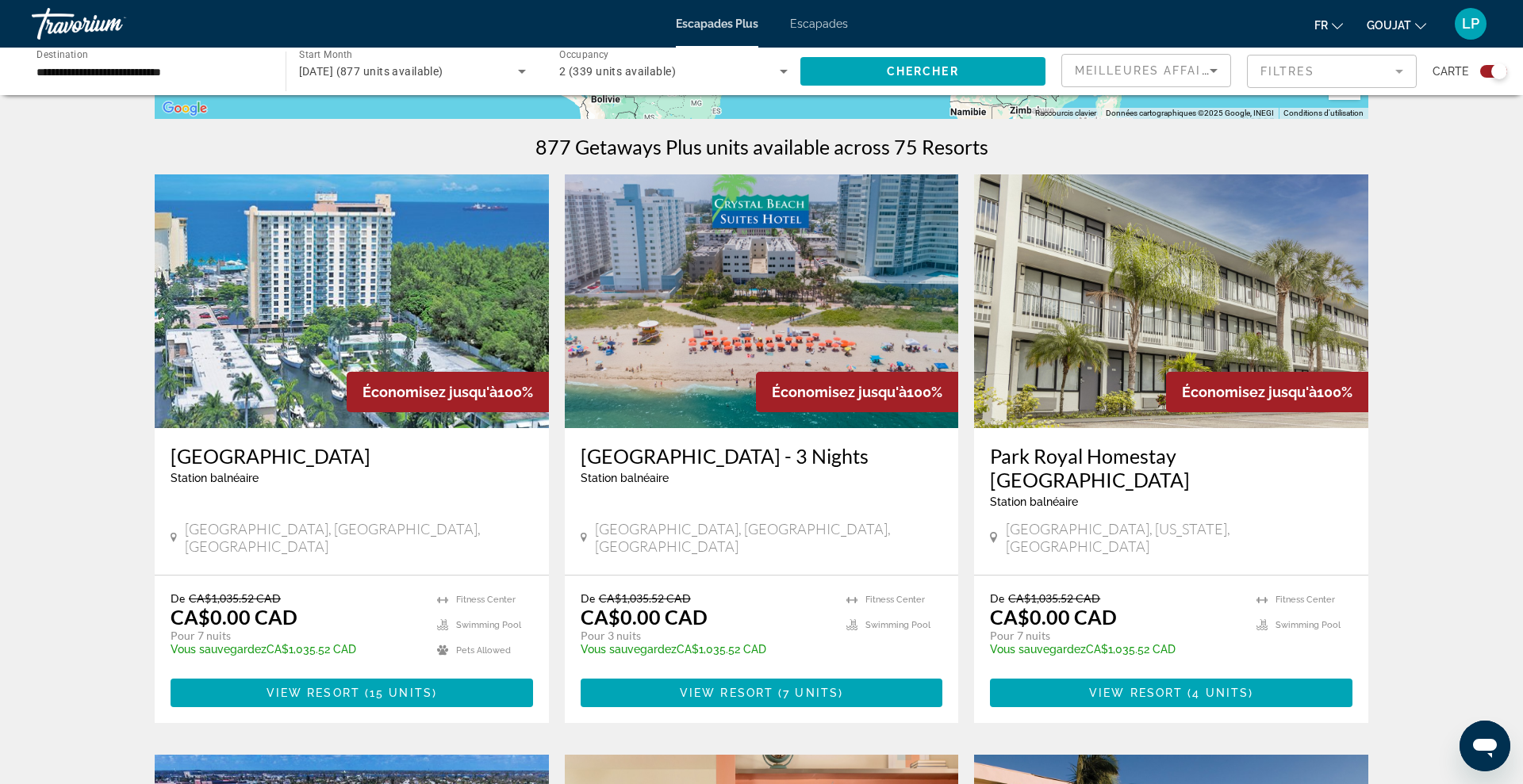
click at [455, 274] on img "Contenu principal" at bounding box center [352, 301] width 395 height 254
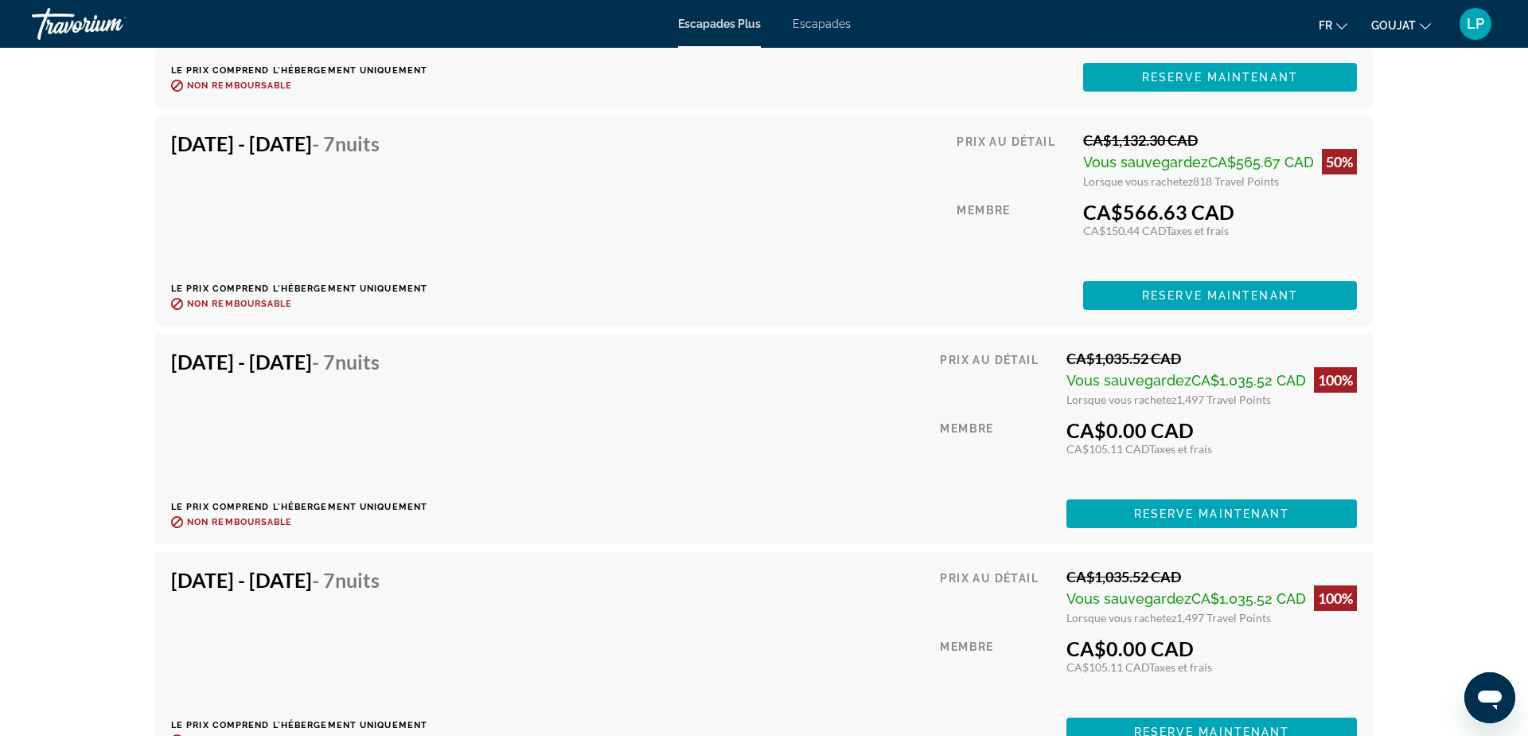
scroll to position [3724, 0]
click at [1105, 514] on span "Contenu principal" at bounding box center [1212, 514] width 291 height 38
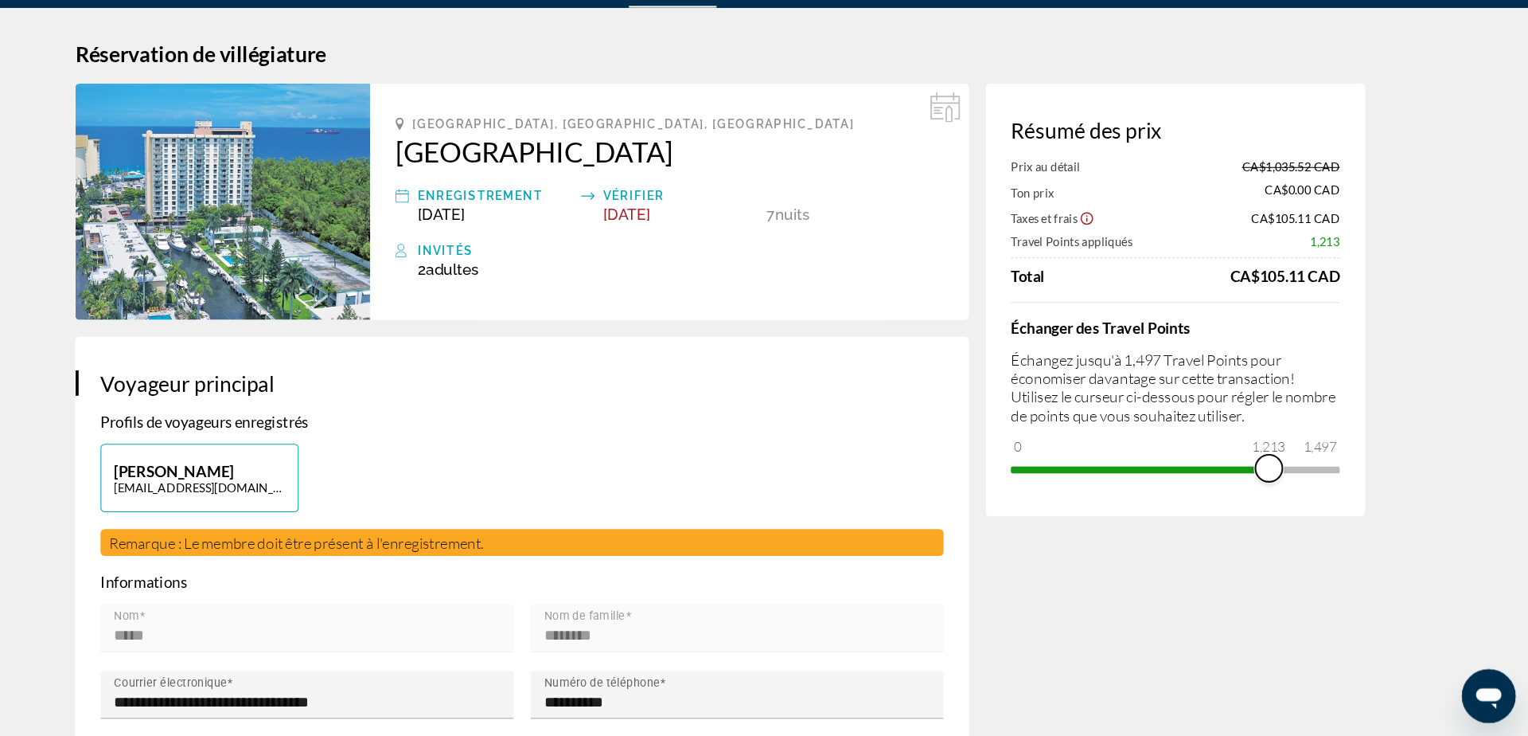
drag, startPoint x: 1330, startPoint y: 478, endPoint x: 1275, endPoint y: 476, distance: 55.8
click at [1275, 476] on span "ngx-slider" at bounding box center [1282, 482] width 25 height 25
drag, startPoint x: 1271, startPoint y: 474, endPoint x: 1384, endPoint y: 478, distance: 113.1
